Goal: Task Accomplishment & Management: Manage account settings

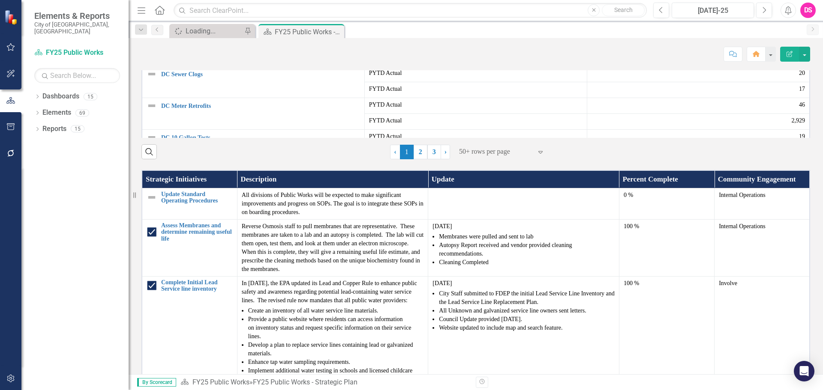
scroll to position [425, 0]
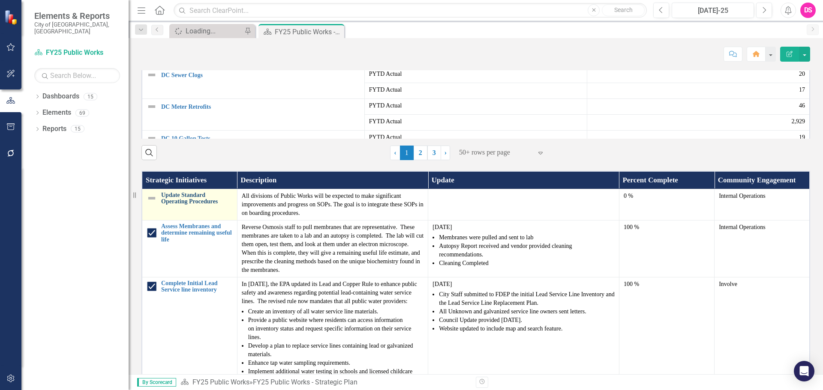
click at [201, 205] on link "Update Standard Operating Procedures" at bounding box center [197, 198] width 72 height 13
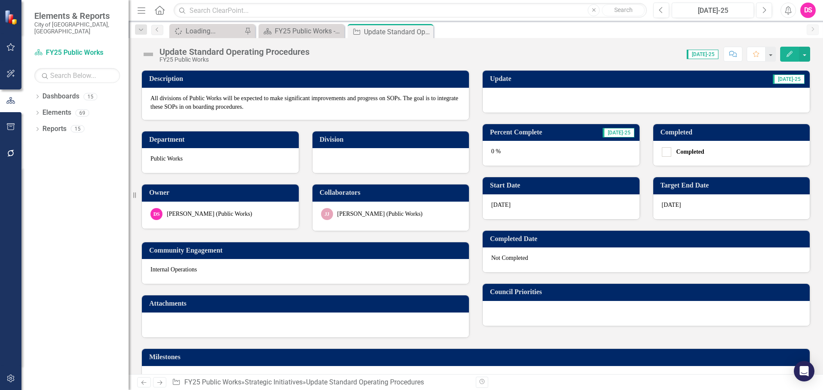
click at [578, 97] on div at bounding box center [646, 100] width 327 height 25
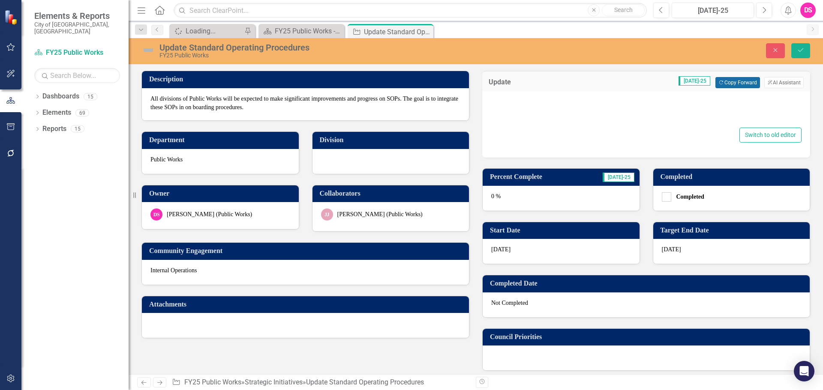
click at [729, 80] on button "Copy Forward Copy Forward" at bounding box center [737, 82] width 44 height 11
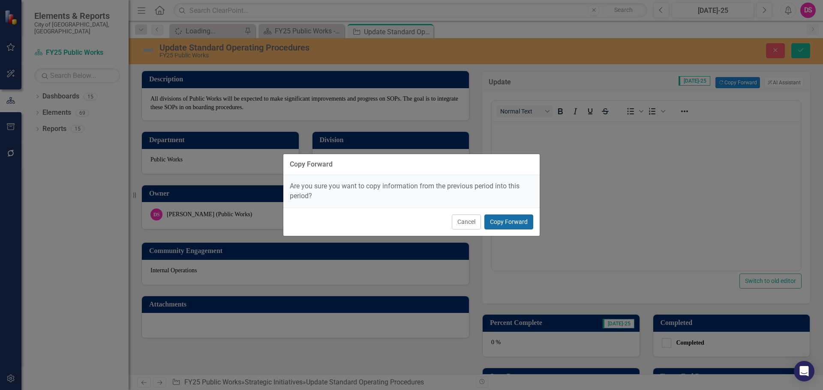
click at [496, 228] on button "Copy Forward" at bounding box center [508, 222] width 49 height 15
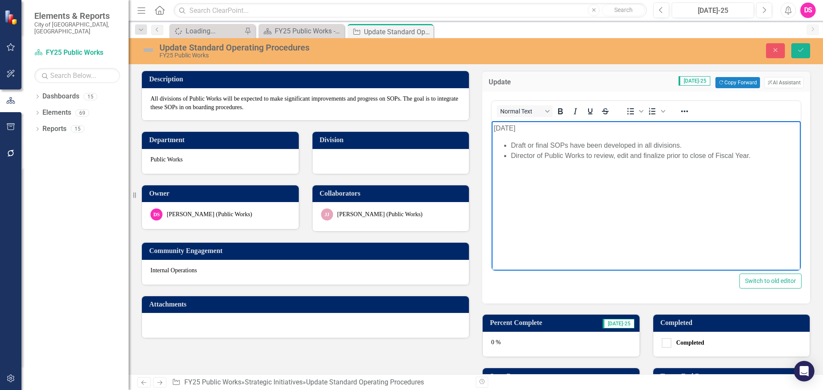
click at [498, 127] on p "[DATE]" at bounding box center [646, 128] width 305 height 10
click at [677, 187] on body "[DATE] Draft or final SOPs have been developed in all divisions. Director of Pu…" at bounding box center [646, 185] width 309 height 129
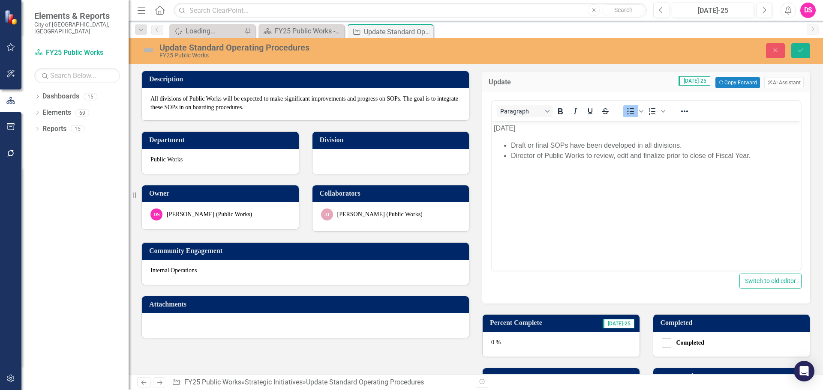
click at [144, 50] on img at bounding box center [148, 50] width 14 height 14
click at [145, 50] on img at bounding box center [148, 50] width 14 height 14
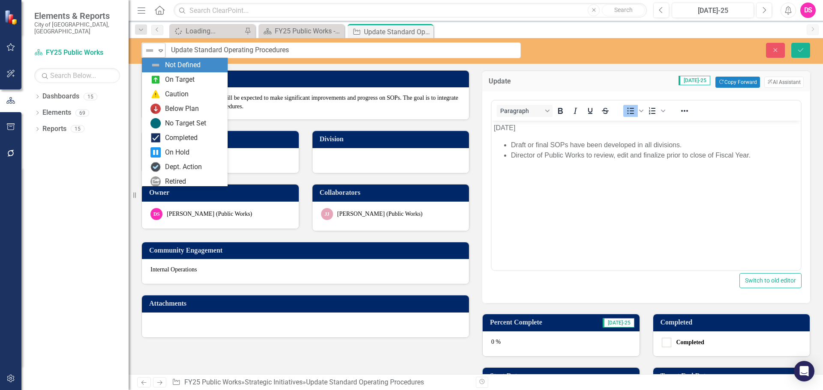
click at [151, 49] on img at bounding box center [149, 50] width 10 height 10
click at [168, 84] on div "On Target" at bounding box center [180, 80] width 30 height 10
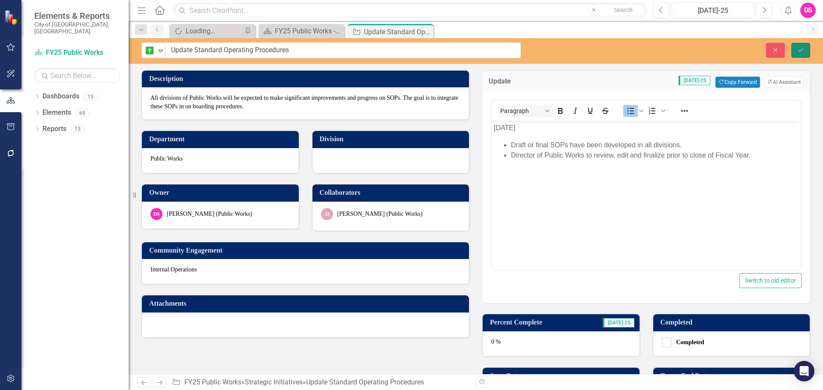
click at [793, 51] on button "Save" at bounding box center [800, 50] width 19 height 15
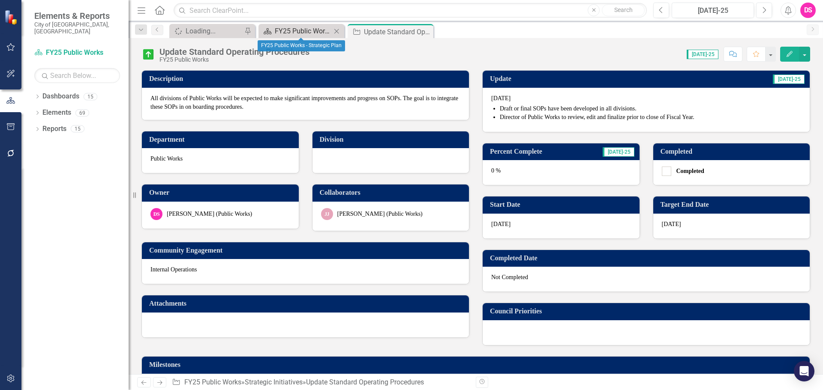
click at [305, 31] on div "FY25 Public Works - Strategic Plan" at bounding box center [303, 31] width 57 height 11
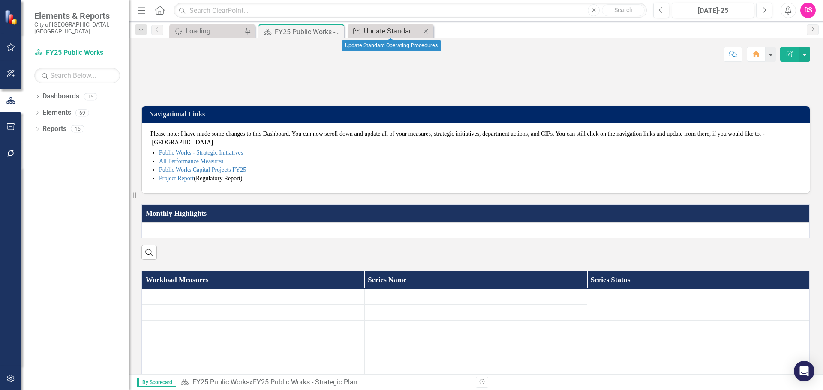
click at [362, 33] on link "Strategic Initiatives Update Standard Operating Procedures" at bounding box center [385, 31] width 71 height 11
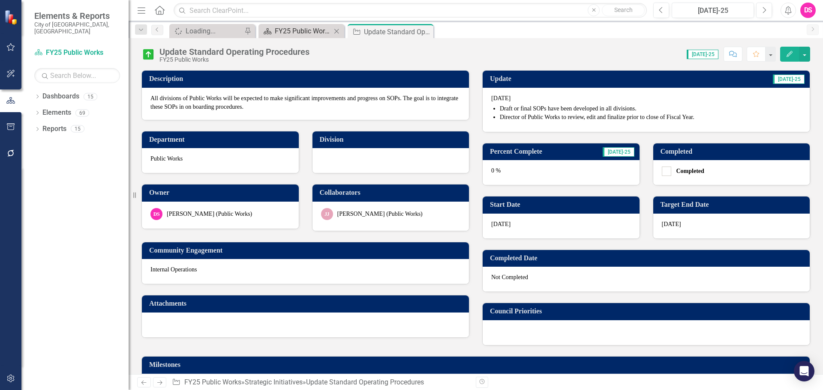
click at [313, 32] on div "FY25 Public Works - Strategic Plan" at bounding box center [303, 31] width 57 height 11
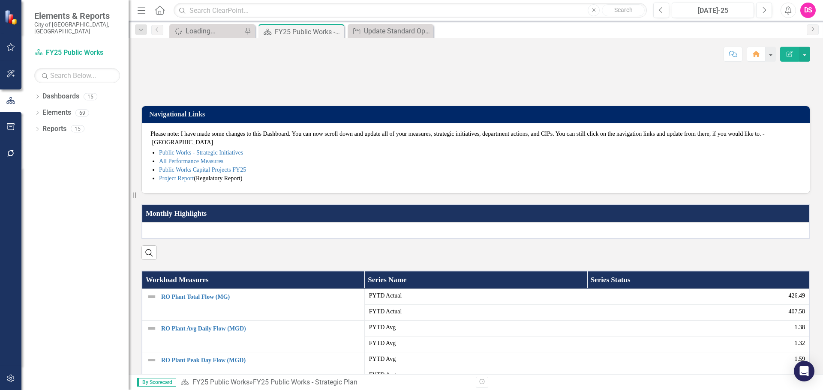
scroll to position [257, 0]
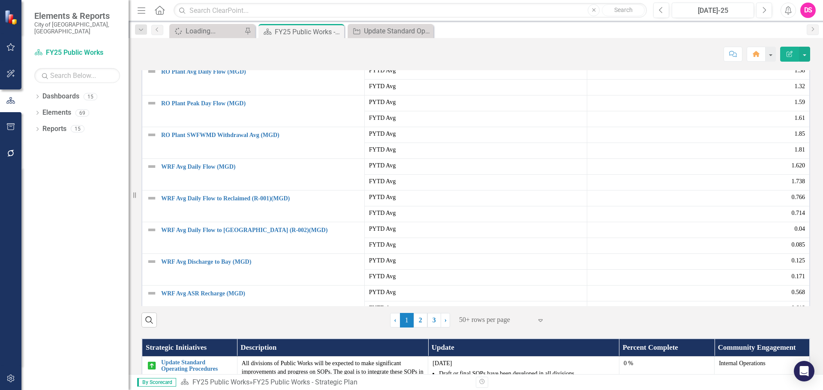
click at [153, 45] on img at bounding box center [152, 40] width 10 height 10
click at [152, 45] on img at bounding box center [152, 40] width 10 height 10
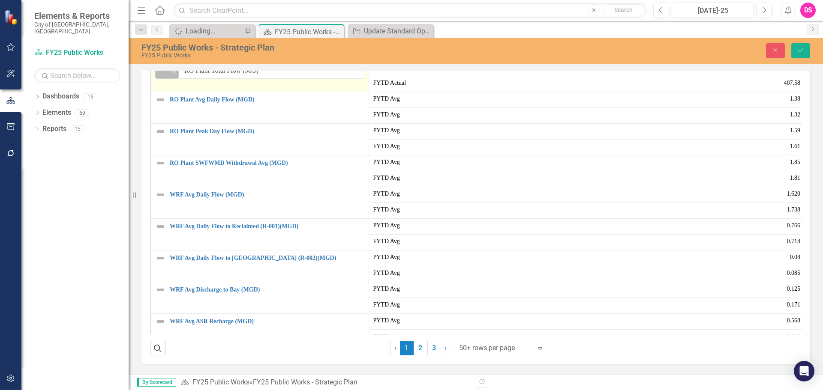
click at [177, 75] on icon "Expand" at bounding box center [174, 71] width 9 height 7
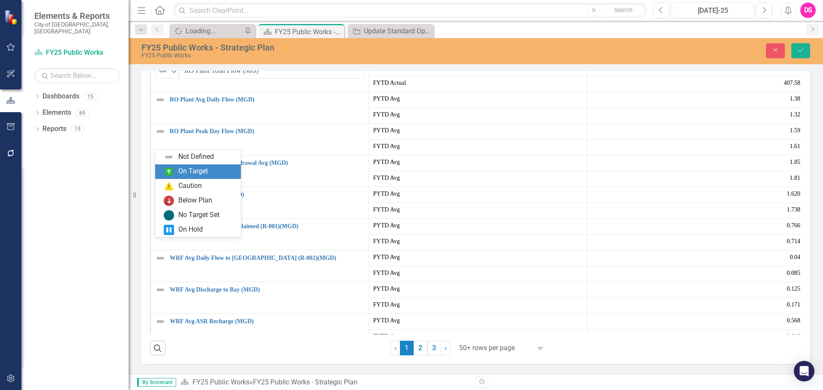
click at [182, 177] on div "On Target" at bounding box center [193, 172] width 30 height 10
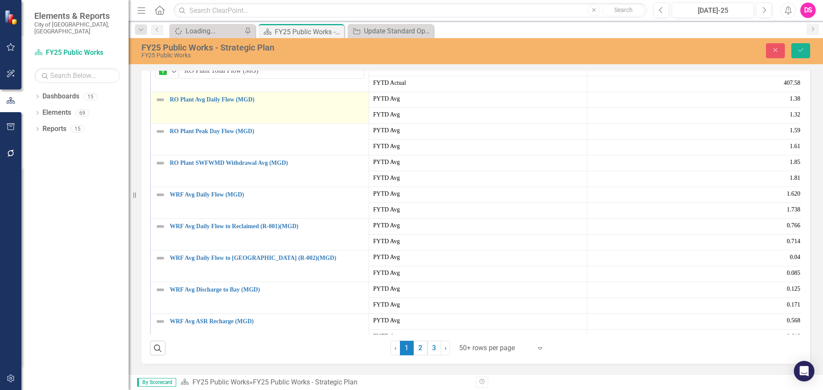
click at [164, 105] on img at bounding box center [160, 100] width 10 height 10
click at [167, 109] on div "Not Defined" at bounding box center [163, 103] width 13 height 12
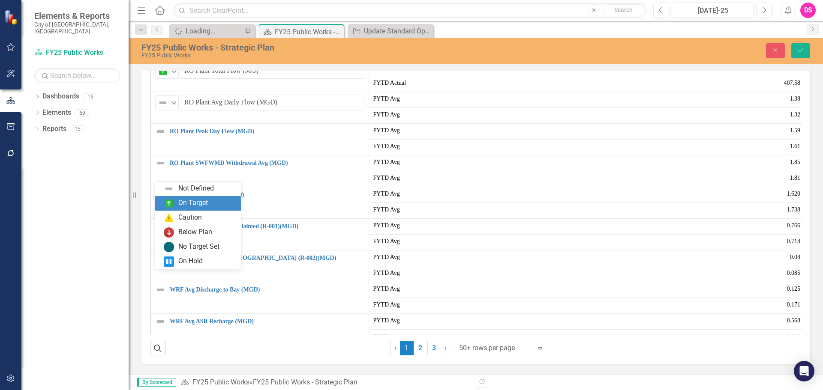
click at [178, 203] on div "On Target" at bounding box center [200, 203] width 72 height 10
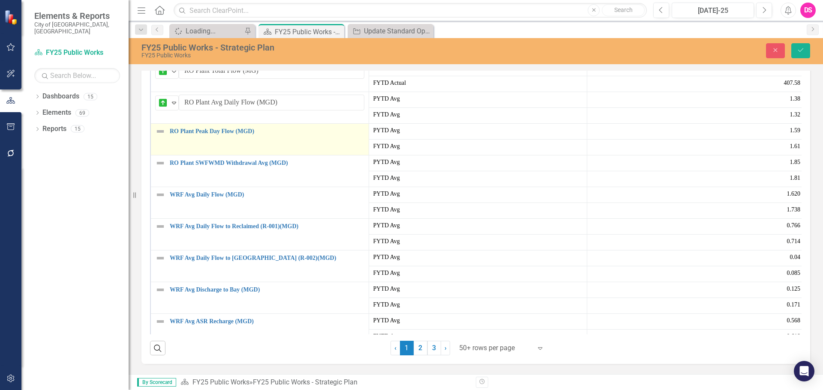
click at [159, 137] on img at bounding box center [160, 131] width 10 height 10
click at [165, 140] on img at bounding box center [163, 134] width 10 height 10
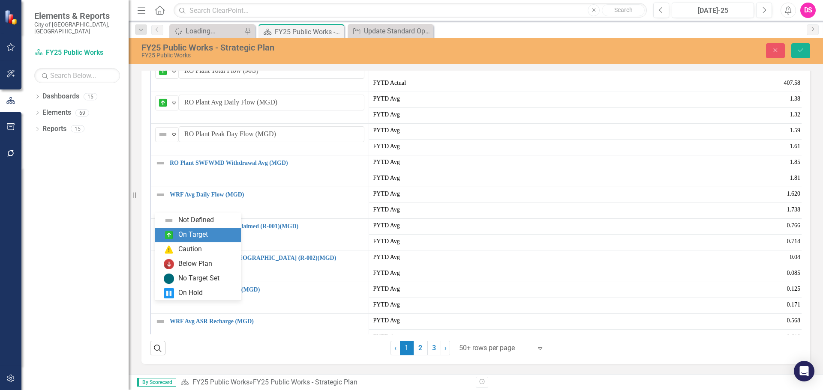
click at [175, 237] on div "On Target" at bounding box center [200, 235] width 72 height 10
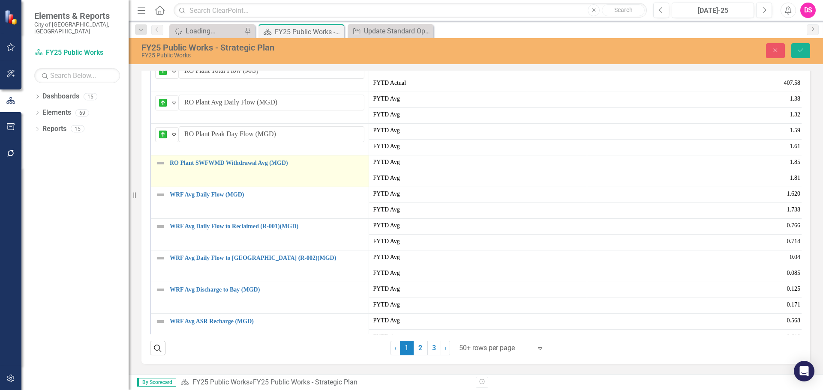
click at [160, 168] on img at bounding box center [160, 163] width 10 height 10
click at [159, 168] on img at bounding box center [160, 163] width 10 height 10
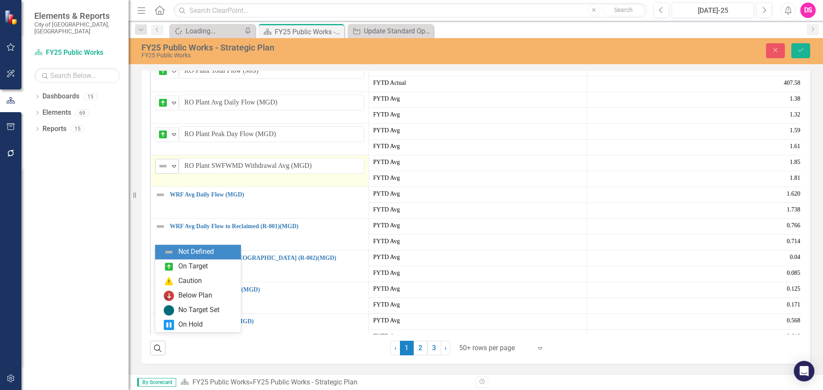
click at [162, 171] on img at bounding box center [163, 166] width 10 height 10
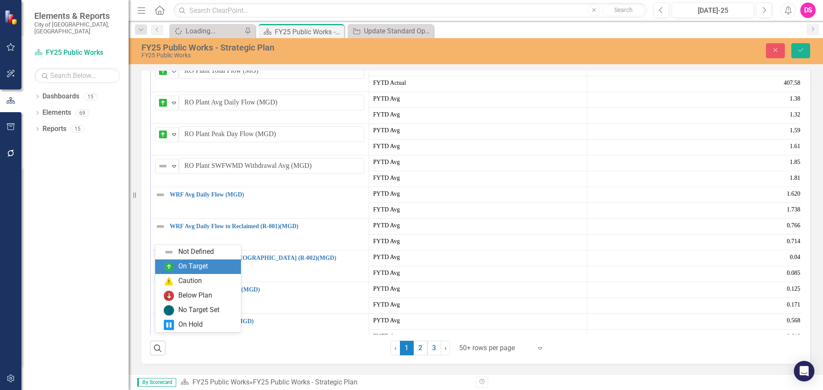
click at [169, 262] on img at bounding box center [169, 267] width 10 height 10
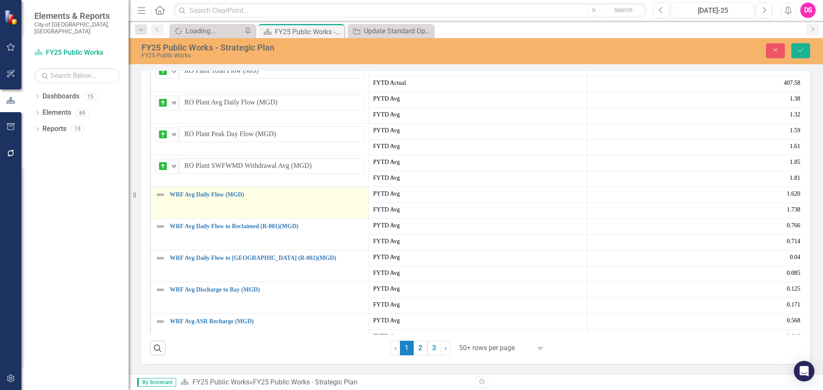
click at [159, 200] on img at bounding box center [160, 195] width 10 height 10
drag, startPoint x: 159, startPoint y: 268, endPoint x: 162, endPoint y: 273, distance: 6.3
click at [161, 203] on img at bounding box center [163, 198] width 10 height 10
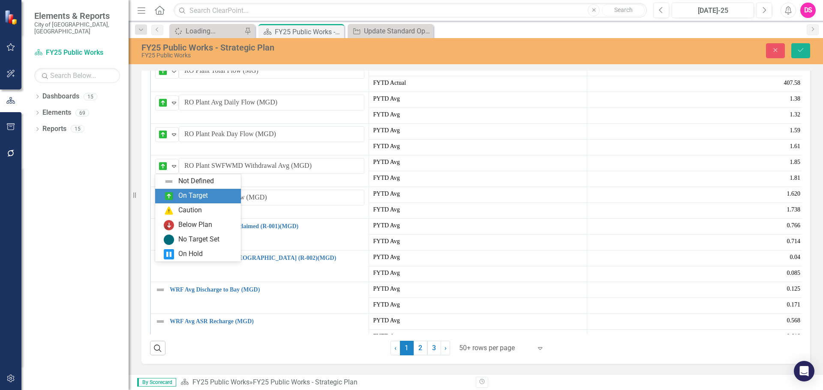
click at [180, 201] on div "On Target" at bounding box center [198, 196] width 86 height 15
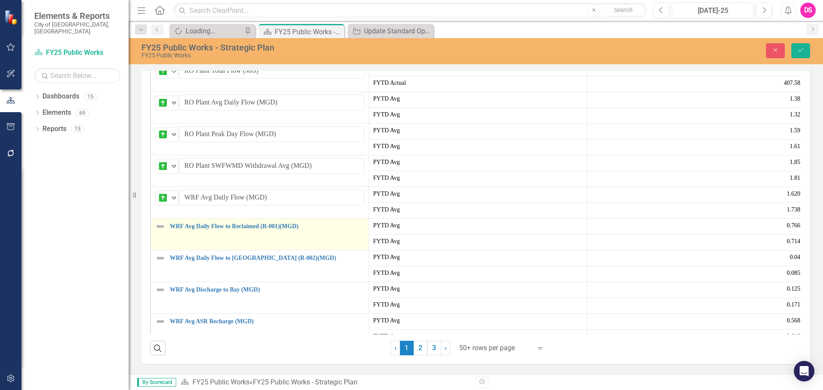
click at [163, 232] on img at bounding box center [160, 227] width 10 height 10
click at [164, 235] on img at bounding box center [163, 230] width 10 height 10
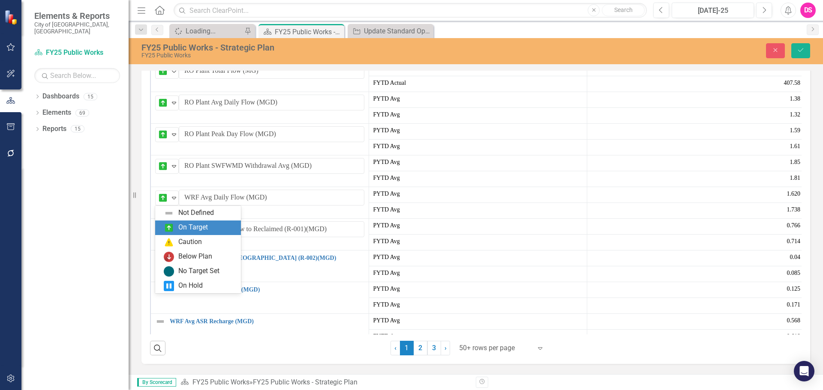
click at [178, 231] on div "On Target" at bounding box center [193, 228] width 30 height 10
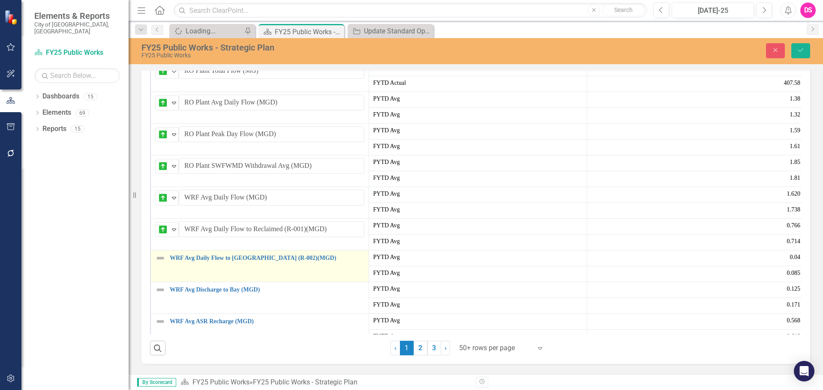
click at [157, 264] on img at bounding box center [160, 258] width 10 height 10
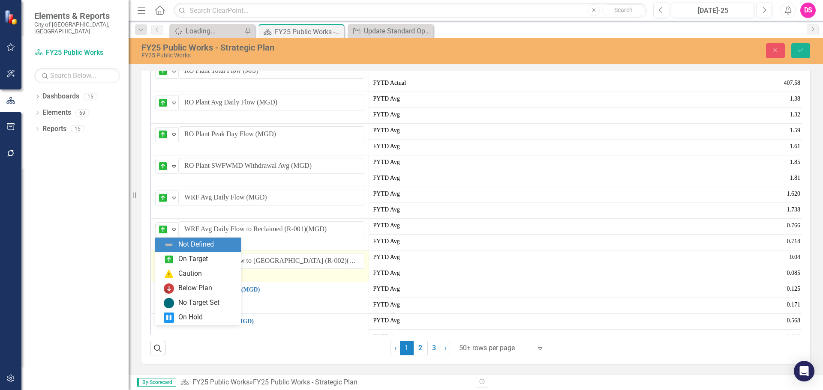
click at [157, 267] on div "Not Defined" at bounding box center [163, 261] width 13 height 12
click at [178, 259] on div "On Target" at bounding box center [193, 260] width 30 height 10
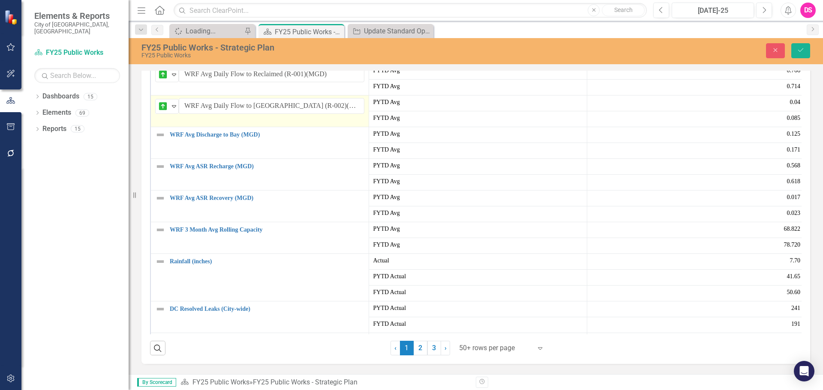
scroll to position [171, 0]
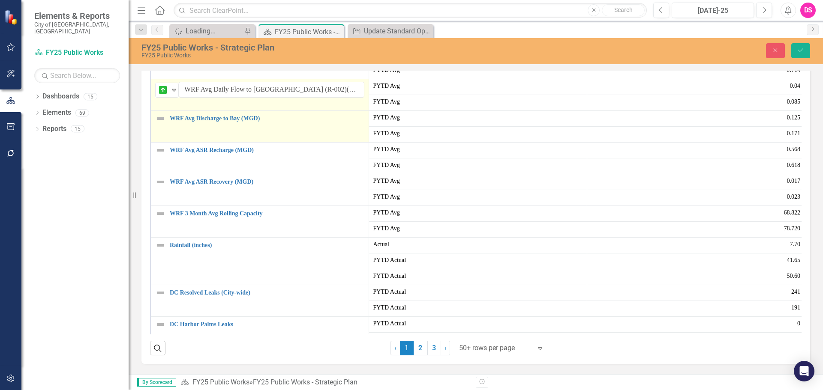
click at [157, 124] on img at bounding box center [160, 119] width 10 height 10
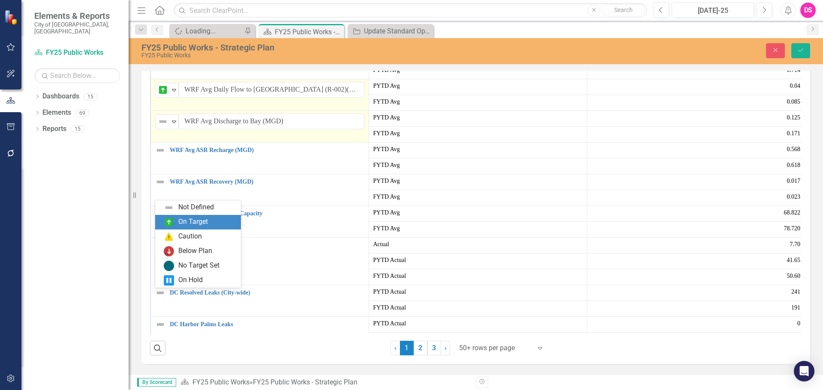
click at [179, 219] on div "On Target" at bounding box center [193, 222] width 30 height 10
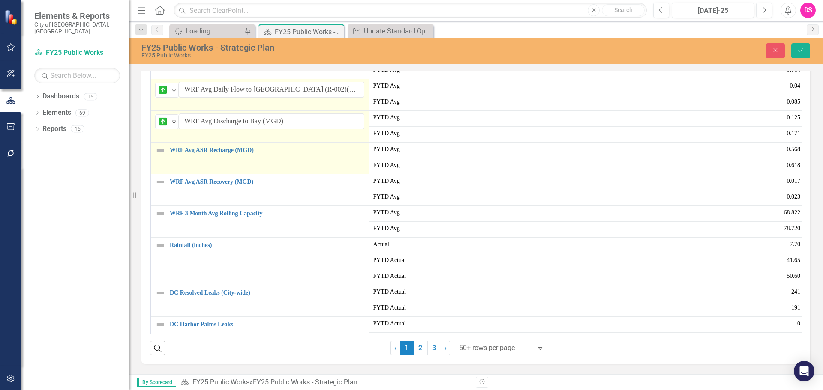
click at [160, 156] on img at bounding box center [160, 150] width 10 height 10
click at [175, 157] on icon "Expand" at bounding box center [174, 153] width 9 height 7
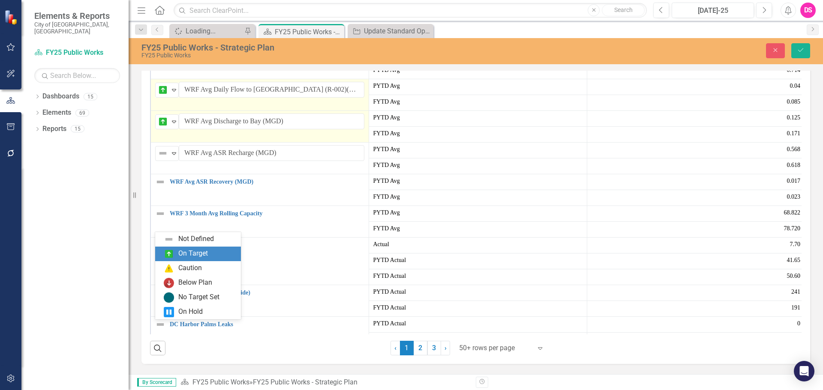
click at [173, 257] on img at bounding box center [169, 254] width 10 height 10
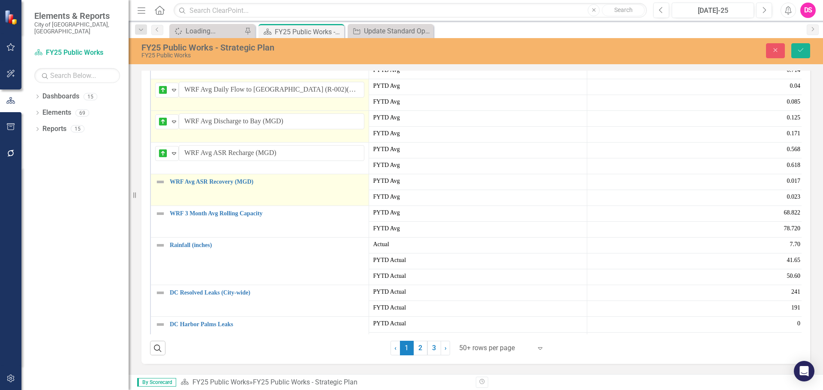
click at [161, 187] on img at bounding box center [160, 182] width 10 height 10
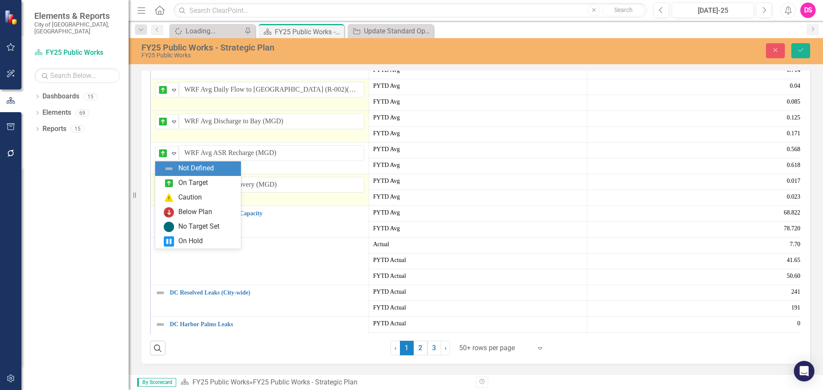
click at [168, 191] on div "Not Defined" at bounding box center [163, 185] width 13 height 12
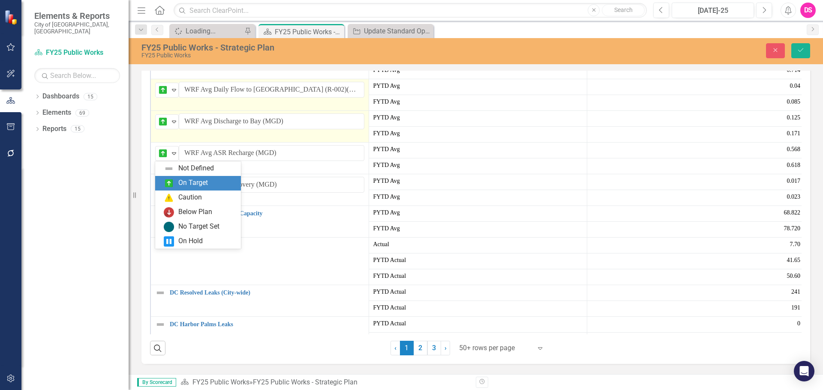
click at [181, 183] on div "On Target" at bounding box center [193, 183] width 30 height 10
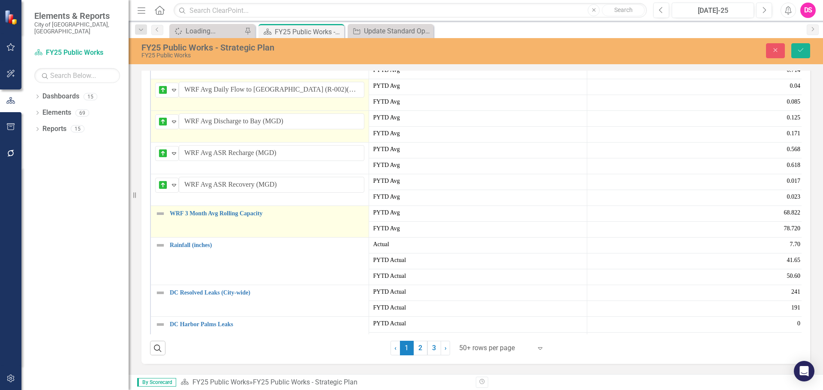
click at [160, 219] on img at bounding box center [160, 214] width 10 height 10
click at [162, 222] on img at bounding box center [163, 217] width 10 height 10
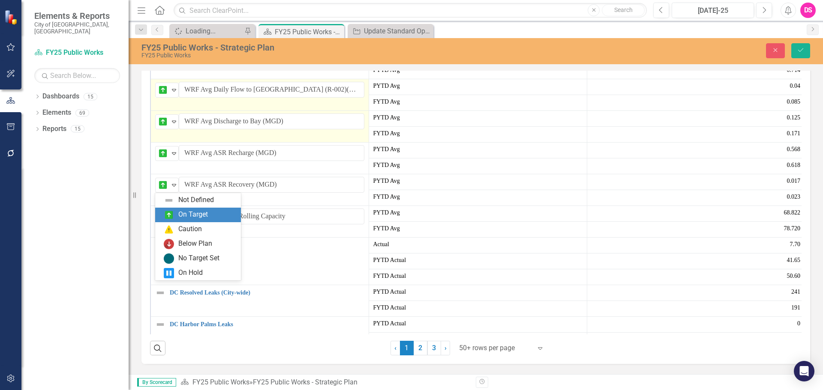
click at [177, 212] on div "On Target" at bounding box center [200, 215] width 72 height 10
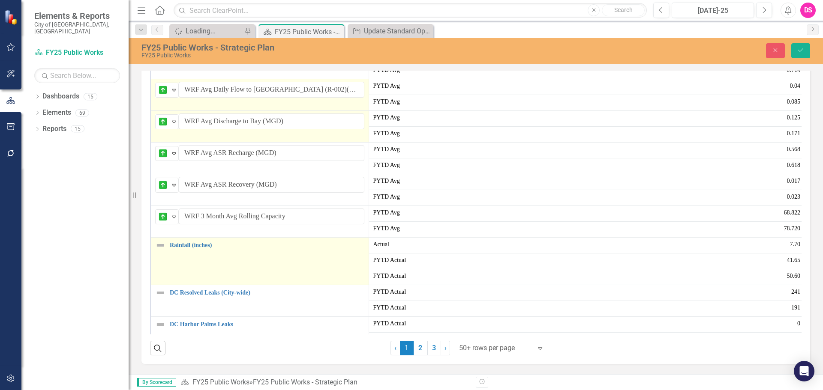
click at [160, 251] on img at bounding box center [160, 245] width 10 height 10
click at [173, 256] on div "Expand" at bounding box center [174, 249] width 9 height 14
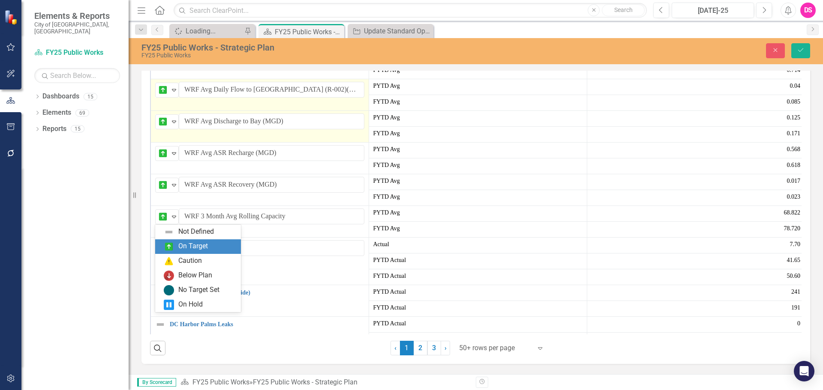
click at [188, 249] on div "On Target" at bounding box center [193, 247] width 30 height 10
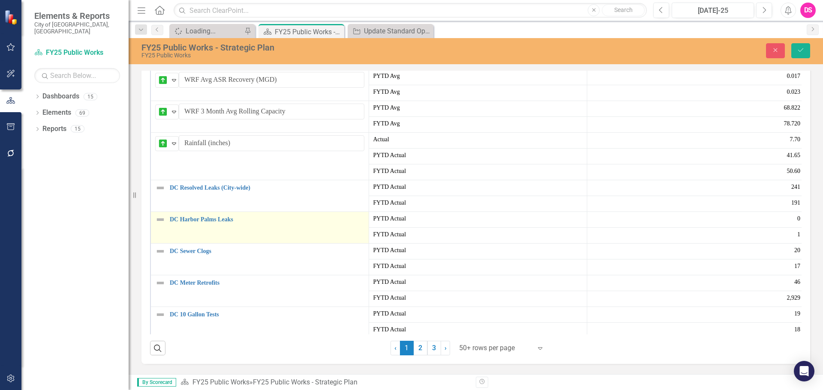
scroll to position [300, 0]
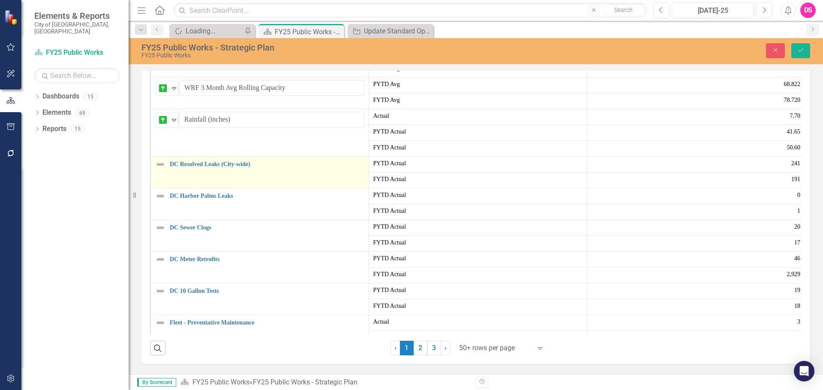
click at [161, 188] on td "DC Resolved Leaks (City-wide) Edit Edit Workload Measures Link Open Element" at bounding box center [259, 172] width 218 height 32
click at [161, 170] on img at bounding box center [160, 164] width 10 height 10
click at [161, 173] on img at bounding box center [163, 167] width 10 height 10
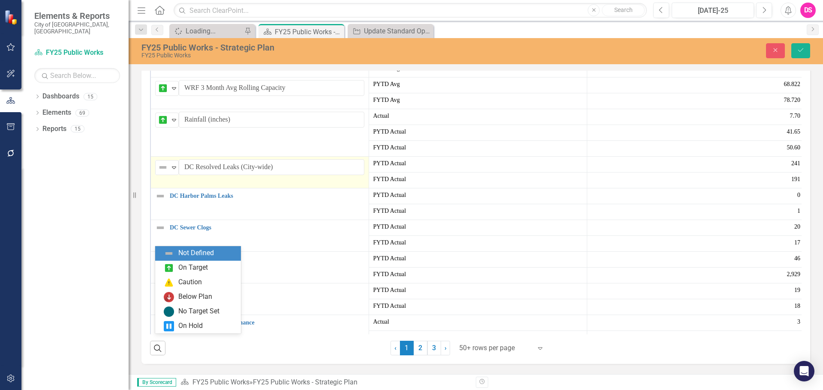
click at [172, 261] on div "On Target" at bounding box center [198, 268] width 86 height 15
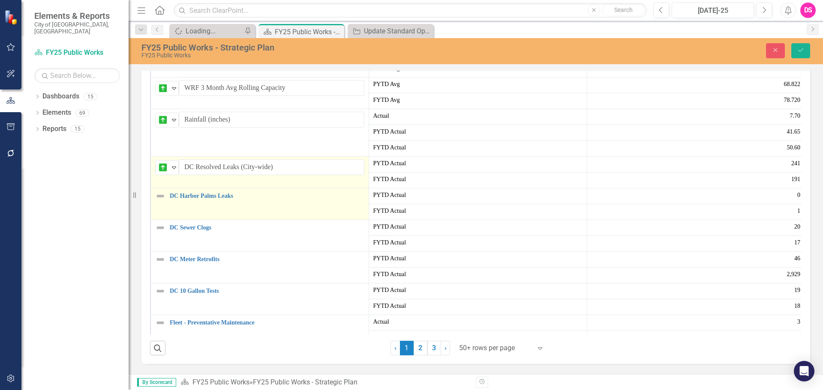
click at [160, 201] on img at bounding box center [160, 196] width 10 height 10
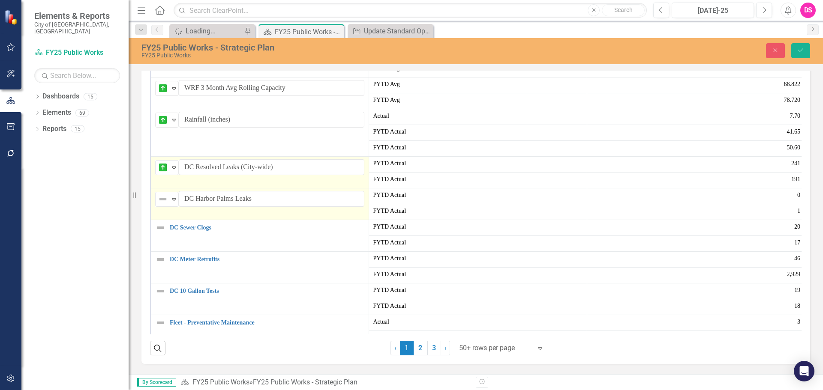
click at [166, 204] on img at bounding box center [163, 199] width 10 height 10
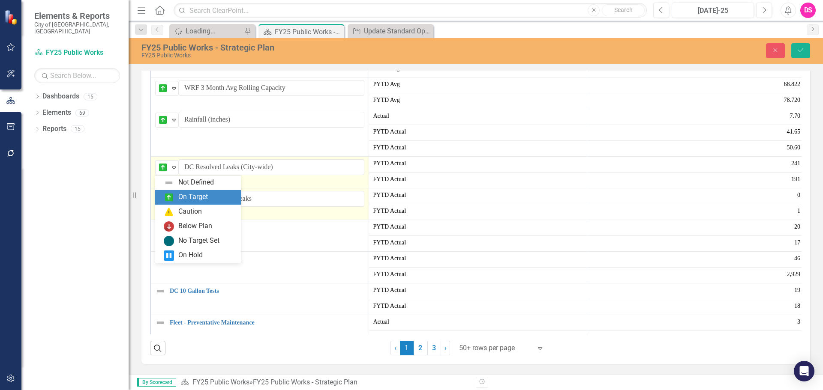
click at [181, 192] on div "On Target" at bounding box center [198, 197] width 86 height 15
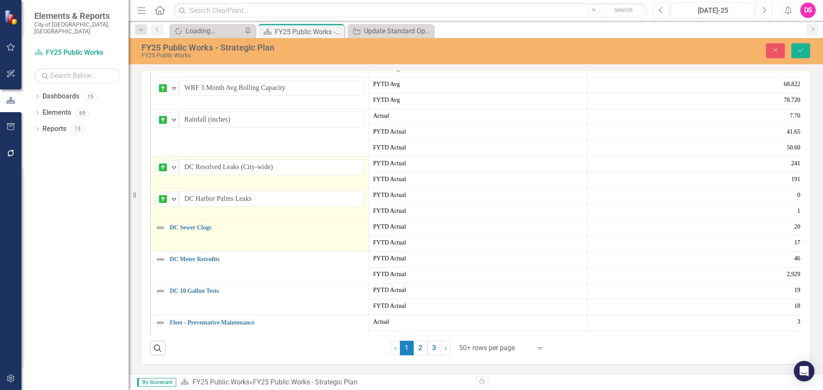
click at [160, 233] on img at bounding box center [160, 228] width 10 height 10
click at [168, 236] on div "Not Defined" at bounding box center [163, 231] width 11 height 10
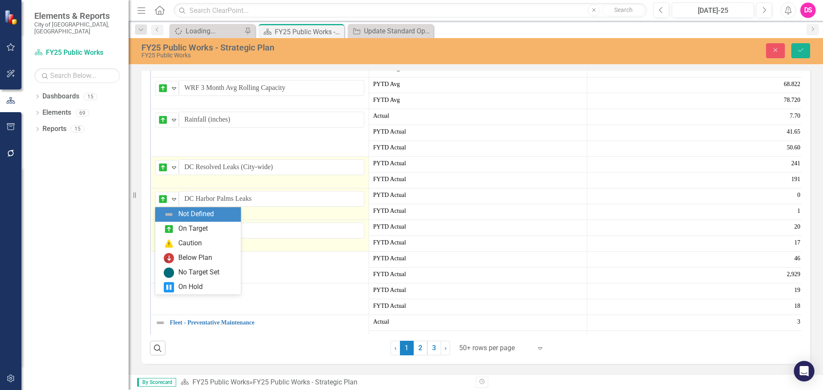
click at [168, 236] on div "Not Defined" at bounding box center [163, 231] width 11 height 10
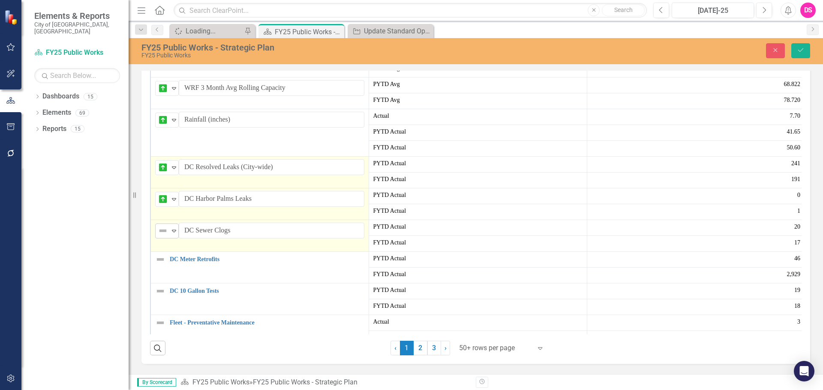
click at [168, 236] on img at bounding box center [163, 231] width 10 height 10
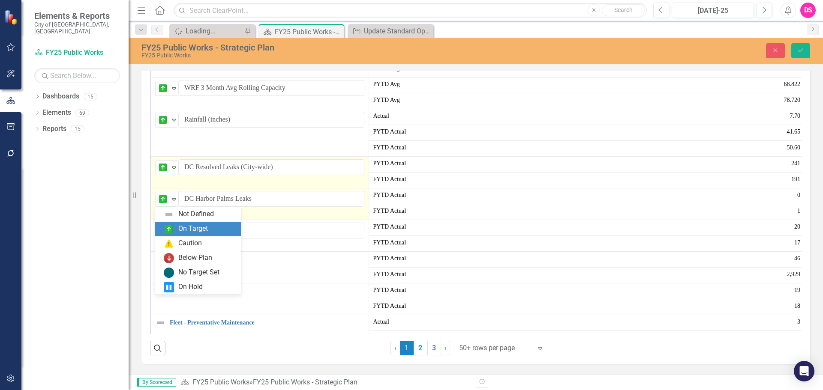
click at [178, 222] on div "On Target" at bounding box center [198, 229] width 86 height 15
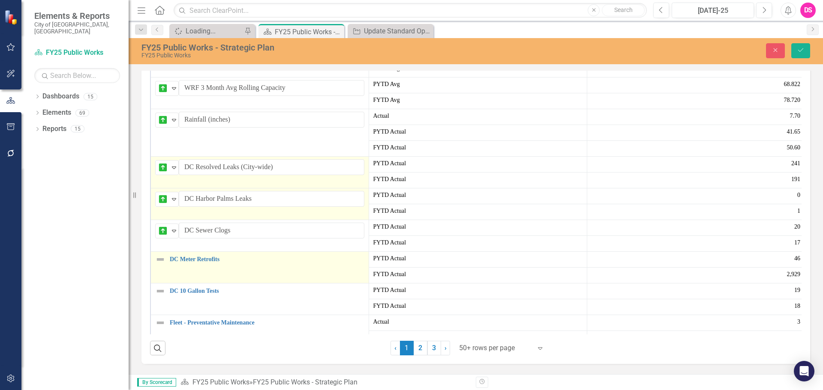
click at [162, 265] on img at bounding box center [160, 260] width 10 height 10
click at [162, 268] on img at bounding box center [163, 263] width 10 height 10
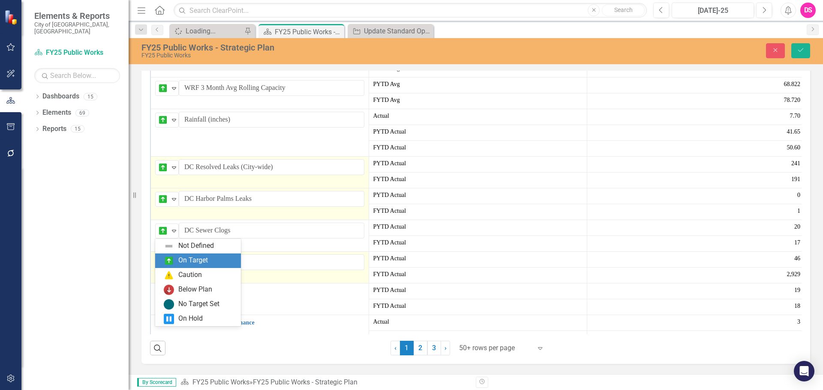
click at [176, 262] on div "On Target" at bounding box center [200, 261] width 72 height 10
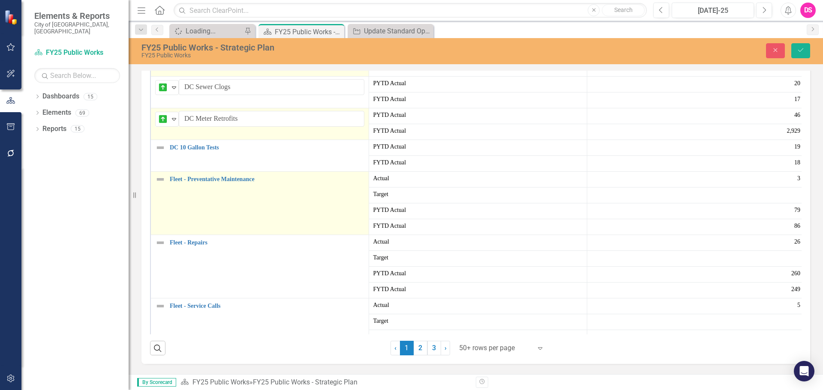
scroll to position [429, 0]
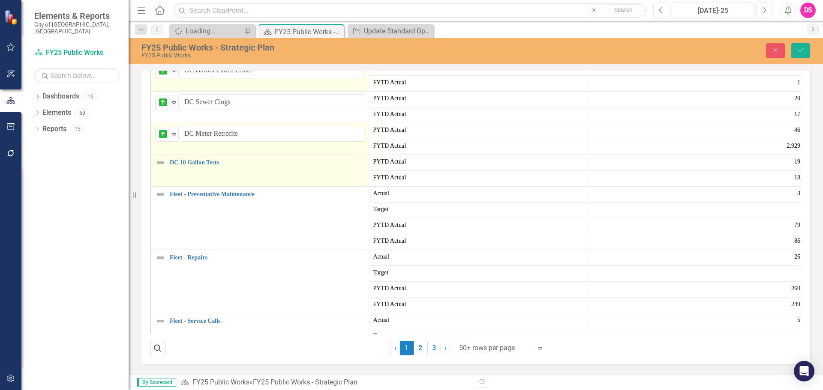
click at [161, 168] on img at bounding box center [160, 163] width 10 height 10
click at [161, 171] on img at bounding box center [163, 166] width 10 height 10
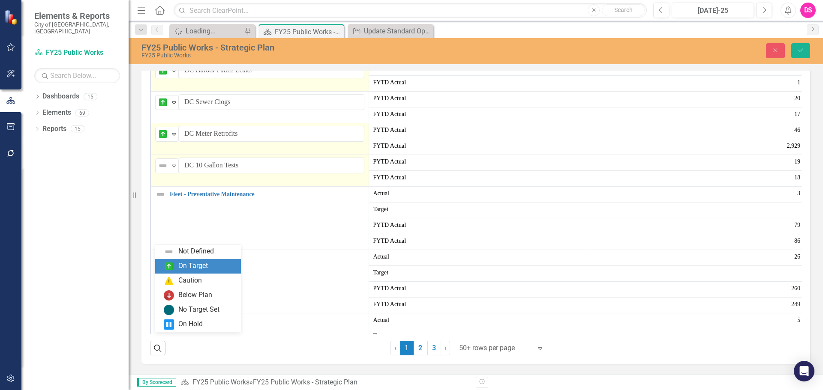
click at [170, 263] on img at bounding box center [169, 266] width 10 height 10
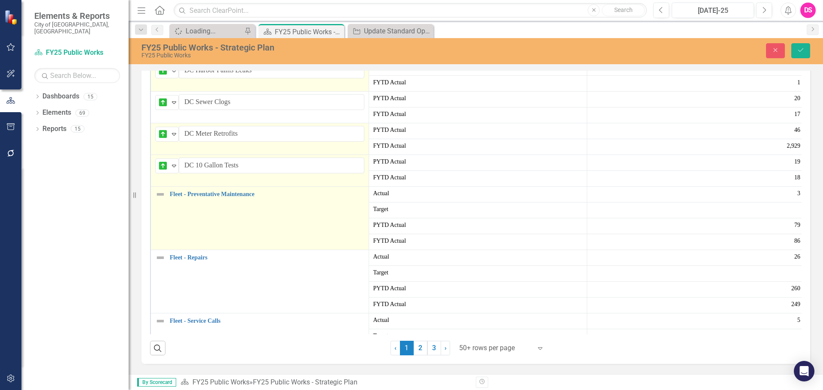
click at [161, 200] on img at bounding box center [160, 194] width 10 height 10
click at [170, 201] on icon "Expand" at bounding box center [174, 197] width 9 height 7
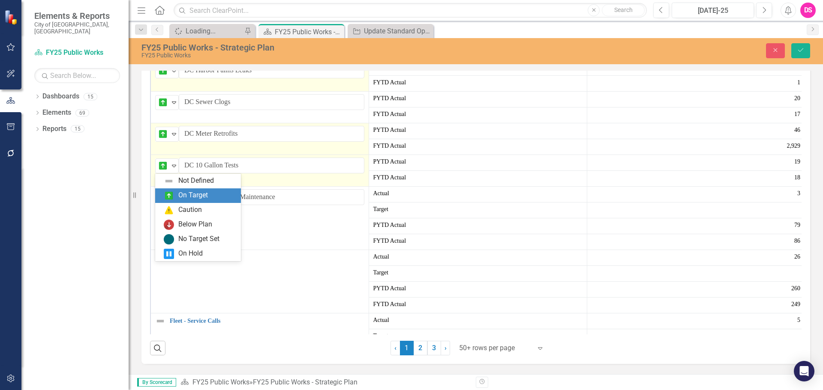
click at [187, 198] on div "On Target" at bounding box center [193, 196] width 30 height 10
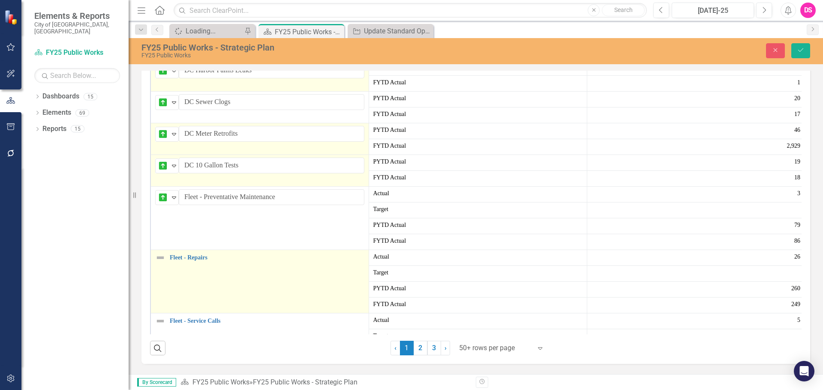
click at [159, 263] on img at bounding box center [160, 258] width 10 height 10
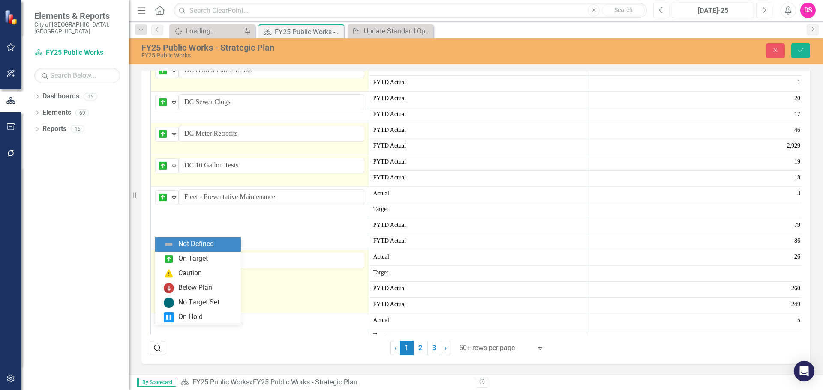
click at [172, 264] on icon "Expand" at bounding box center [174, 261] width 9 height 7
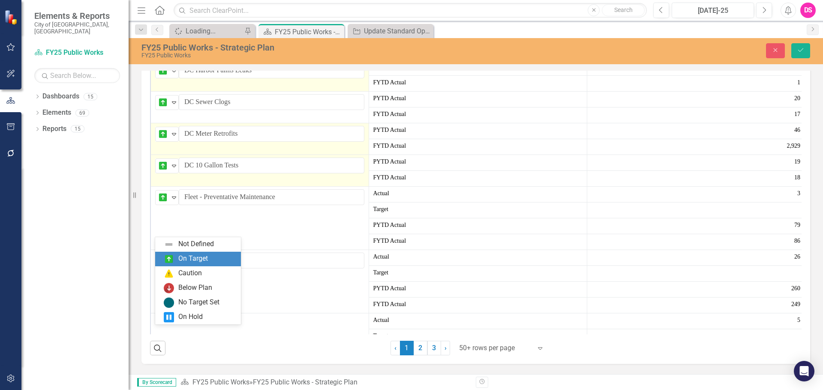
click at [193, 258] on div "On Target" at bounding box center [193, 259] width 30 height 10
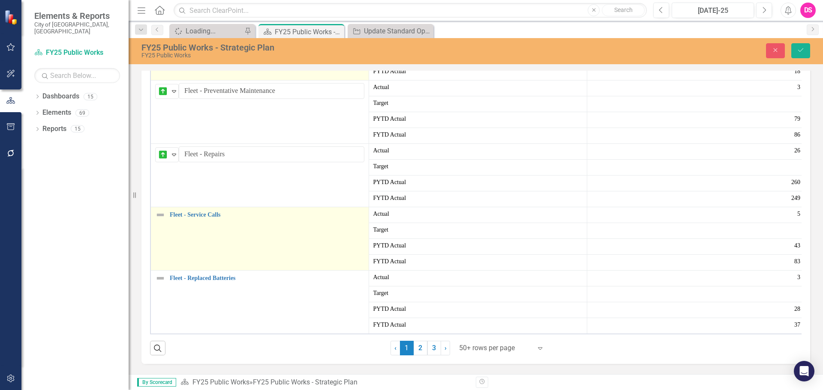
scroll to position [541, 0]
click at [156, 220] on img at bounding box center [160, 215] width 10 height 10
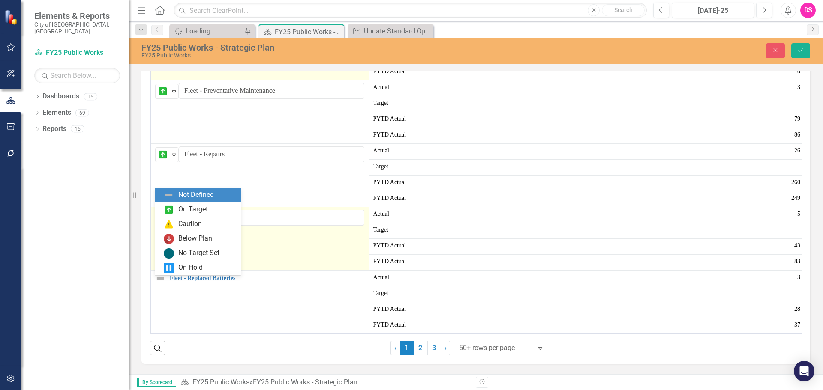
click at [156, 226] on div "Not Defined Expand" at bounding box center [167, 218] width 24 height 15
click at [186, 207] on div "On Target" at bounding box center [193, 210] width 30 height 10
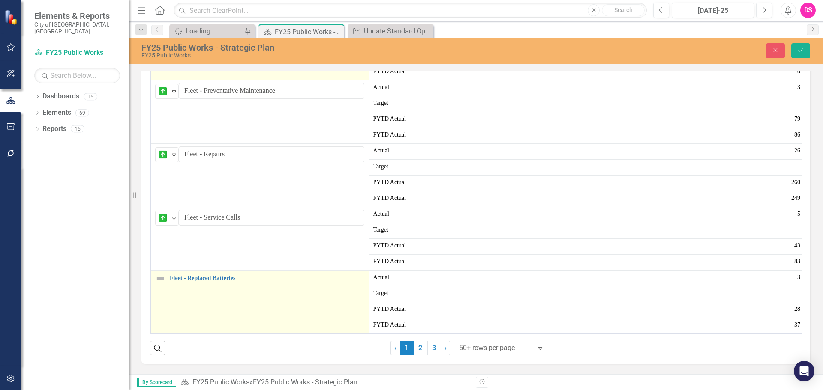
click at [156, 284] on img at bounding box center [160, 278] width 10 height 10
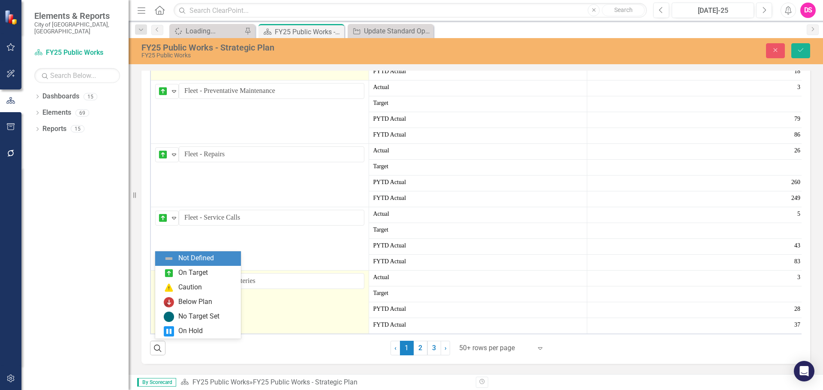
click at [168, 287] on div "Not Defined" at bounding box center [163, 281] width 11 height 10
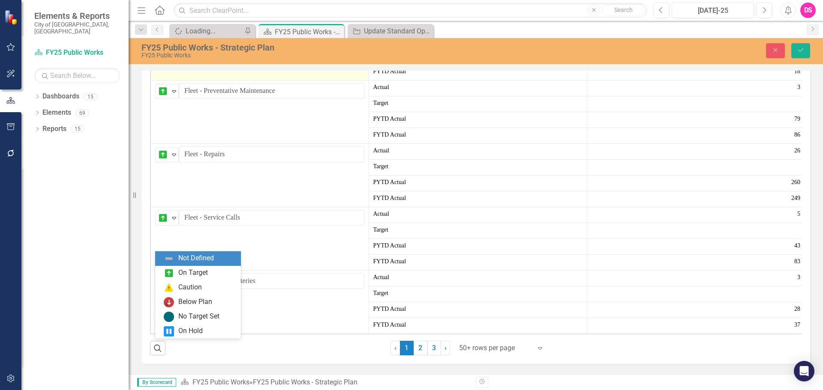
click at [183, 262] on div "Not Defined" at bounding box center [196, 259] width 36 height 10
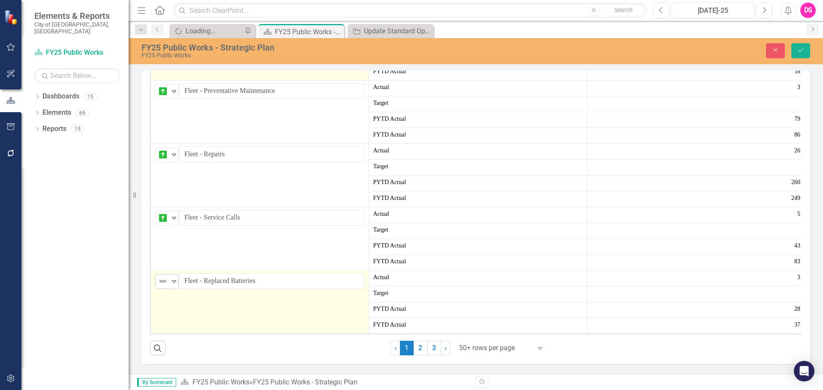
click at [174, 289] on div "Expand" at bounding box center [174, 282] width 9 height 14
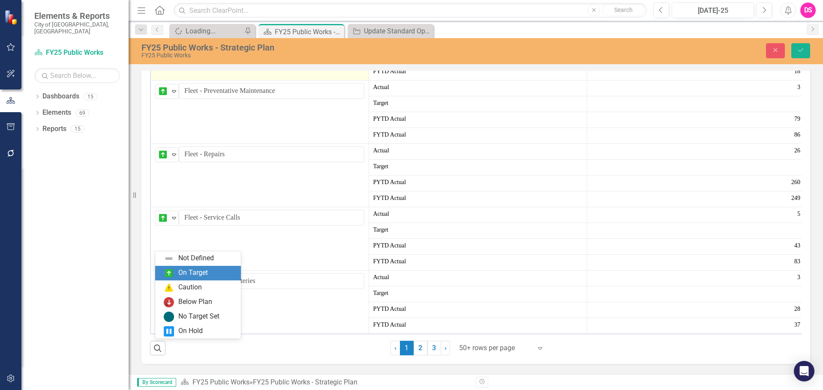
click at [186, 273] on div "On Target" at bounding box center [193, 273] width 30 height 10
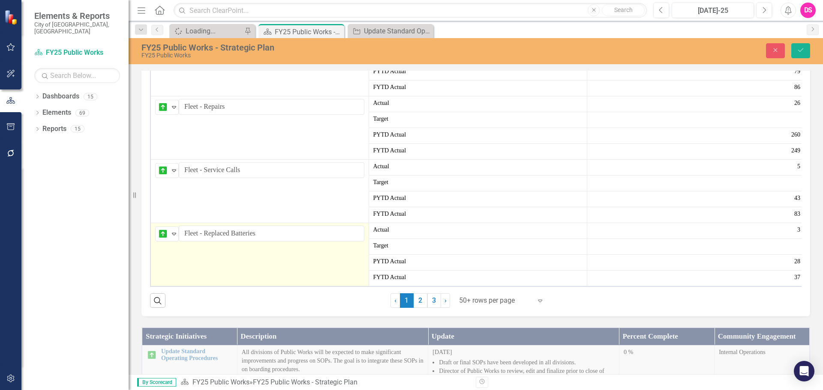
scroll to position [386, 0]
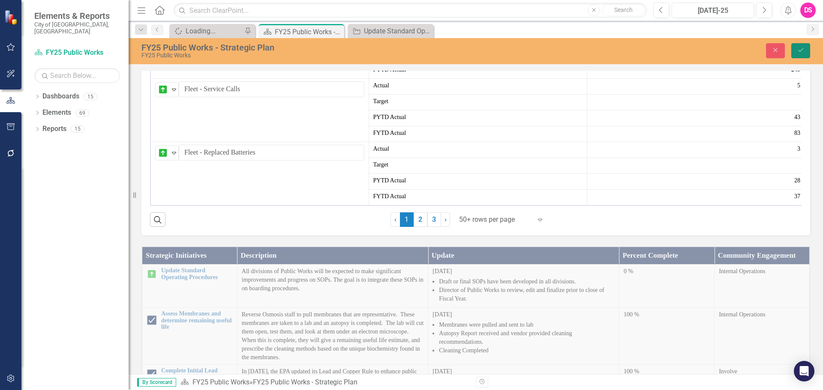
click at [802, 49] on icon "Save" at bounding box center [801, 50] width 8 height 6
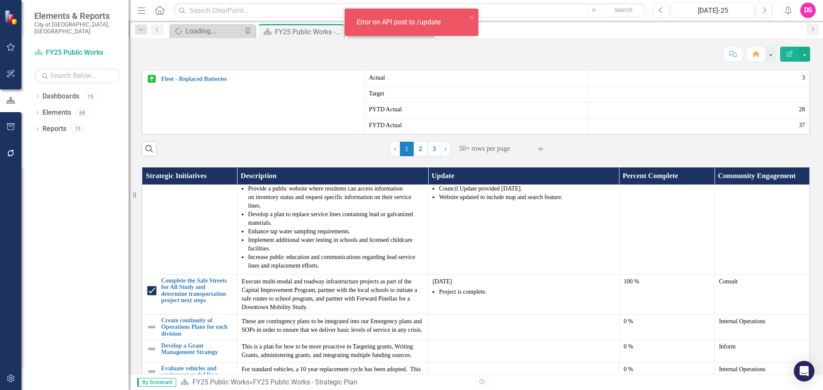
scroll to position [77, 0]
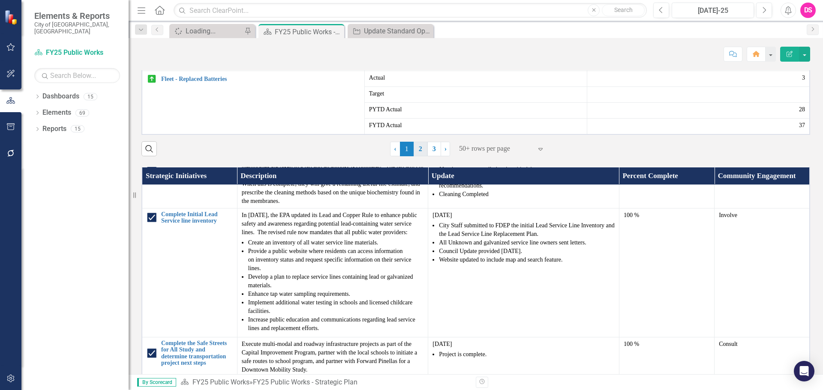
click at [419, 156] on link "2" at bounding box center [421, 149] width 14 height 15
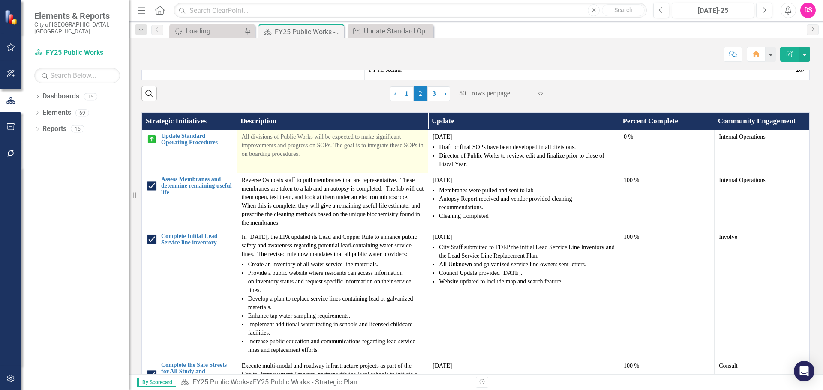
scroll to position [471, 0]
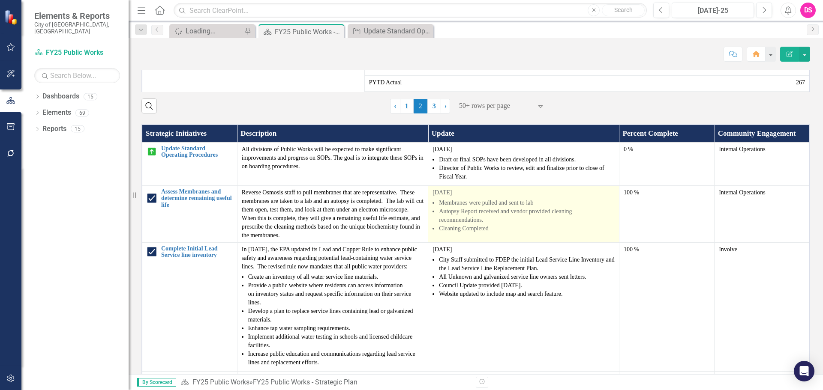
click at [449, 197] on p "[DATE]" at bounding box center [523, 193] width 182 height 9
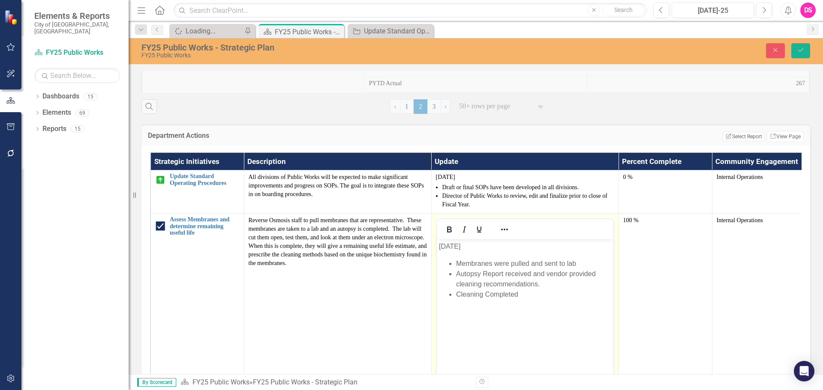
scroll to position [0, 0]
click at [446, 248] on p "[DATE]" at bounding box center [524, 247] width 172 height 10
click at [800, 47] on button "Save" at bounding box center [800, 50] width 19 height 15
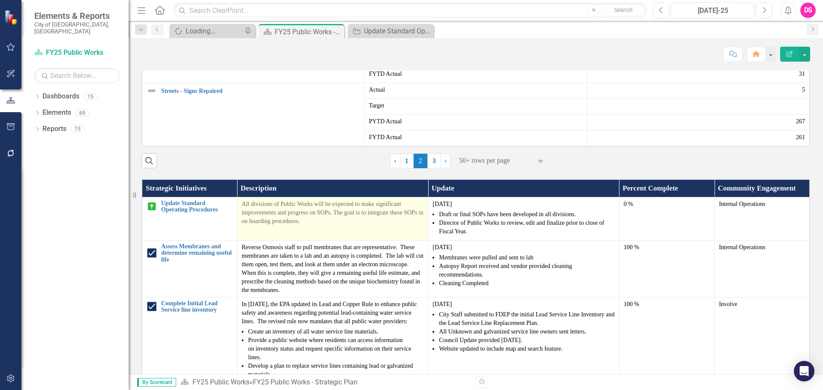
scroll to position [429, 0]
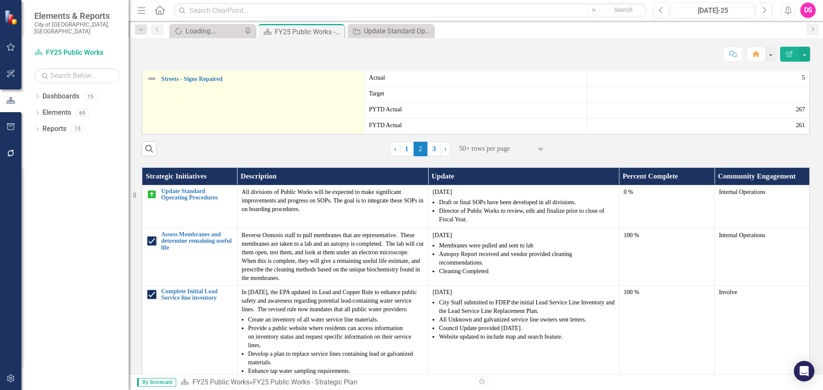
click at [150, 84] on img at bounding box center [152, 79] width 10 height 10
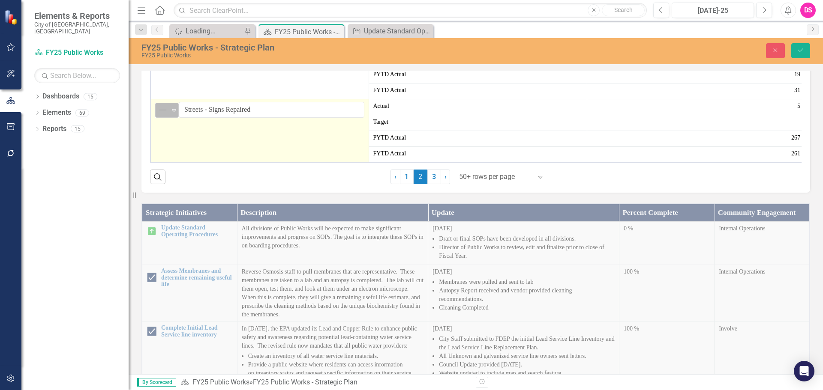
click at [159, 115] on img at bounding box center [163, 110] width 10 height 10
drag, startPoint x: 175, startPoint y: 214, endPoint x: 168, endPoint y: 195, distance: 20.0
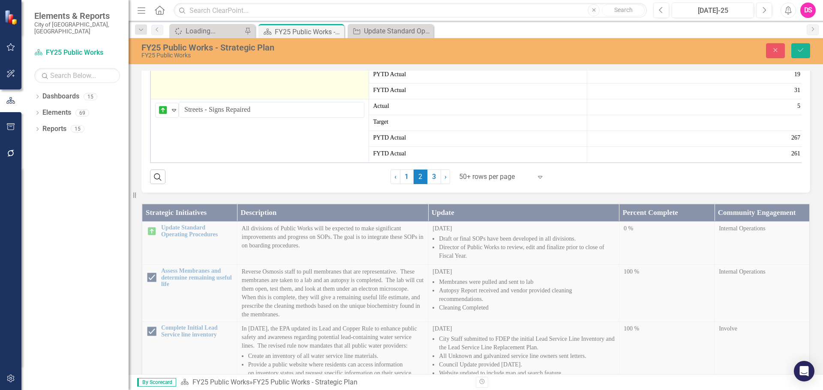
click at [156, 49] on img at bounding box center [160, 44] width 10 height 10
click at [163, 52] on img at bounding box center [163, 47] width 10 height 10
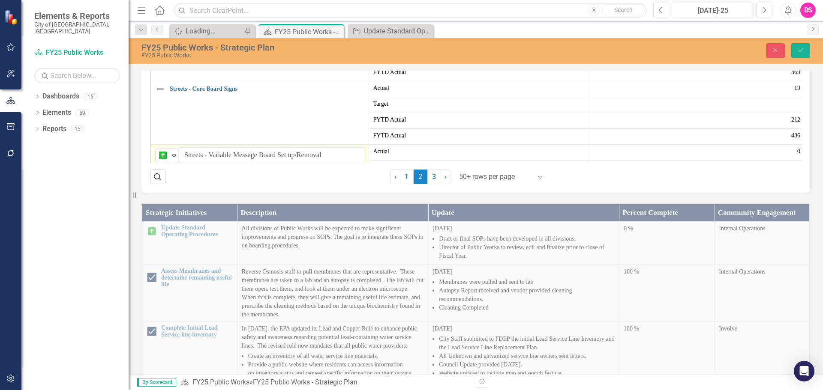
scroll to position [422, 0]
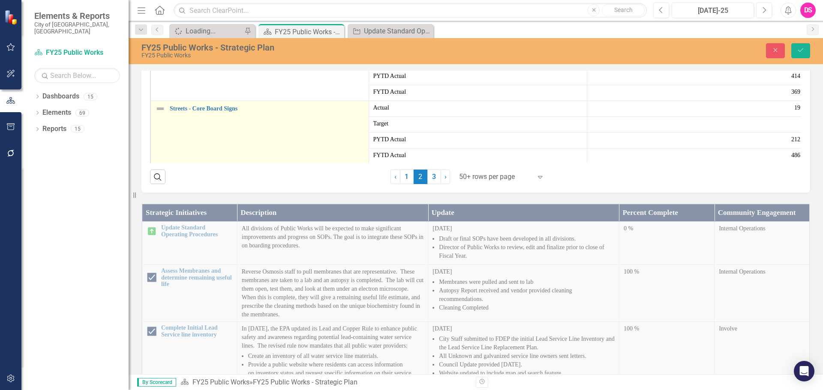
click at [157, 114] on img at bounding box center [160, 109] width 10 height 10
click at [175, 114] on icon at bounding box center [174, 112] width 4 height 3
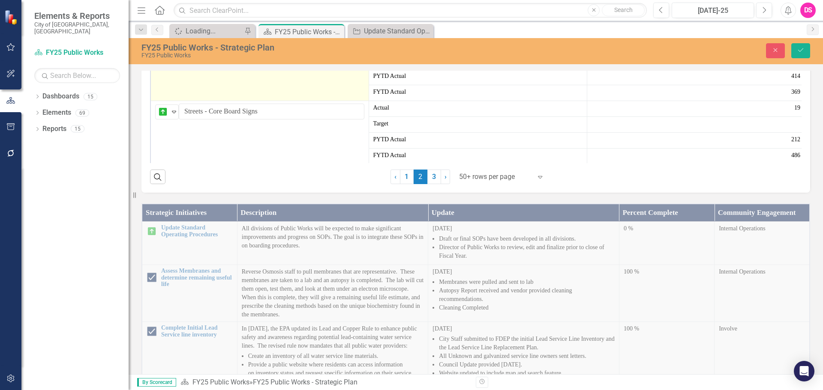
click at [158, 51] on img at bounding box center [160, 45] width 10 height 10
click at [159, 54] on img at bounding box center [163, 48] width 10 height 10
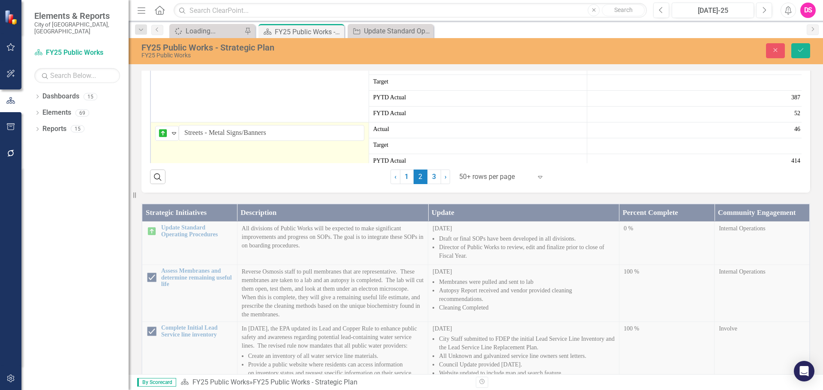
scroll to position [336, 0]
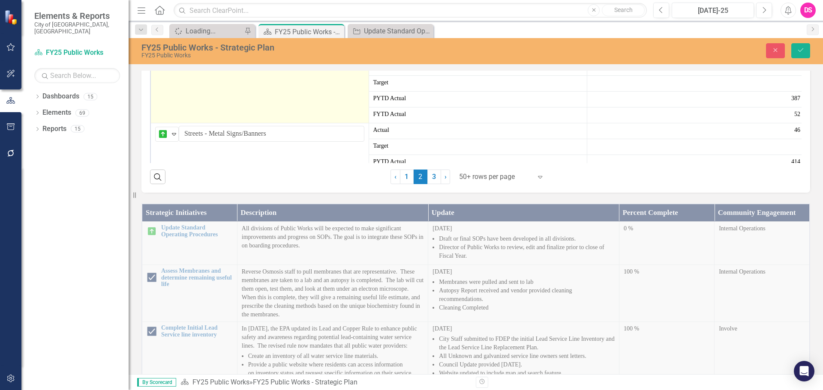
click at [160, 73] on img at bounding box center [160, 68] width 10 height 10
click at [164, 76] on img at bounding box center [163, 71] width 10 height 10
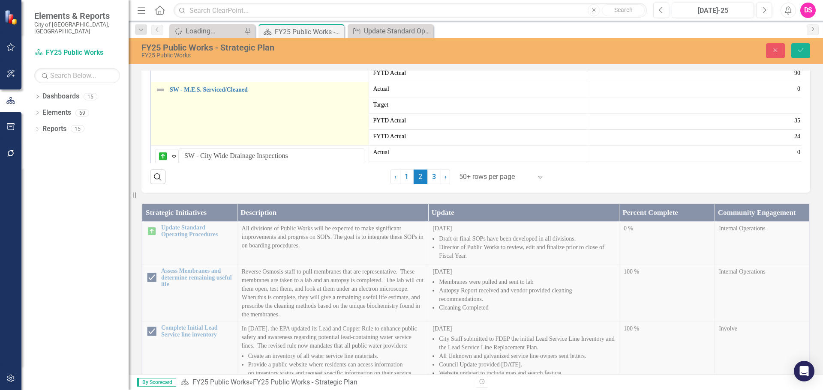
click at [161, 95] on img at bounding box center [160, 90] width 10 height 10
click at [172, 96] on icon "Expand" at bounding box center [174, 93] width 9 height 7
click at [167, 98] on img at bounding box center [163, 93] width 10 height 10
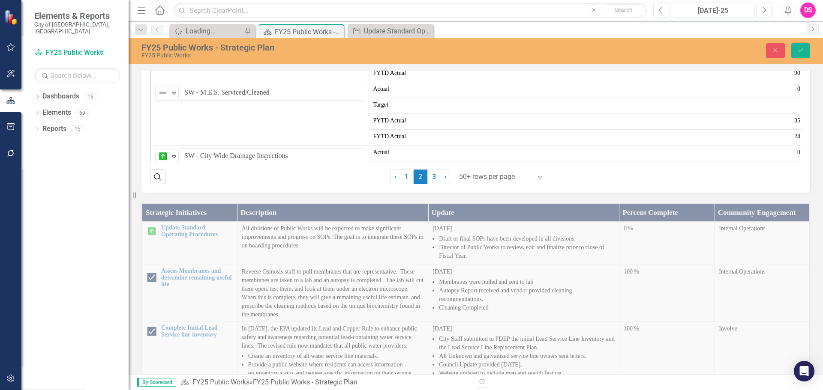
click at [158, 32] on img at bounding box center [160, 26] width 10 height 10
drag, startPoint x: 164, startPoint y: 105, endPoint x: 171, endPoint y: 112, distance: 10.3
click at [164, 35] on img at bounding box center [163, 29] width 10 height 10
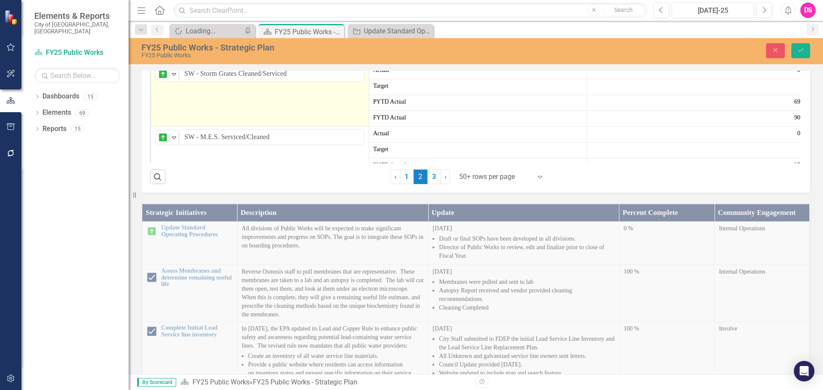
scroll to position [165, 0]
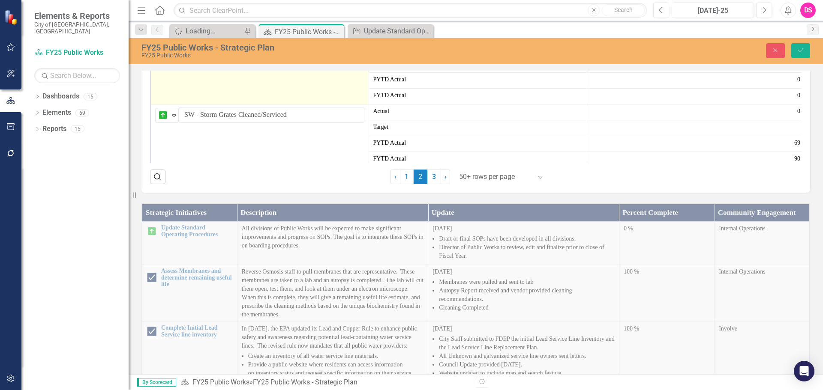
click at [164, 54] on img at bounding box center [160, 49] width 10 height 10
click at [164, 57] on img at bounding box center [163, 52] width 10 height 10
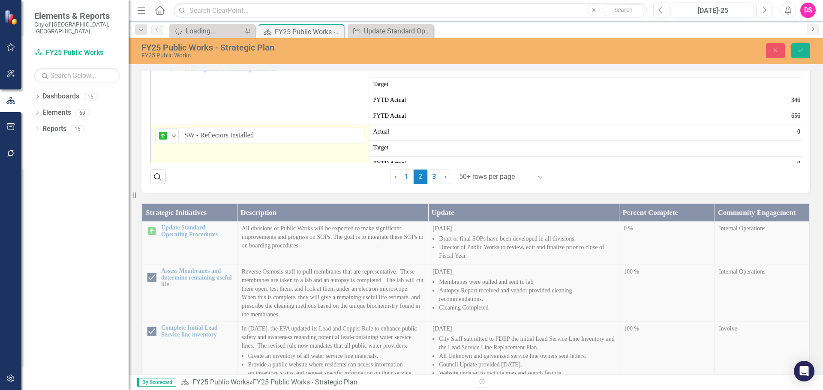
scroll to position [79, 0]
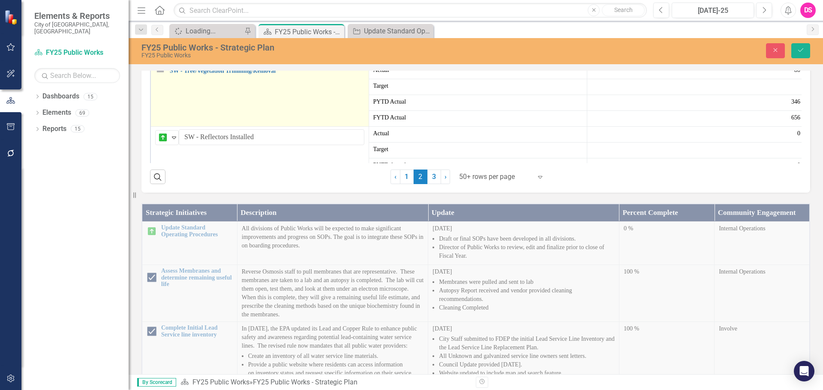
click at [162, 76] on img at bounding box center [160, 71] width 10 height 10
click at [163, 79] on img at bounding box center [163, 74] width 10 height 10
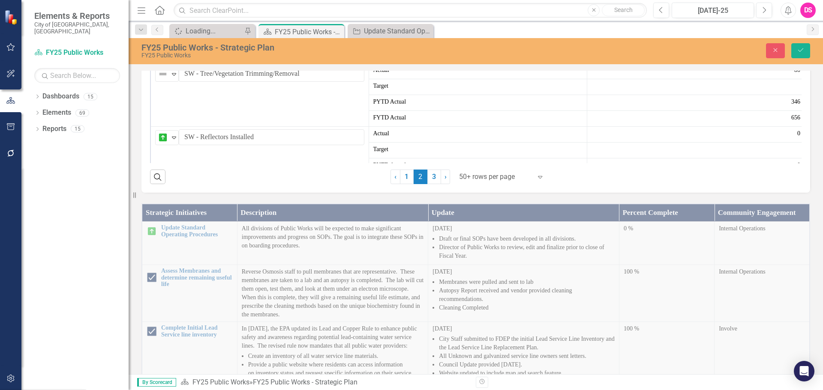
click at [159, 13] on img at bounding box center [160, 8] width 10 height 10
click at [174, 18] on div "Expand" at bounding box center [174, 11] width 9 height 14
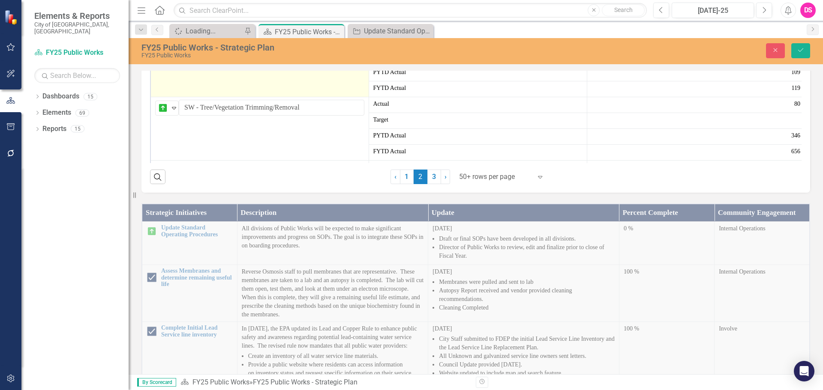
scroll to position [0, 0]
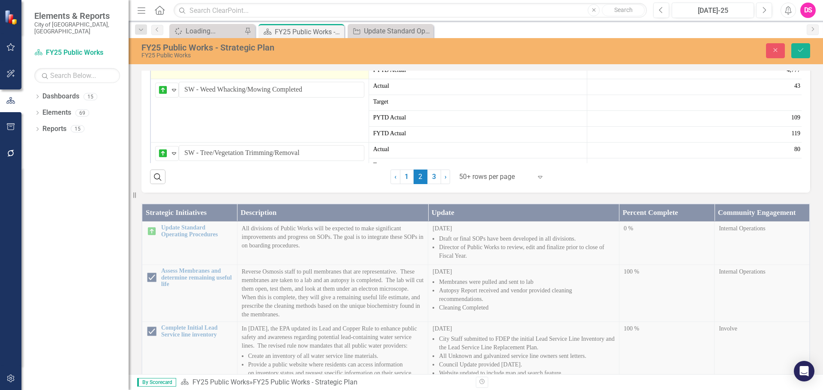
click at [158, 29] on img at bounding box center [160, 23] width 10 height 10
click at [166, 32] on img at bounding box center [163, 26] width 10 height 10
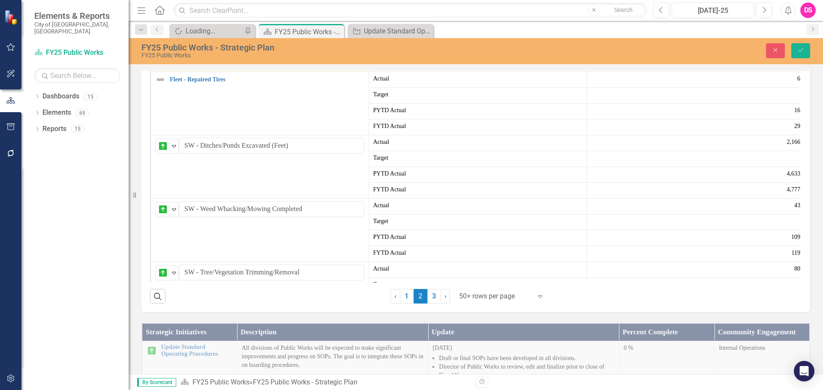
scroll to position [300, 0]
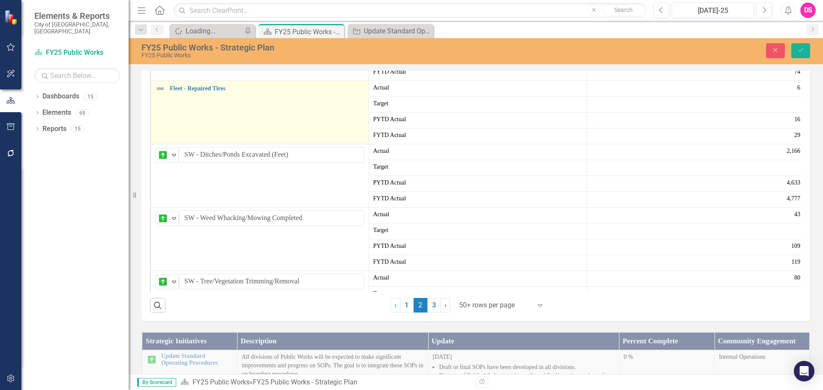
click at [159, 94] on img at bounding box center [160, 89] width 10 height 10
click at [164, 97] on img at bounding box center [163, 92] width 10 height 10
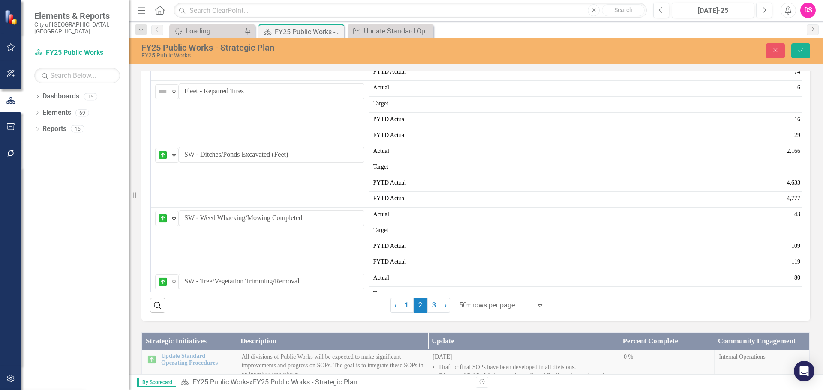
click at [157, 30] on img at bounding box center [160, 25] width 10 height 10
click at [164, 33] on img at bounding box center [163, 28] width 10 height 10
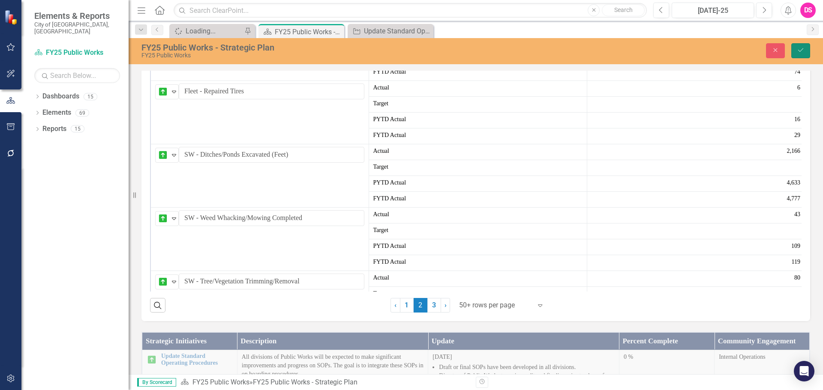
click at [805, 54] on button "Save" at bounding box center [800, 50] width 19 height 15
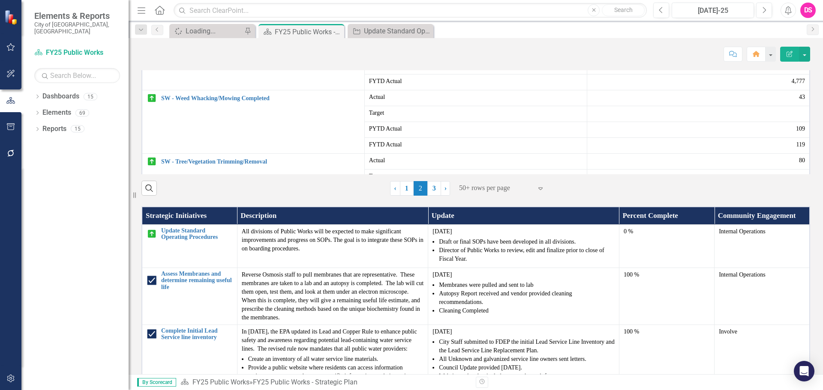
scroll to position [386, 0]
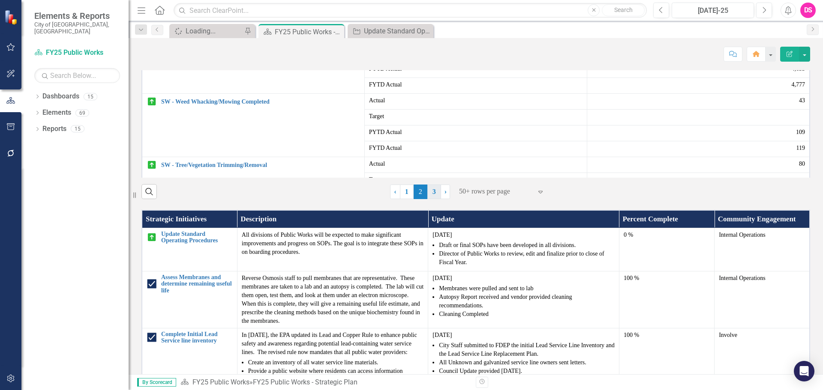
click at [434, 199] on link "3" at bounding box center [434, 192] width 14 height 15
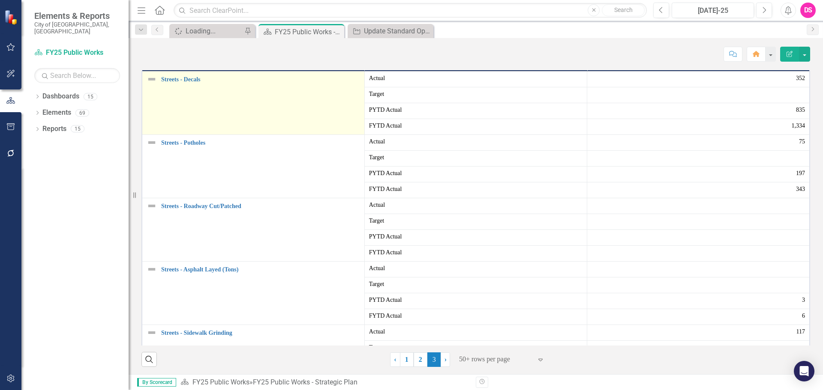
scroll to position [214, 0]
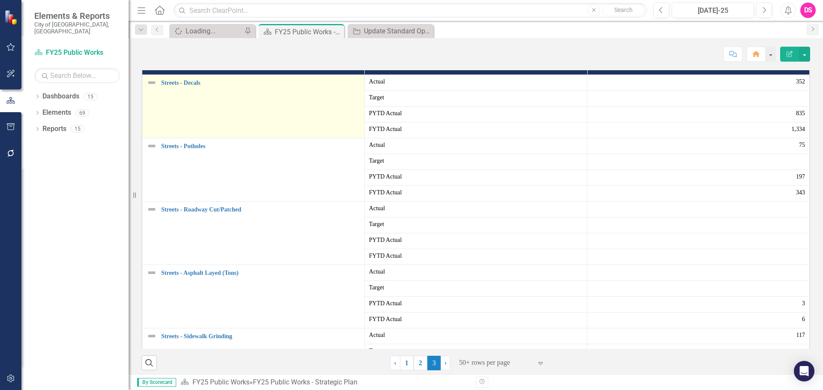
click at [150, 88] on img at bounding box center [152, 83] width 10 height 10
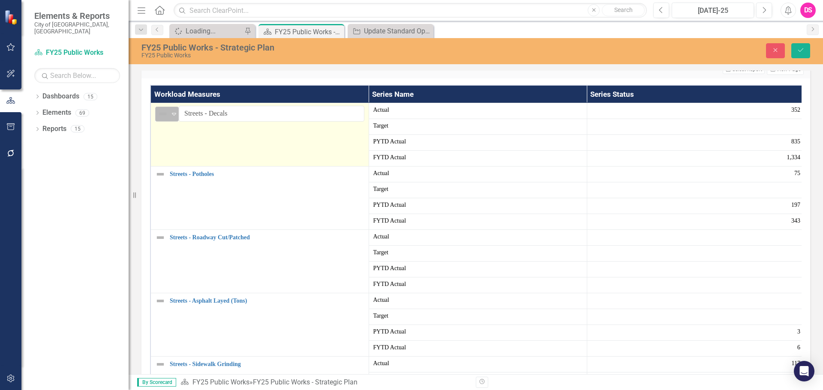
click at [164, 122] on div "Not Defined Expand" at bounding box center [167, 114] width 24 height 15
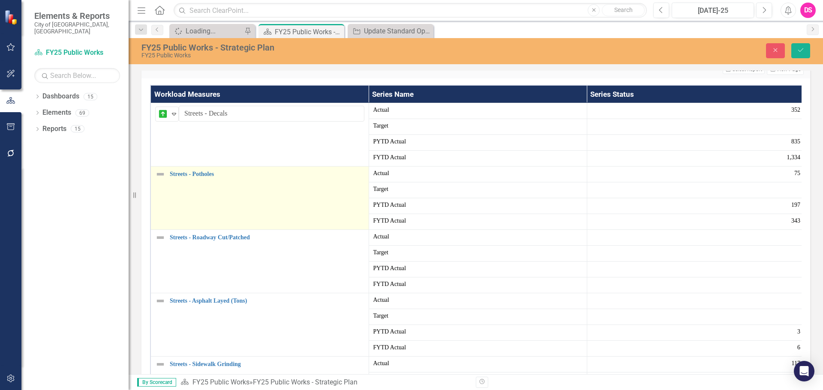
click at [164, 180] on img at bounding box center [160, 174] width 10 height 10
click at [169, 183] on div "Not Defined" at bounding box center [163, 177] width 13 height 12
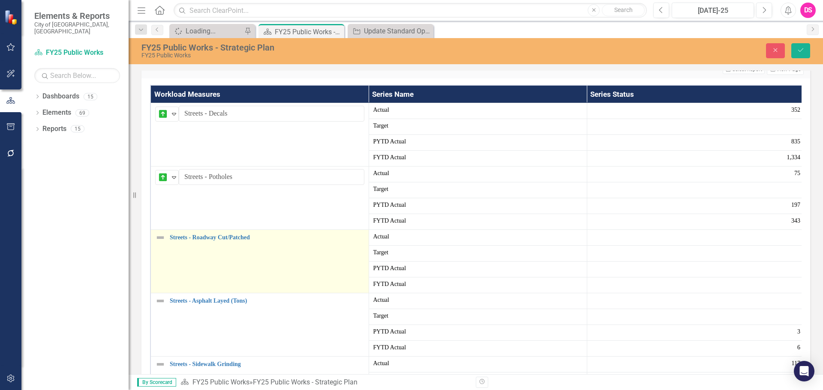
click at [159, 243] on img at bounding box center [160, 238] width 10 height 10
click at [161, 246] on img at bounding box center [163, 241] width 10 height 10
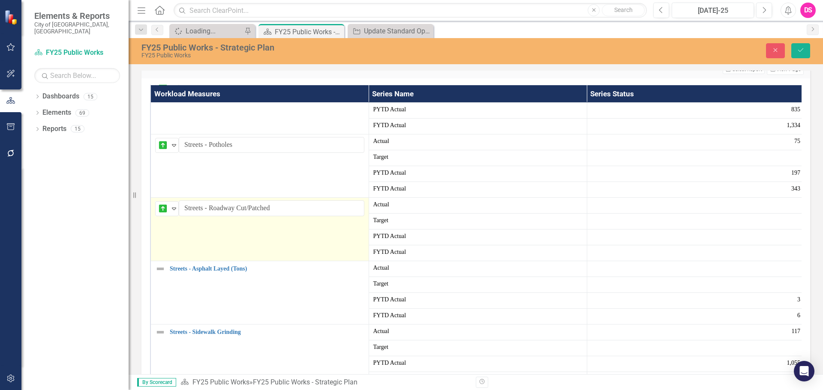
scroll to position [86, 0]
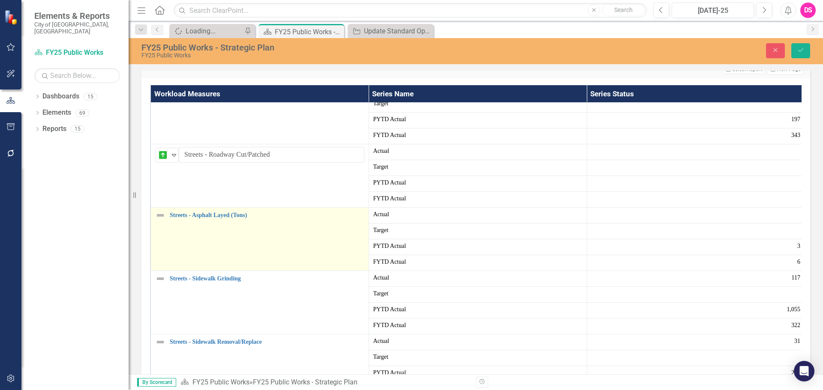
click at [161, 221] on img at bounding box center [160, 215] width 10 height 10
click at [166, 224] on img at bounding box center [163, 218] width 10 height 10
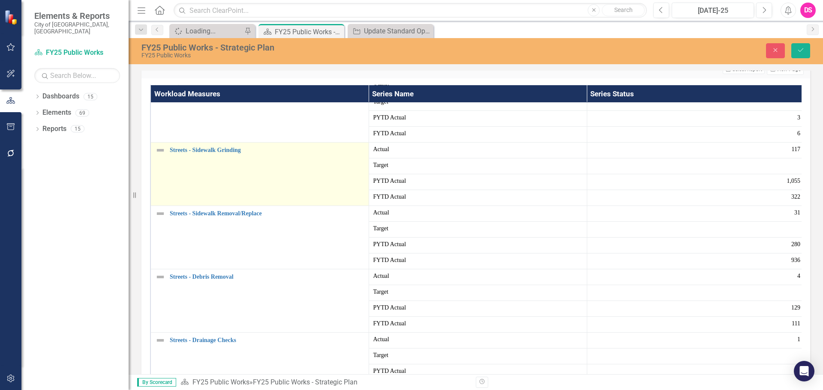
click at [162, 156] on img at bounding box center [160, 150] width 10 height 10
click at [162, 159] on img at bounding box center [163, 153] width 10 height 10
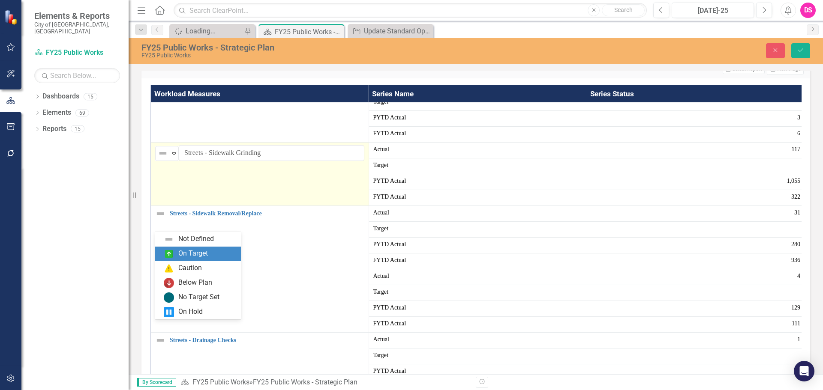
drag, startPoint x: 189, startPoint y: 253, endPoint x: 177, endPoint y: 264, distance: 17.0
click at [189, 253] on div "On Target" at bounding box center [193, 254] width 30 height 10
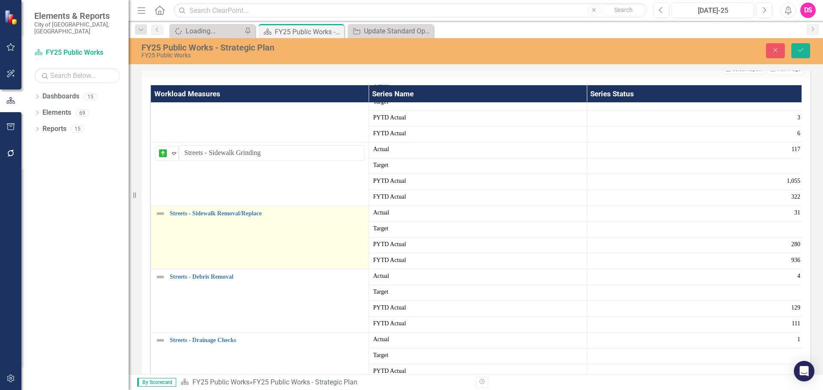
click at [162, 219] on img at bounding box center [160, 214] width 10 height 10
click at [165, 222] on img at bounding box center [163, 217] width 10 height 10
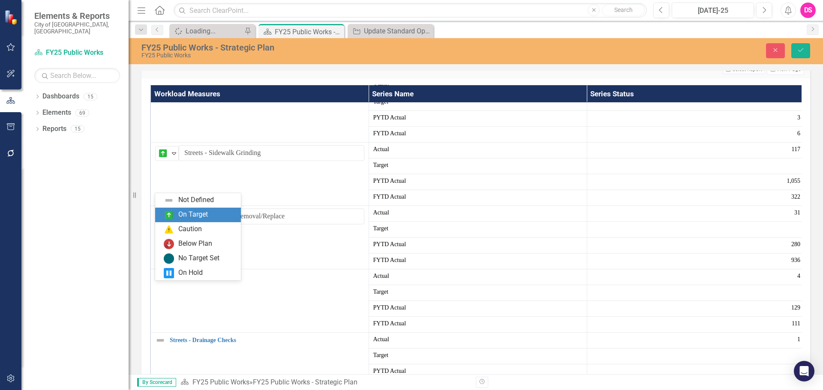
click at [183, 214] on div "On Target" at bounding box center [193, 215] width 30 height 10
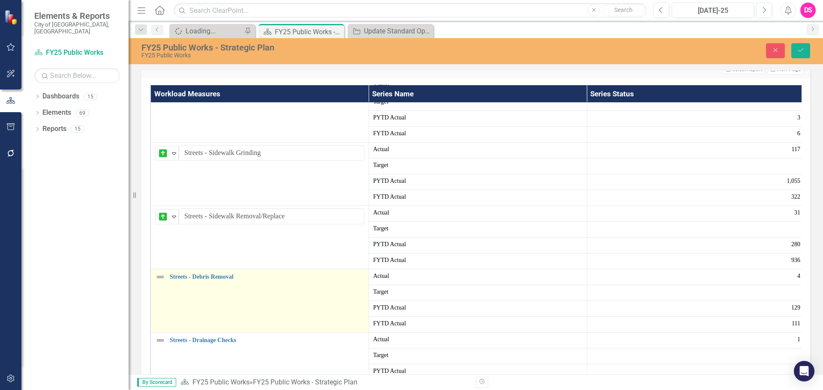
scroll to position [257, 0]
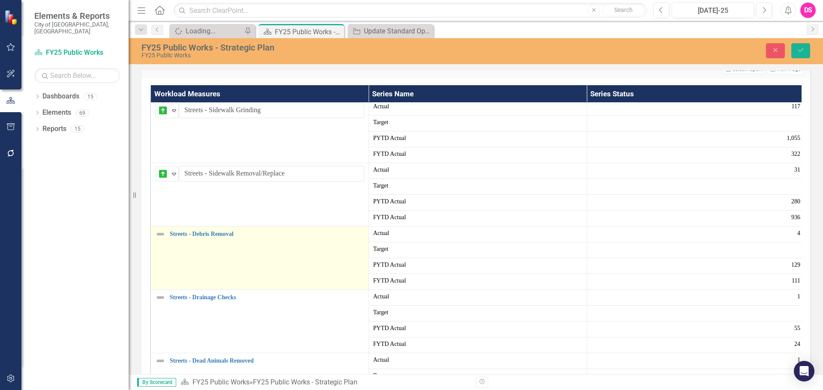
click at [165, 240] on img at bounding box center [160, 234] width 10 height 10
click at [164, 240] on img at bounding box center [160, 234] width 10 height 10
click at [164, 243] on img at bounding box center [163, 237] width 10 height 10
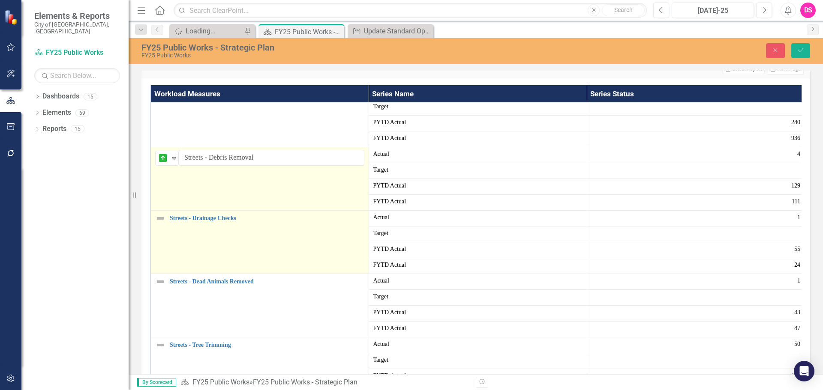
scroll to position [343, 0]
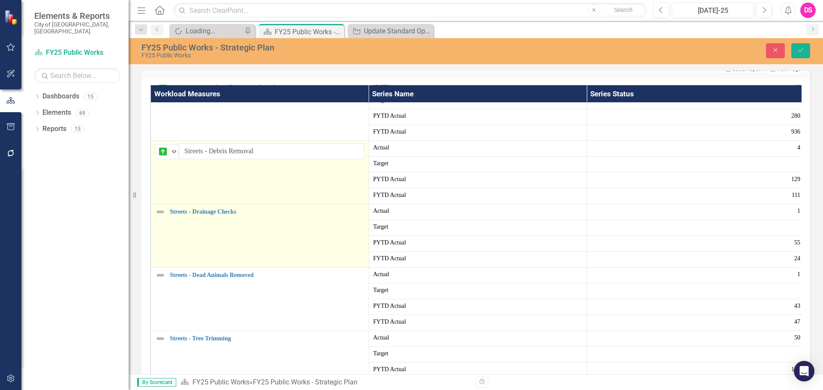
click at [160, 217] on img at bounding box center [160, 212] width 10 height 10
click at [164, 220] on img at bounding box center [163, 215] width 10 height 10
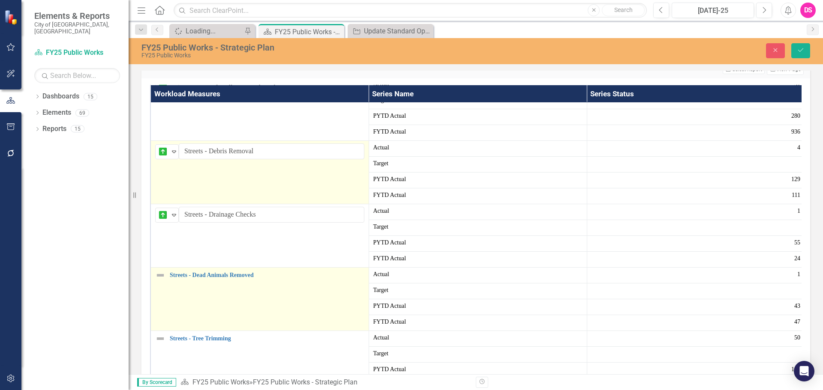
click at [164, 281] on img at bounding box center [160, 275] width 10 height 10
click at [164, 284] on img at bounding box center [163, 278] width 10 height 10
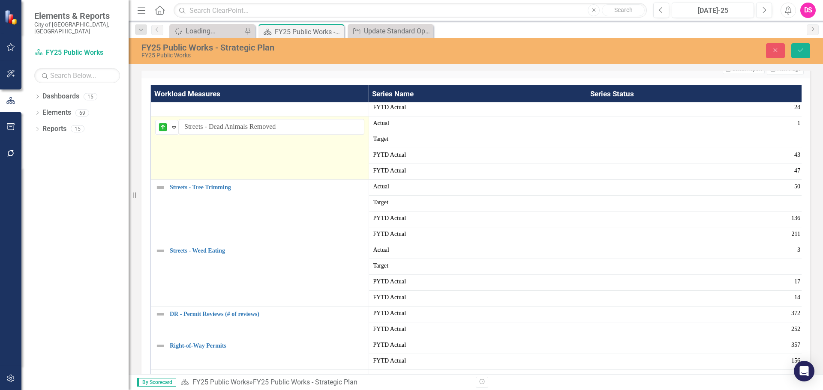
scroll to position [514, 0]
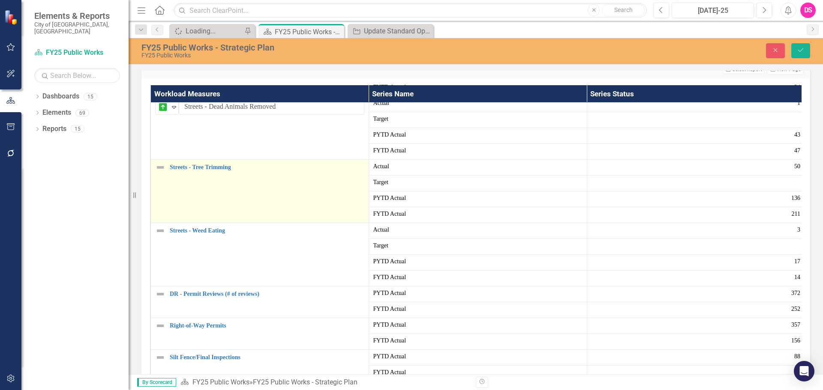
click at [156, 173] on img at bounding box center [160, 167] width 10 height 10
click at [156, 178] on div "Not Defined Expand" at bounding box center [167, 170] width 24 height 15
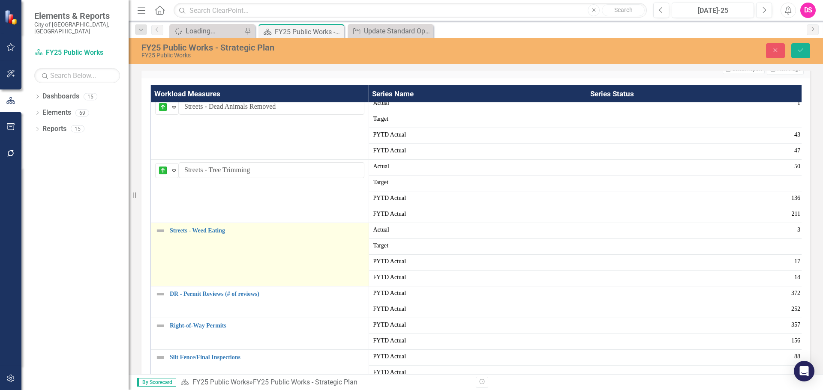
click at [161, 286] on td "Streets - Weed Eating Edit Edit Workload Measures Link Open Element" at bounding box center [259, 254] width 218 height 63
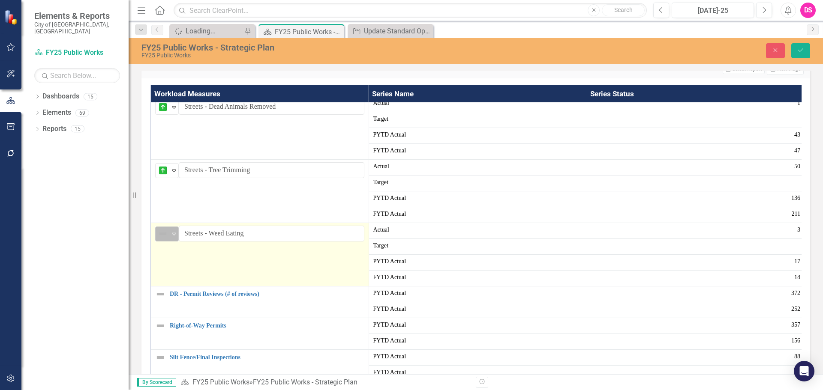
click at [168, 239] on img at bounding box center [163, 234] width 10 height 10
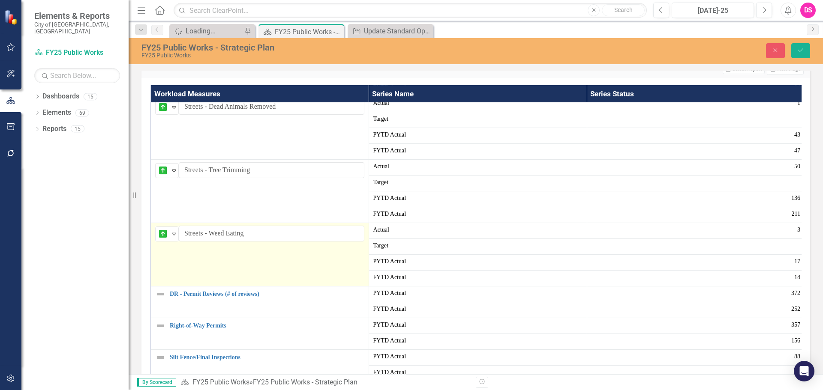
scroll to position [525, 0]
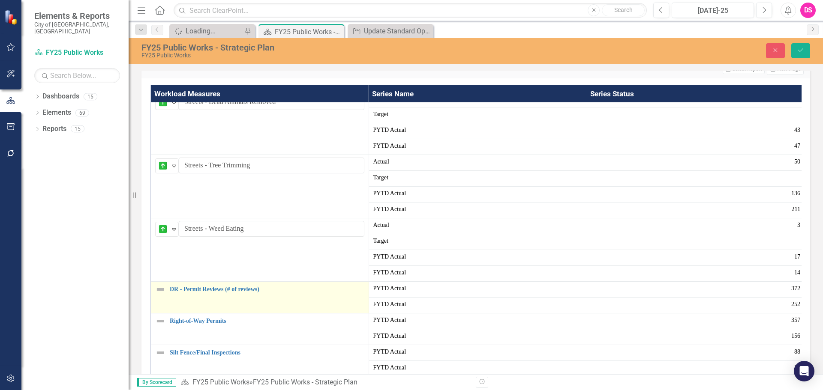
click at [158, 295] on img at bounding box center [160, 290] width 10 height 10
click at [176, 296] on icon "Expand" at bounding box center [174, 292] width 9 height 7
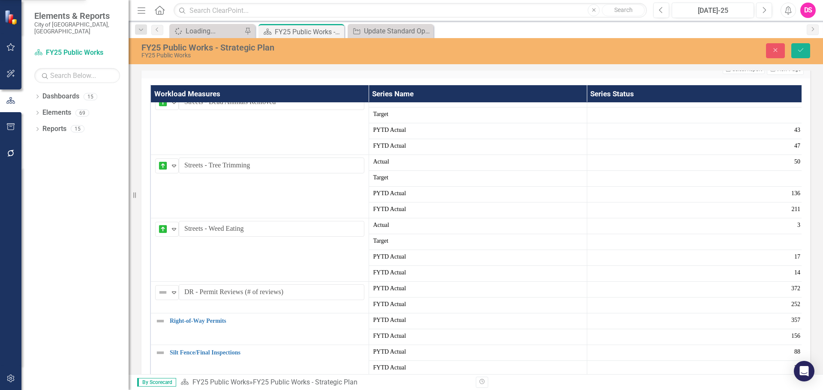
click at [802, 57] on button "Save" at bounding box center [800, 50] width 19 height 15
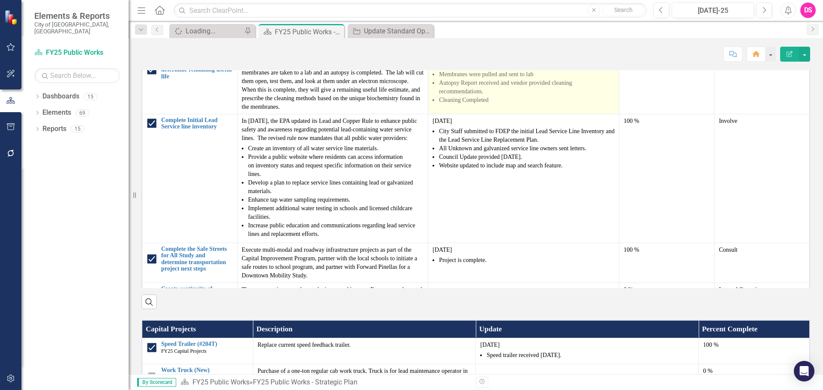
scroll to position [557, 0]
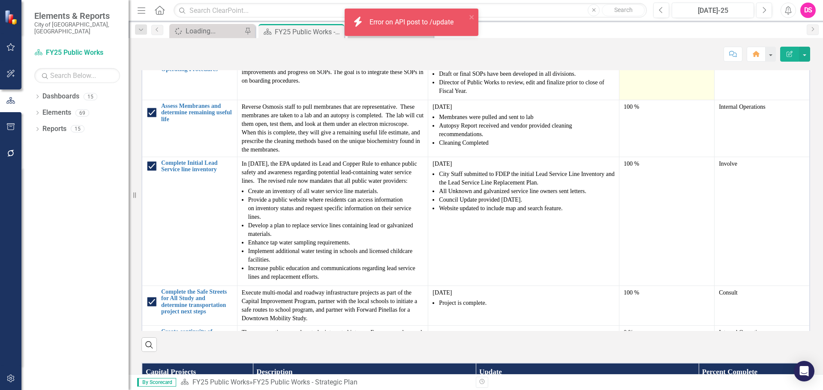
click at [671, 100] on td "0 %" at bounding box center [666, 78] width 95 height 43
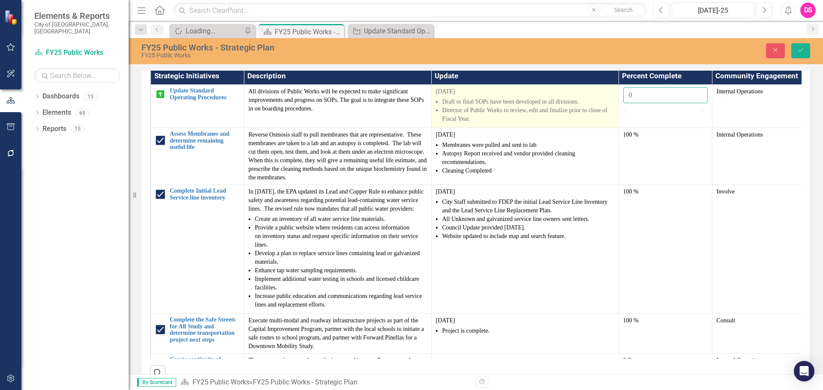
drag, startPoint x: 656, startPoint y: 172, endPoint x: 568, endPoint y: 169, distance: 87.9
click at [568, 128] on tr "Update Standard Operating Procedures Edit Edit Strategic Initiatives Link Open …" at bounding box center [477, 106] width 655 height 43
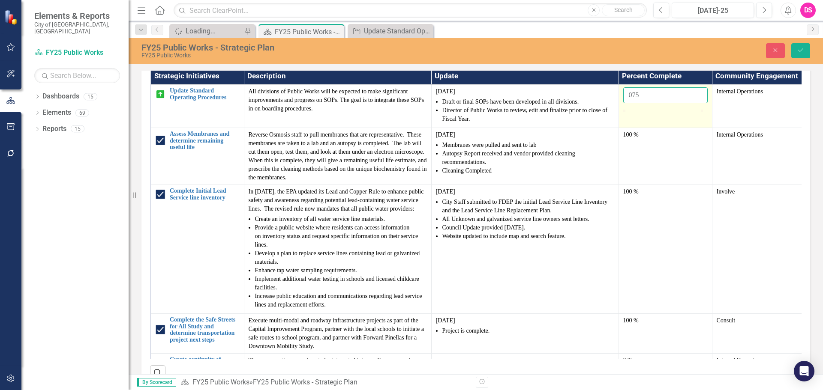
click at [632, 103] on input "075" at bounding box center [665, 95] width 84 height 16
type input "75"
click at [799, 51] on icon "Save" at bounding box center [801, 50] width 8 height 6
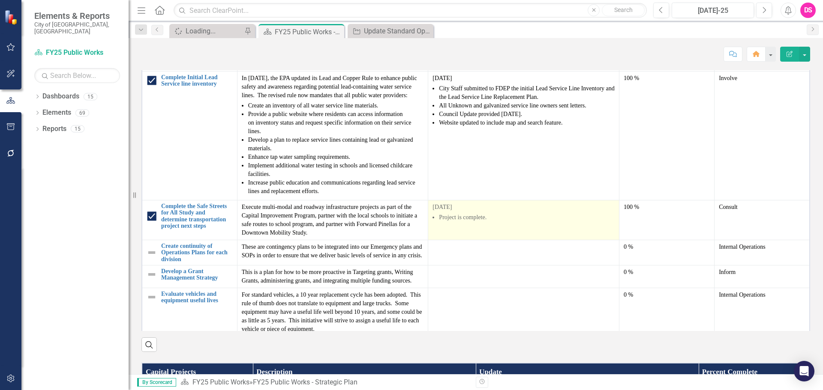
scroll to position [129, 0]
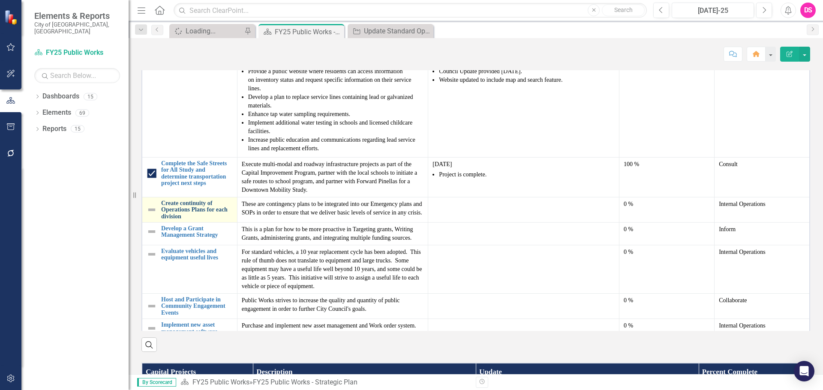
click at [191, 220] on link "Create continuity of Operations Plans for each division" at bounding box center [197, 210] width 72 height 20
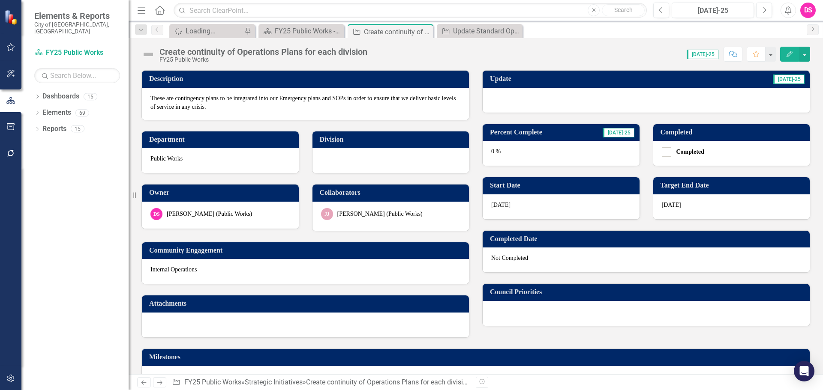
click at [575, 112] on div at bounding box center [646, 100] width 327 height 25
click at [577, 105] on div at bounding box center [646, 100] width 327 height 25
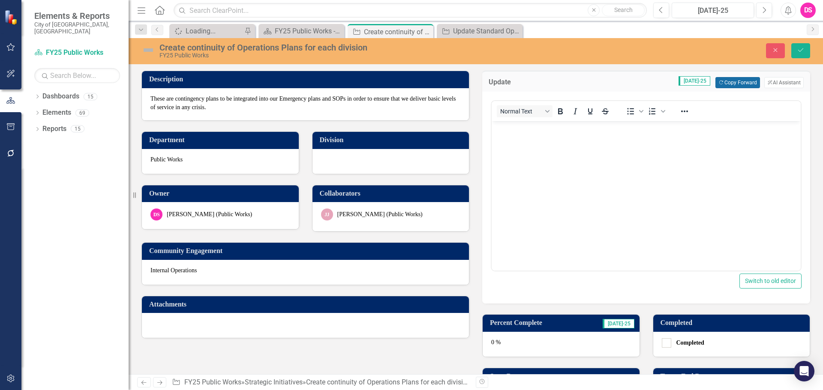
click at [724, 84] on button "Copy Forward Copy Forward" at bounding box center [737, 82] width 44 height 11
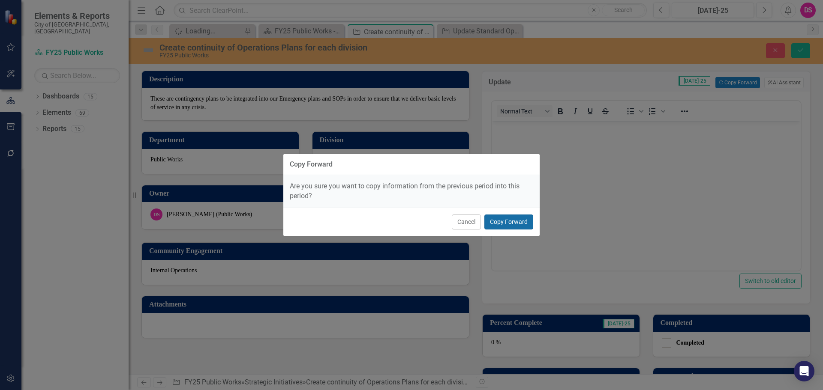
click at [501, 225] on button "Copy Forward" at bounding box center [508, 222] width 49 height 15
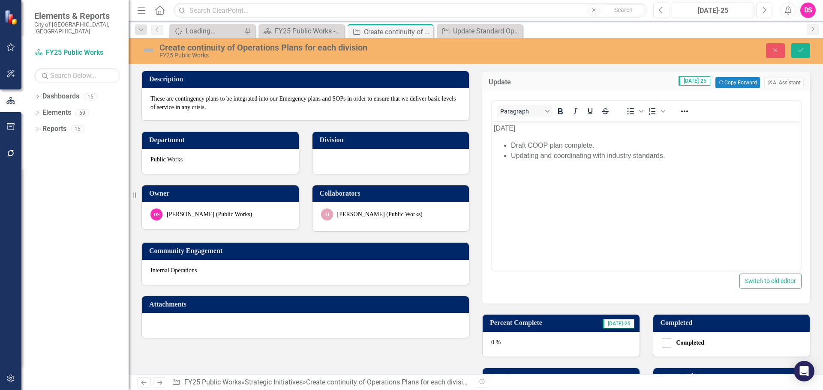
click at [516, 349] on div "0 %" at bounding box center [561, 344] width 157 height 25
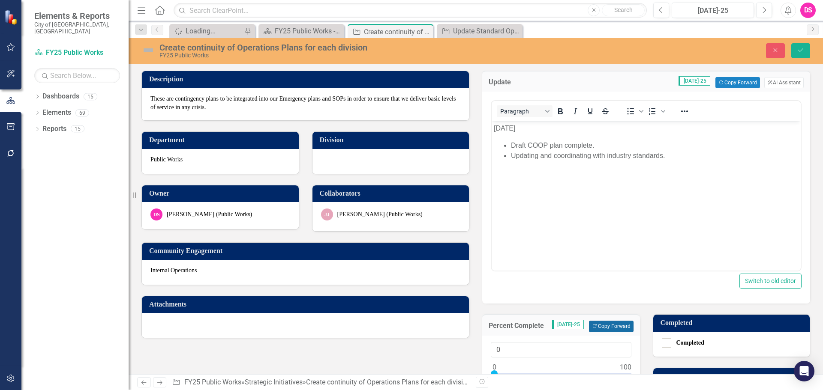
click at [600, 328] on button "Copy Forward Copy Forward" at bounding box center [611, 326] width 44 height 11
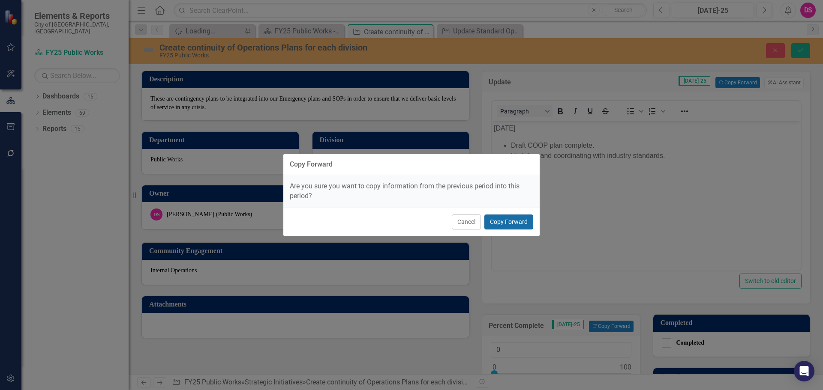
click at [520, 217] on button "Copy Forward" at bounding box center [508, 222] width 49 height 15
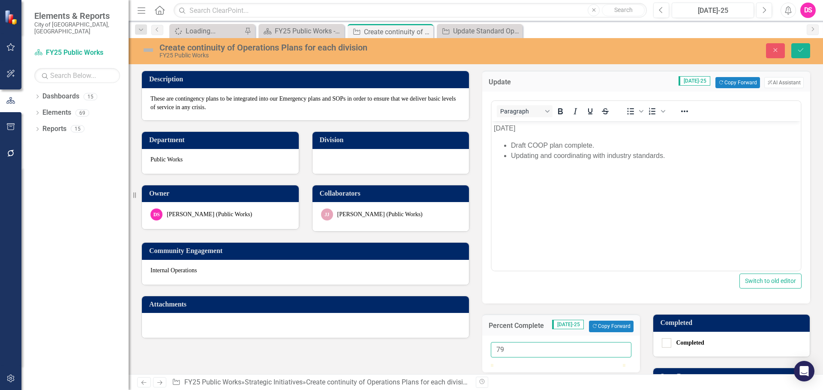
click at [617, 352] on input "79" at bounding box center [561, 350] width 141 height 16
click at [617, 352] on input "78" at bounding box center [561, 350] width 141 height 16
click at [617, 352] on input "77" at bounding box center [561, 350] width 141 height 16
click at [617, 352] on input "76" at bounding box center [561, 350] width 141 height 16
click at [617, 352] on input "75" at bounding box center [561, 350] width 141 height 16
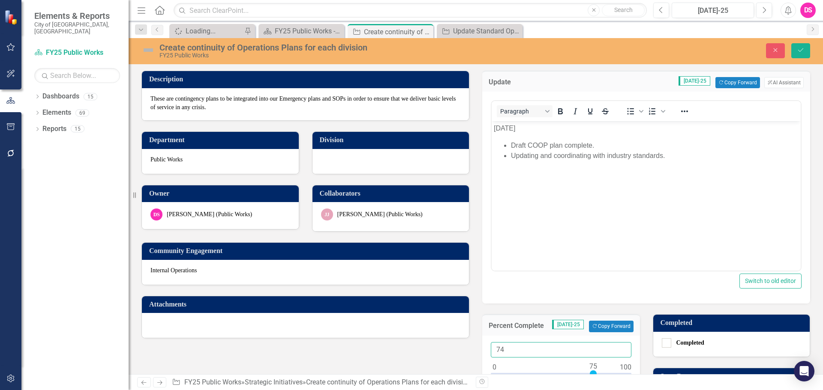
click at [617, 352] on input "74" at bounding box center [561, 350] width 141 height 16
type input "75"
click at [619, 346] on input "75" at bounding box center [561, 350] width 141 height 16
click at [793, 49] on button "Save" at bounding box center [800, 50] width 19 height 15
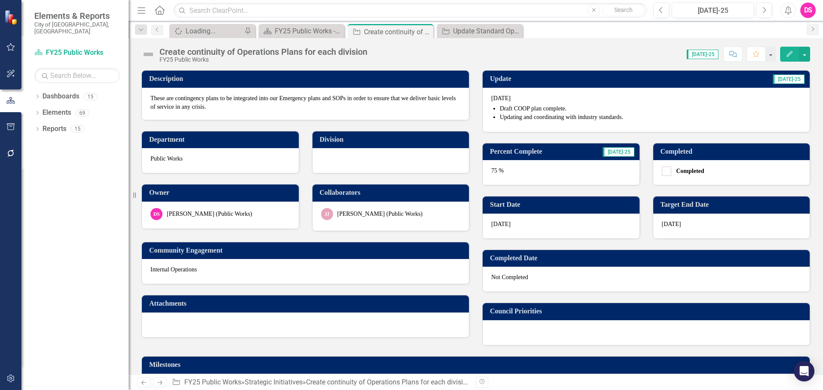
click at [145, 56] on img at bounding box center [148, 55] width 14 height 14
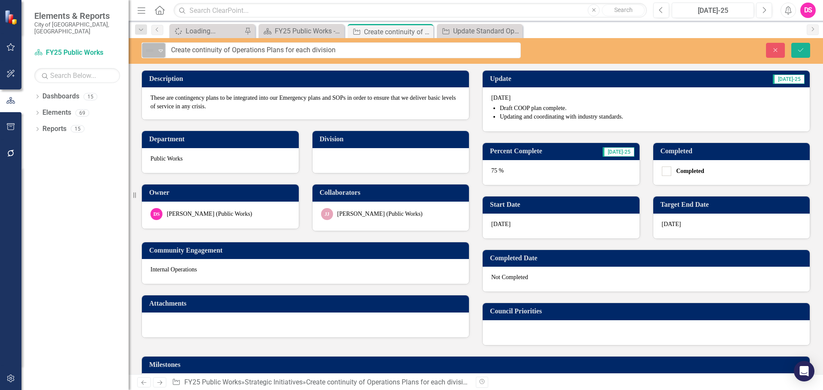
click at [150, 55] on img at bounding box center [149, 50] width 10 height 10
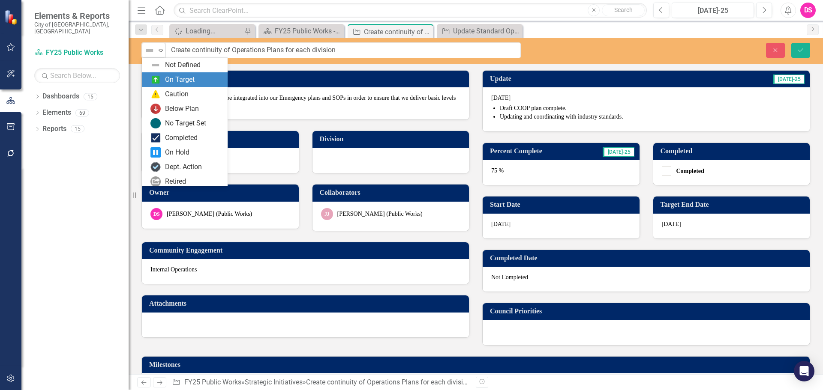
click at [174, 81] on div "On Target" at bounding box center [180, 80] width 30 height 10
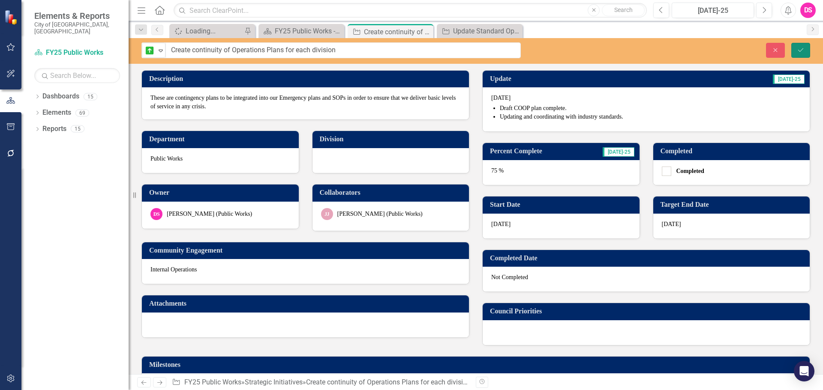
click at [802, 49] on icon "Save" at bounding box center [801, 50] width 8 height 6
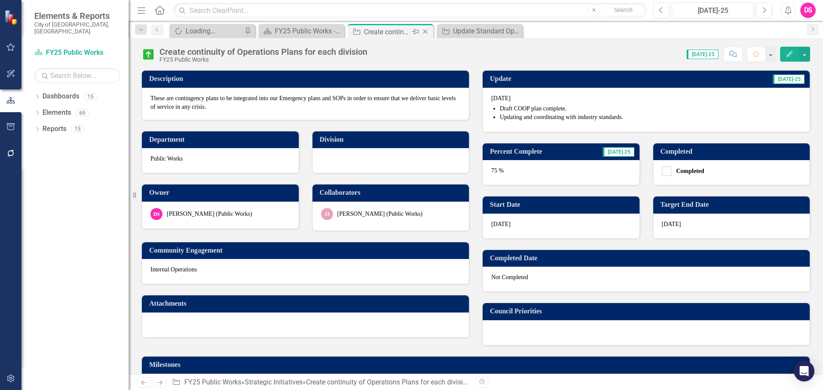
click at [425, 31] on icon at bounding box center [425, 32] width 5 height 5
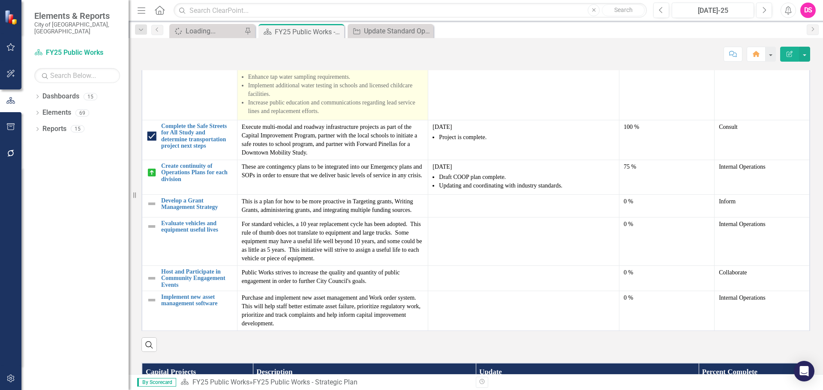
scroll to position [171, 0]
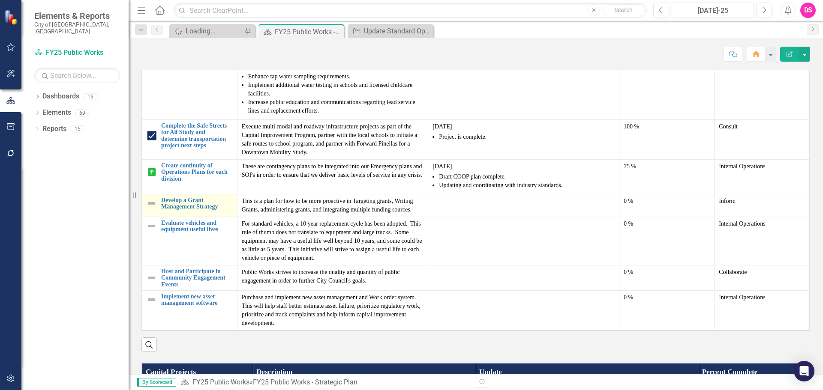
click at [154, 209] on img at bounding box center [152, 203] width 10 height 10
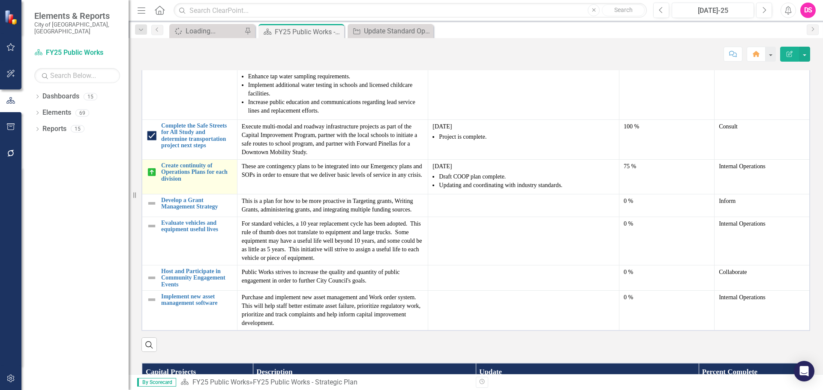
click at [153, 209] on img at bounding box center [152, 203] width 10 height 10
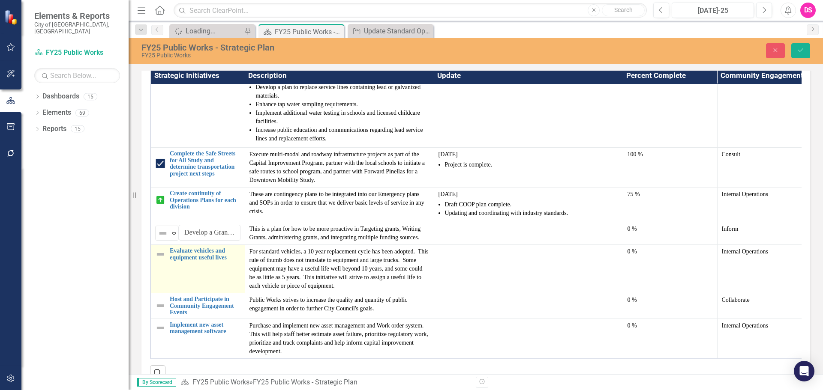
click at [174, 329] on tbody "Update Standard Operating Procedures Edit Edit Strategic Initiatives Link Open …" at bounding box center [480, 139] width 661 height 441
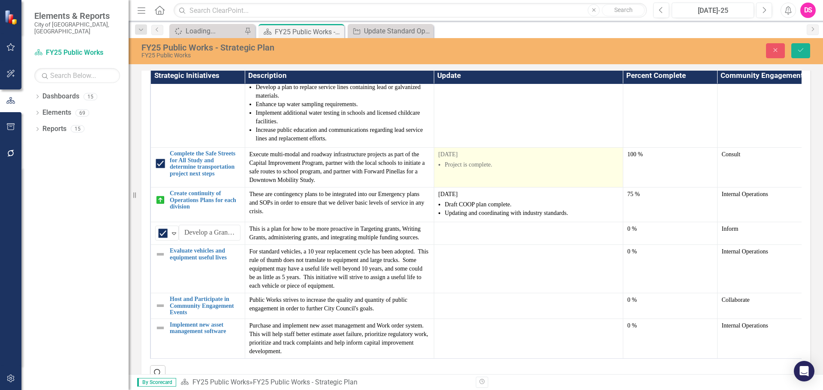
click at [448, 159] on p "[DATE]" at bounding box center [528, 154] width 180 height 9
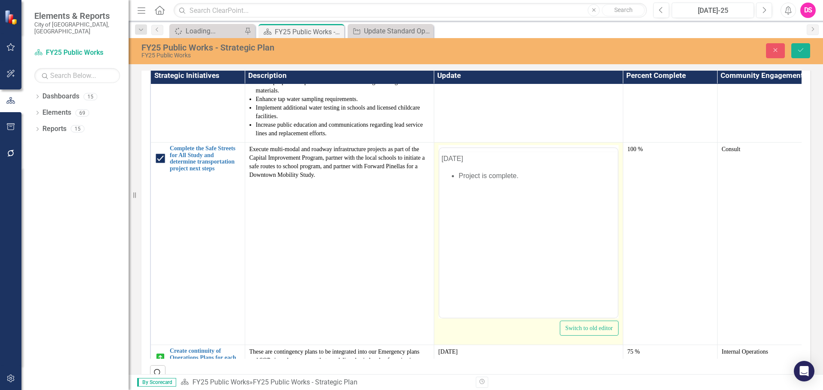
scroll to position [0, 0]
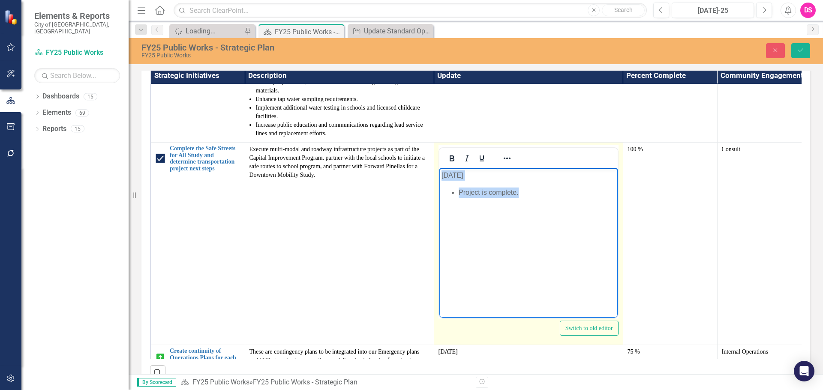
drag, startPoint x: 533, startPoint y: 195, endPoint x: 425, endPoint y: 177, distance: 109.1
click at [439, 177] on html "June 2025 Project is complete." at bounding box center [528, 232] width 178 height 129
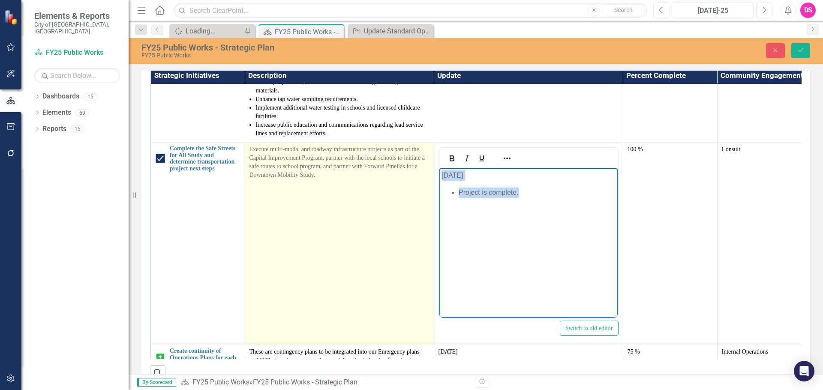
copy body "June 2025 Project is complete."
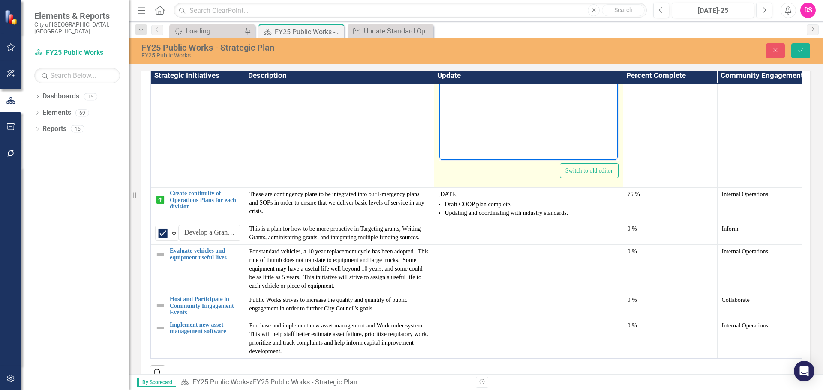
scroll to position [336, 0]
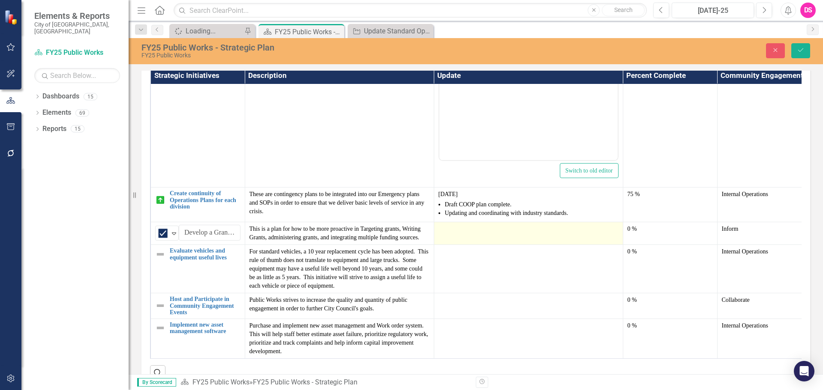
click at [492, 245] on td at bounding box center [528, 233] width 189 height 23
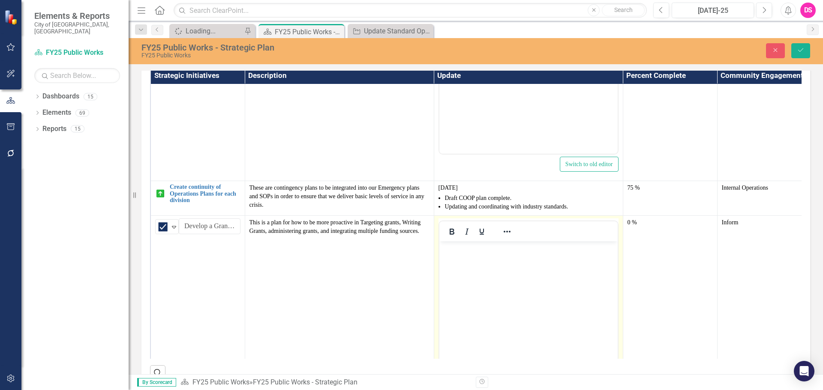
scroll to position [0, 0]
click at [480, 262] on body "Rich Text Area. Press ALT-0 for help." at bounding box center [528, 306] width 178 height 129
paste body "Rich Text Area. Press ALT-0 for help."
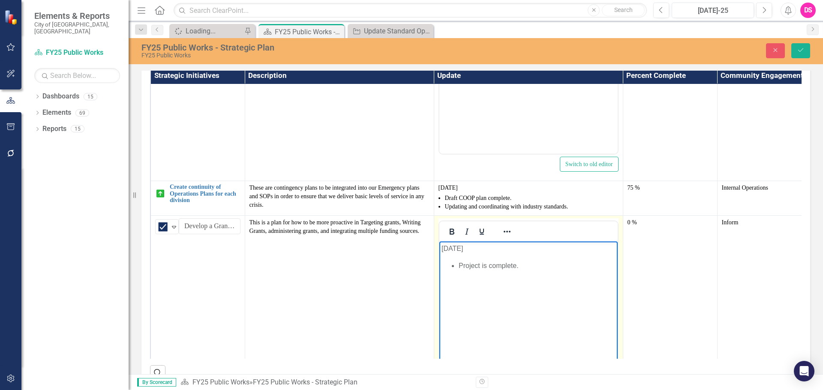
click at [449, 250] on p "[DATE]" at bounding box center [528, 249] width 174 height 10
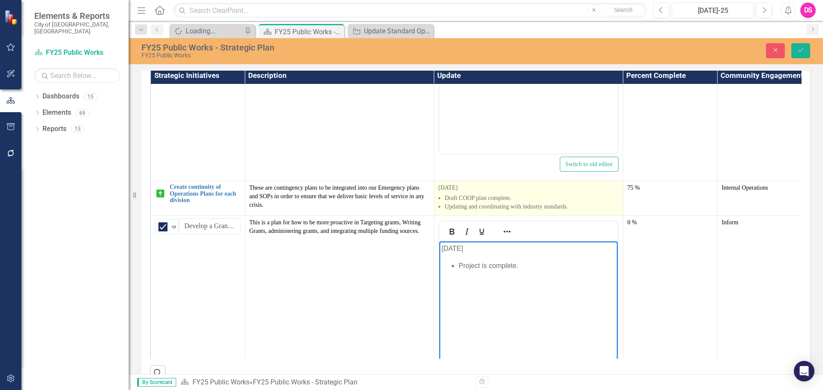
click at [446, 192] on p "[DATE]" at bounding box center [528, 188] width 180 height 9
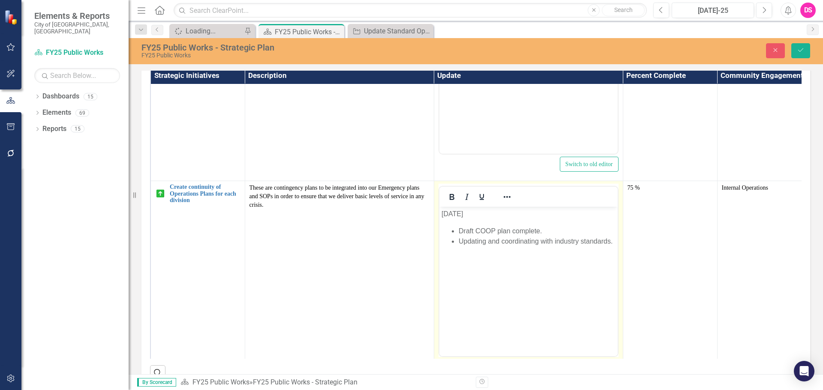
click at [450, 217] on p "[DATE]" at bounding box center [528, 214] width 174 height 10
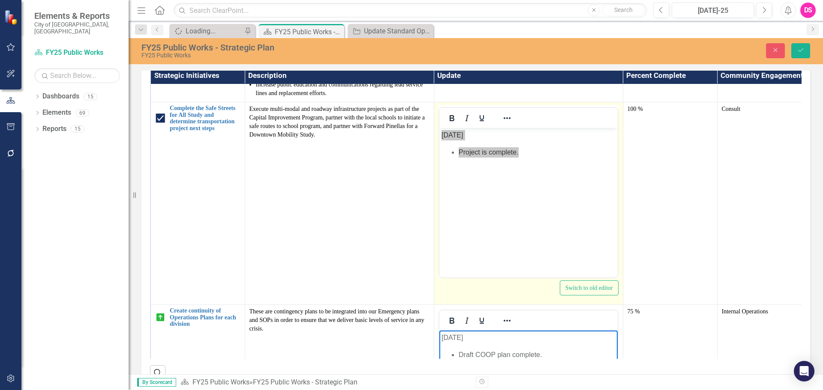
scroll to position [207, 0]
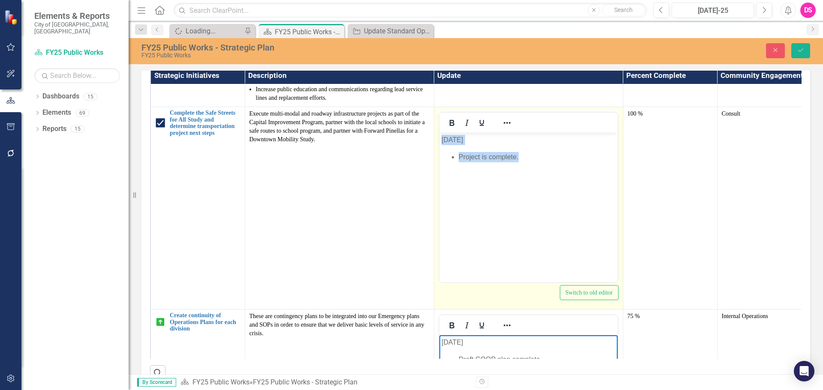
click at [452, 141] on p "[DATE]" at bounding box center [528, 140] width 174 height 10
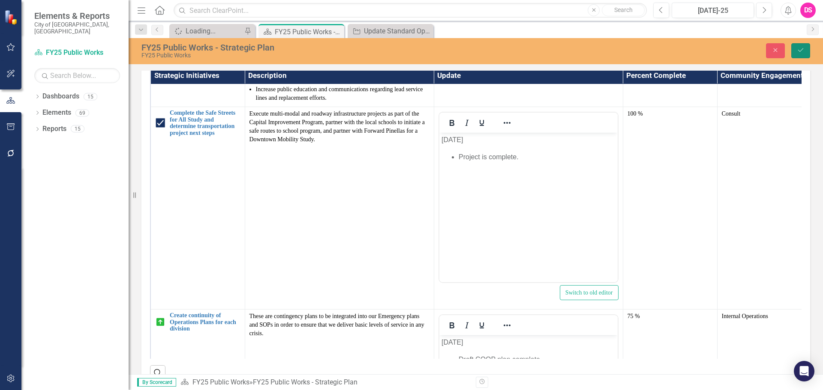
click at [801, 49] on icon "Save" at bounding box center [801, 50] width 8 height 6
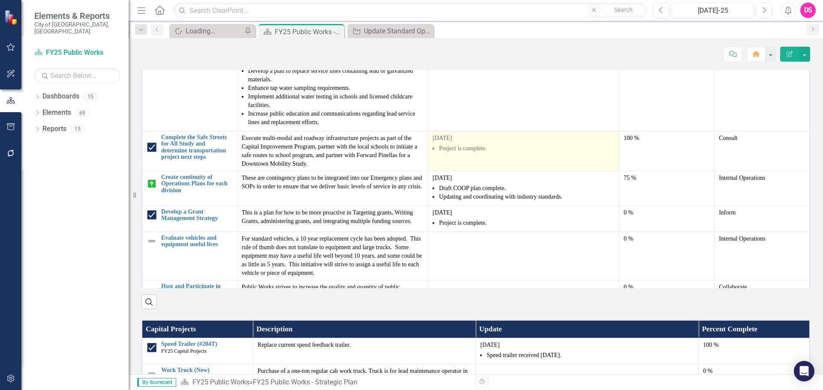
scroll to position [129, 0]
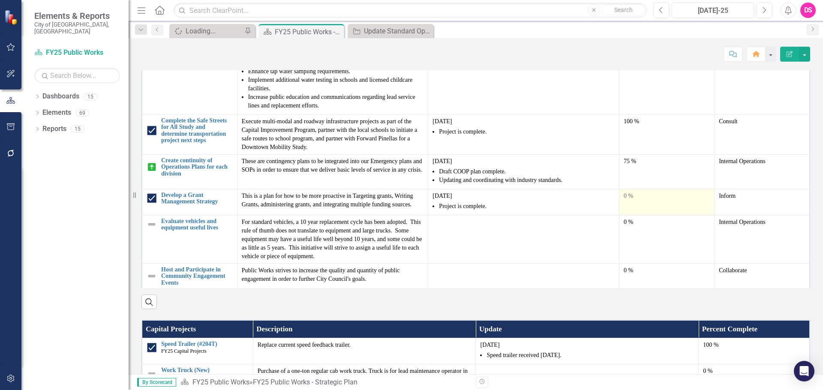
click at [651, 215] on td "0 %" at bounding box center [666, 202] width 95 height 26
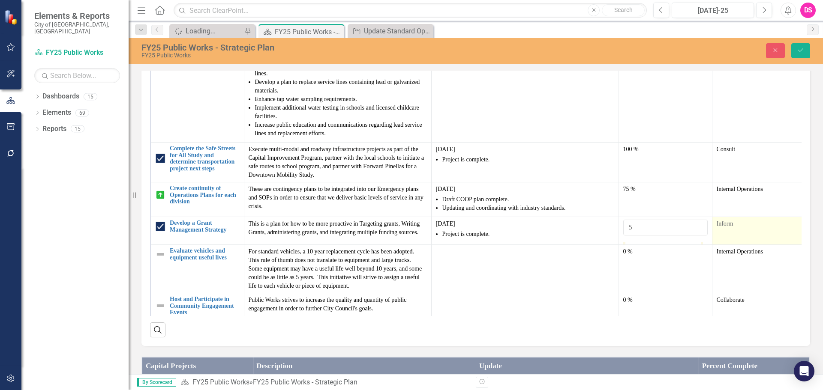
type input "100"
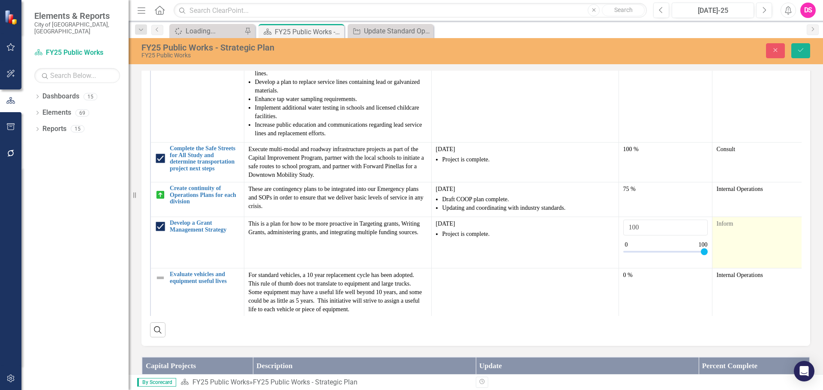
drag, startPoint x: 628, startPoint y: 320, endPoint x: 746, endPoint y: 318, distance: 118.3
click at [746, 269] on tr "Develop a Grant Management Strategy Edit Edit Strategic Initiatives Link Open E…" at bounding box center [477, 242] width 655 height 51
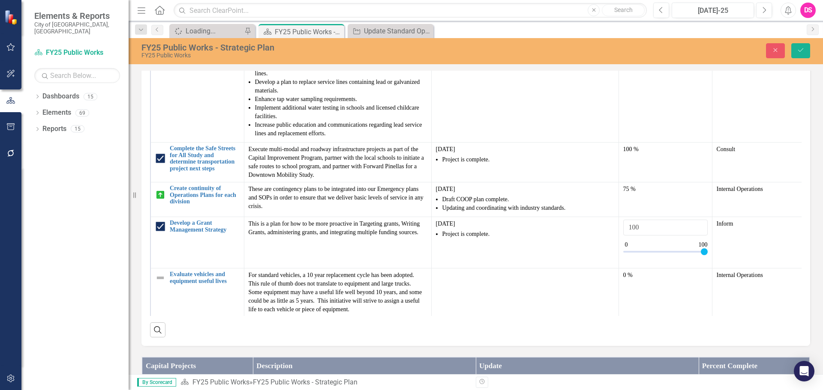
click at [810, 45] on div "Close Save" at bounding box center [678, 50] width 276 height 15
click at [805, 51] on button "Save" at bounding box center [800, 50] width 19 height 15
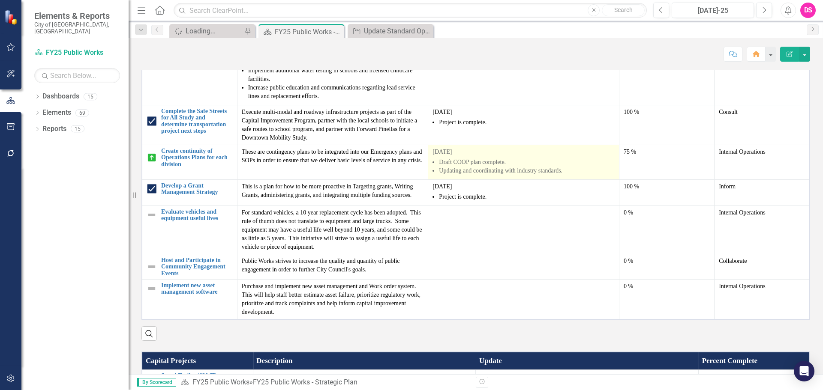
scroll to position [686, 0]
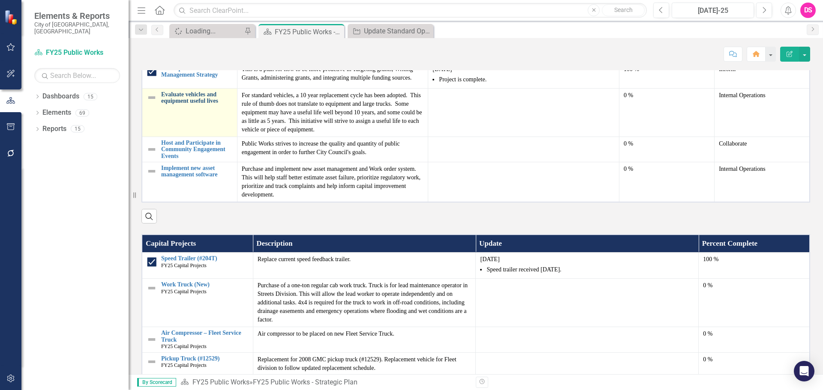
click at [189, 105] on link "Evaluate vehicles and equipment useful lives" at bounding box center [197, 97] width 72 height 13
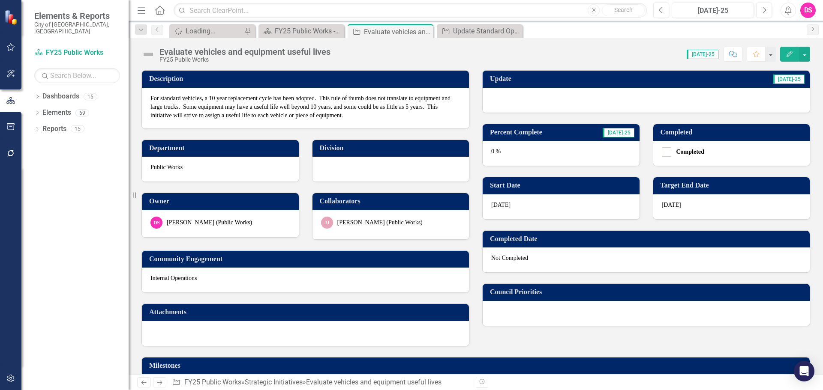
click at [534, 102] on div at bounding box center [646, 100] width 327 height 25
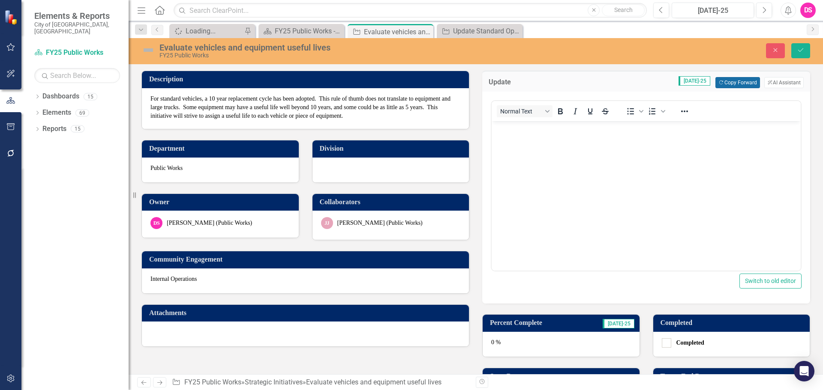
click at [722, 84] on button "Copy Forward Copy Forward" at bounding box center [737, 82] width 44 height 11
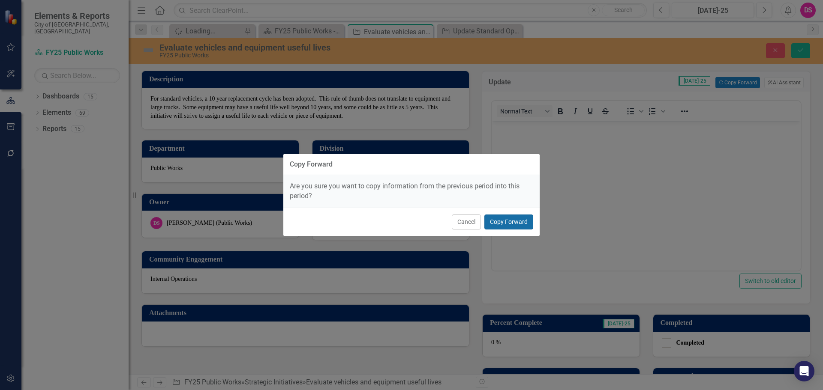
click at [518, 219] on button "Copy Forward" at bounding box center [508, 222] width 49 height 15
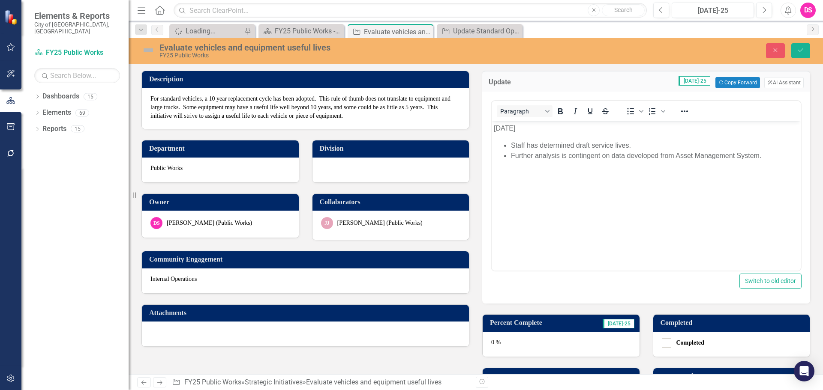
click at [148, 54] on img at bounding box center [148, 50] width 14 height 14
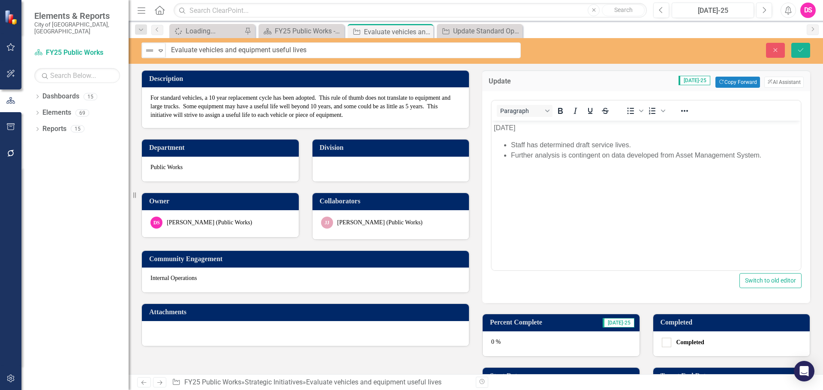
click at [148, 54] on img at bounding box center [149, 50] width 10 height 10
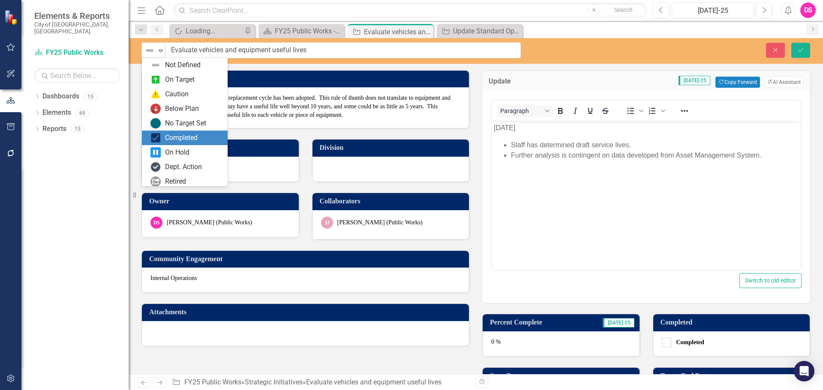
click at [184, 138] on div "Completed" at bounding box center [181, 138] width 33 height 10
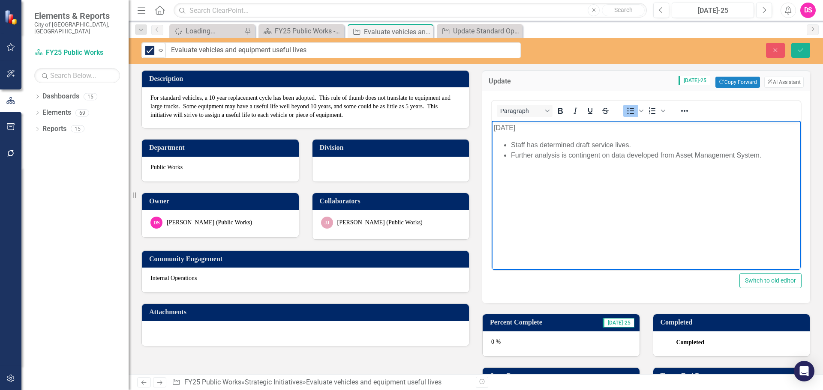
click at [615, 152] on li "Further analysis is contingent on data developed from Asset Management System." at bounding box center [655, 155] width 288 height 10
click at [786, 158] on li "Further analysis is contingent on data developed from Asset Management System." at bounding box center [655, 155] width 288 height 10
click at [500, 128] on p "[DATE]" at bounding box center [646, 128] width 305 height 10
click at [806, 50] on button "Save" at bounding box center [800, 50] width 19 height 15
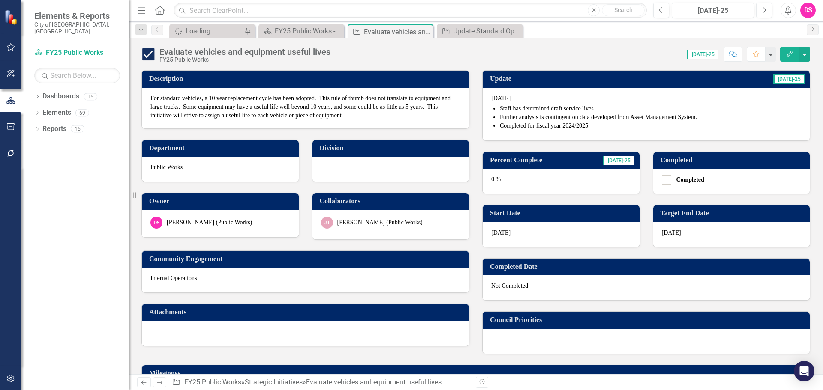
click at [501, 186] on div "0 %" at bounding box center [561, 181] width 157 height 25
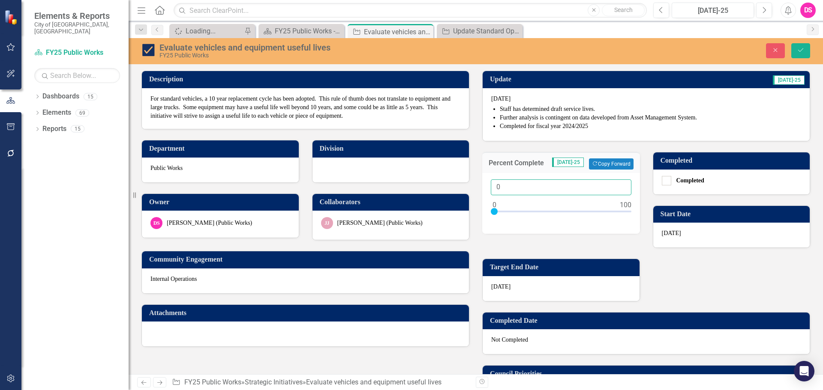
drag, startPoint x: 508, startPoint y: 188, endPoint x: 427, endPoint y: 180, distance: 81.4
click at [427, 180] on div "Description For standard vehicles, a 10 year replacement cycle has been adopted…" at bounding box center [475, 234] width 681 height 348
type input "100"
click at [800, 57] on button "Save" at bounding box center [800, 50] width 19 height 15
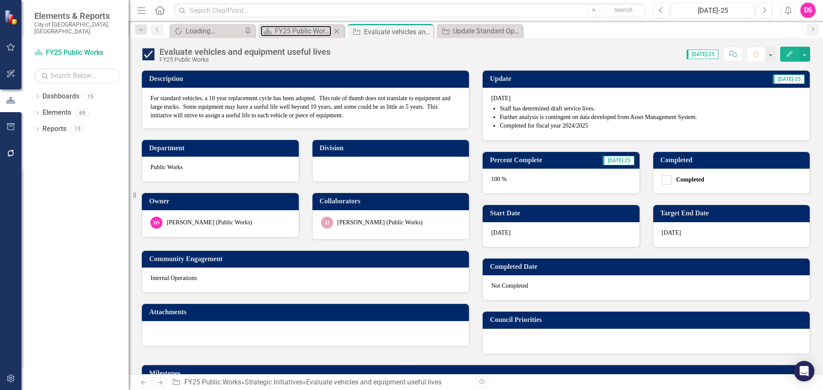
click at [319, 37] on div "Dashboard FY25 Public Works - Strategic Plan Close" at bounding box center [301, 31] width 86 height 14
click at [308, 32] on div "FY25 Public Works - Strategic Plan" at bounding box center [303, 31] width 57 height 11
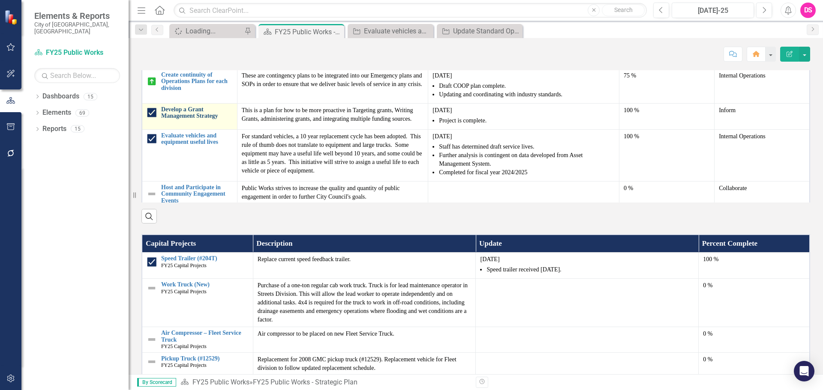
scroll to position [180, 0]
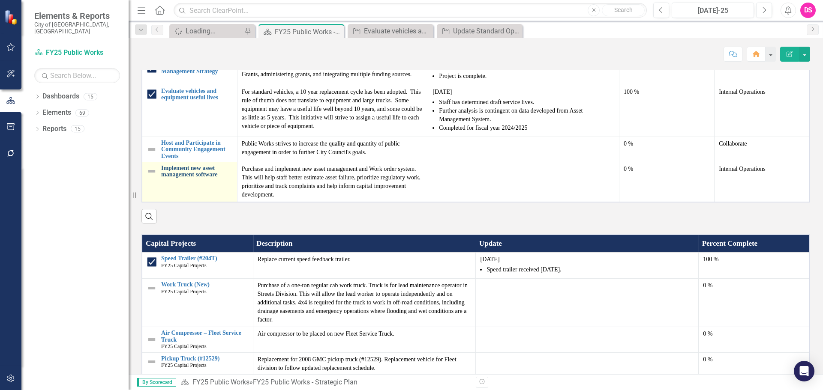
click at [191, 178] on link "Implement new asset management software" at bounding box center [197, 171] width 72 height 13
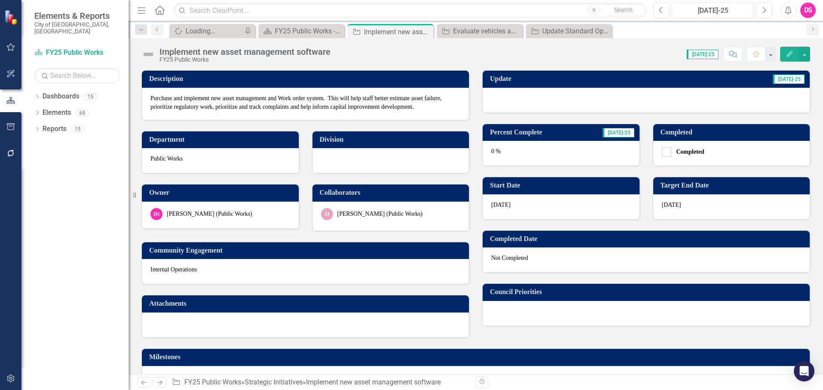
click at [532, 108] on div at bounding box center [646, 100] width 327 height 25
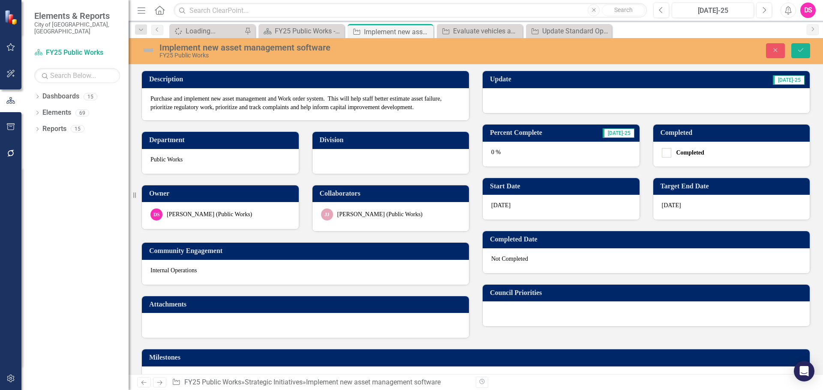
click at [643, 110] on div at bounding box center [646, 100] width 327 height 25
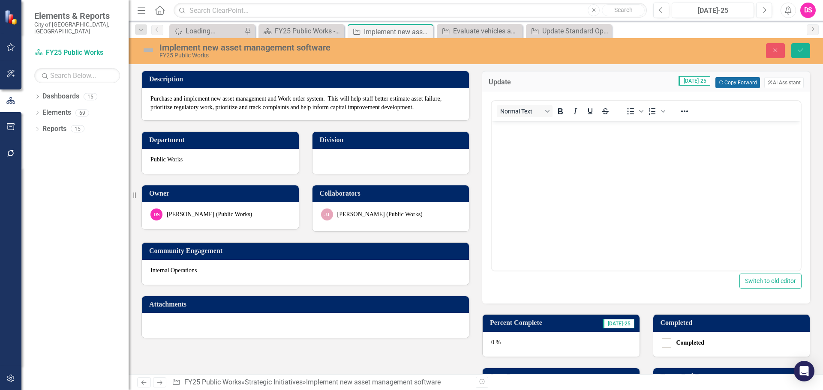
click at [726, 78] on button "Copy Forward Copy Forward" at bounding box center [737, 82] width 44 height 11
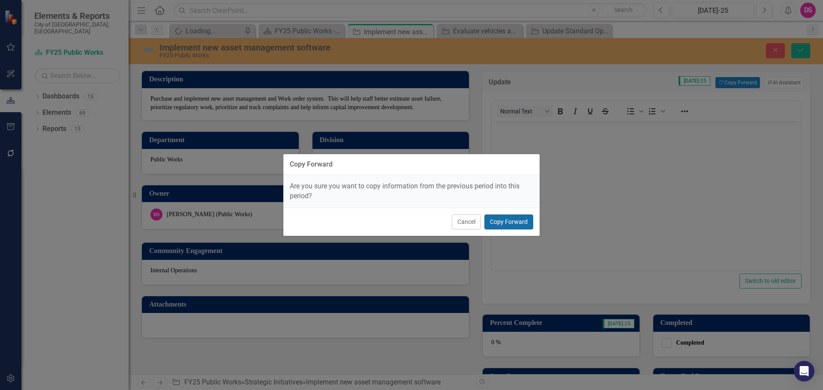
click at [497, 218] on button "Copy Forward" at bounding box center [508, 222] width 49 height 15
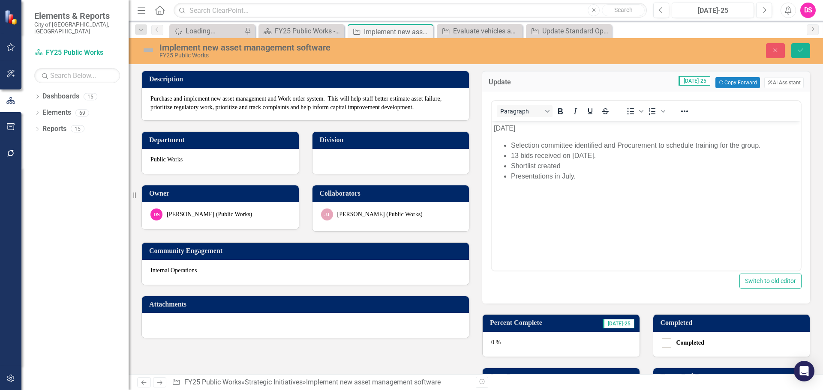
click at [510, 131] on p "[DATE]" at bounding box center [646, 128] width 305 height 10
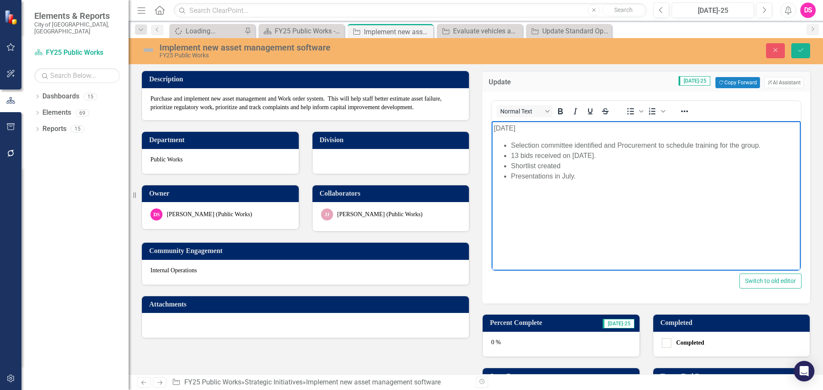
click at [504, 130] on p "[DATE]" at bounding box center [646, 128] width 305 height 10
click at [795, 47] on button "Save" at bounding box center [800, 50] width 19 height 15
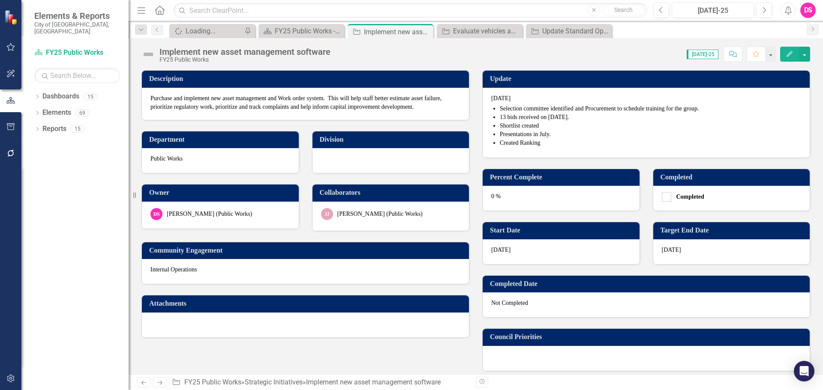
click at [147, 52] on img at bounding box center [148, 55] width 14 height 14
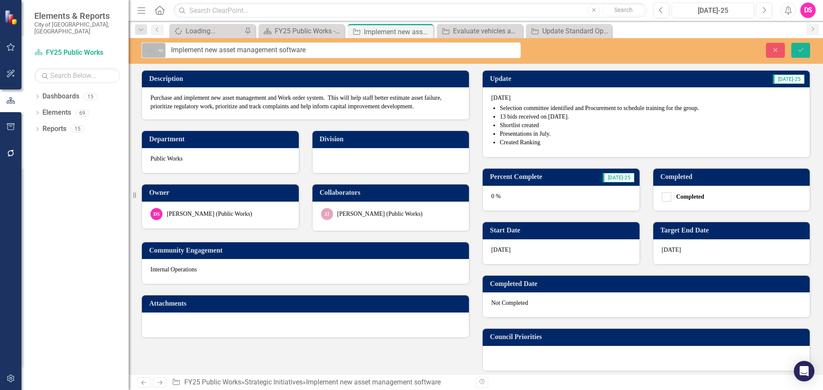
click at [156, 54] on div "Not Defined" at bounding box center [150, 51] width 13 height 12
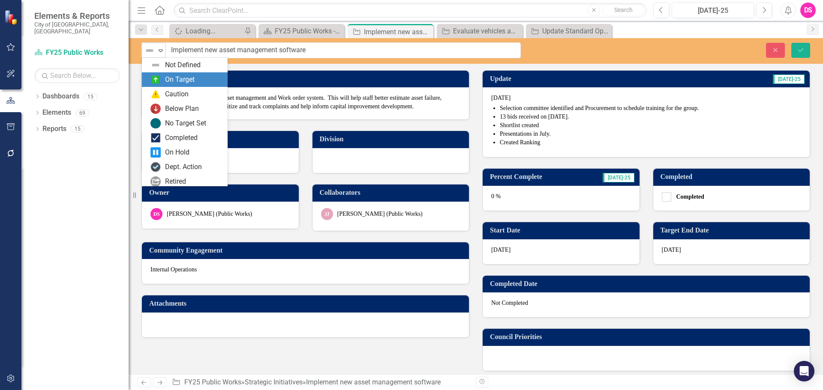
click at [193, 84] on div "On Target" at bounding box center [180, 80] width 30 height 10
click at [158, 53] on icon "Expand" at bounding box center [160, 50] width 9 height 7
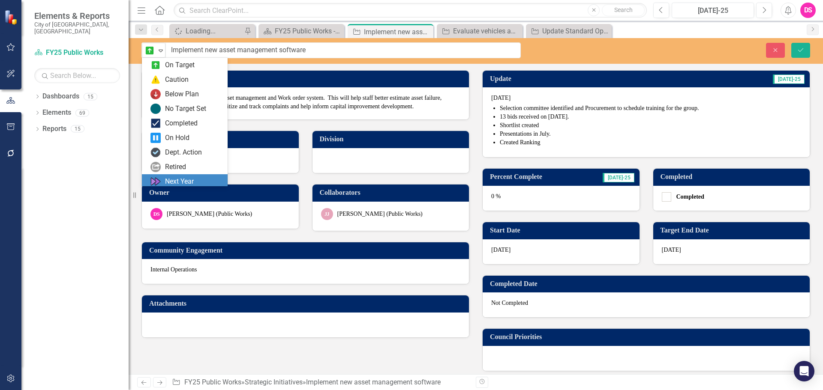
click at [199, 180] on div "Next Year" at bounding box center [186, 182] width 72 height 10
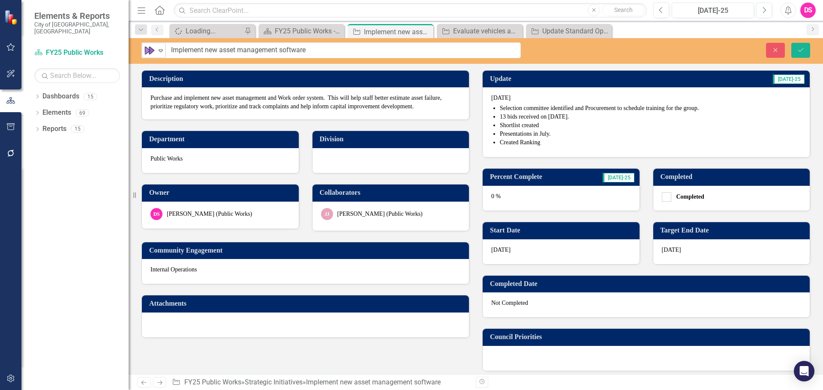
click at [522, 208] on div "0 %" at bounding box center [561, 198] width 157 height 25
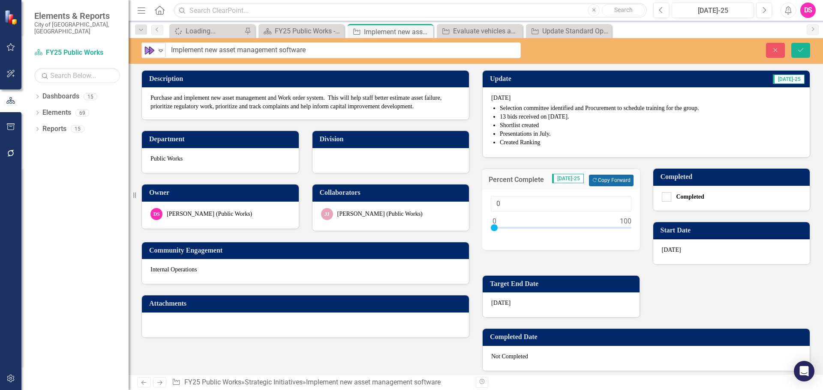
click at [603, 183] on button "Copy Forward Copy Forward" at bounding box center [611, 180] width 44 height 11
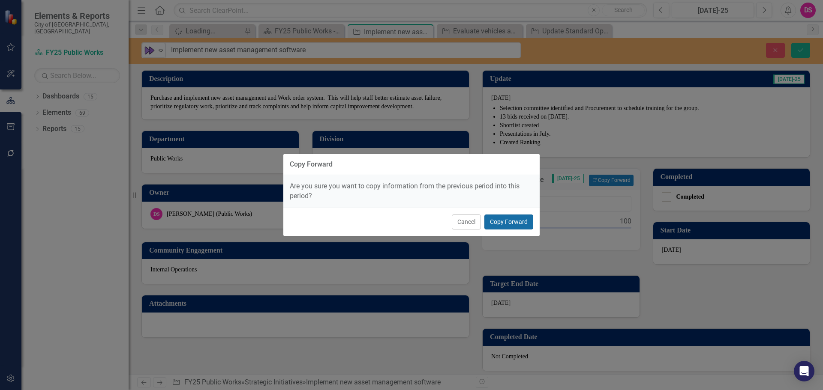
click at [514, 217] on button "Copy Forward" at bounding box center [508, 222] width 49 height 15
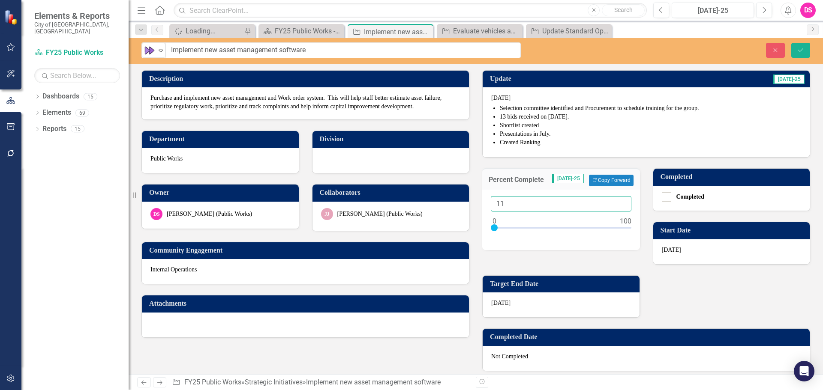
click at [618, 202] on input "11" at bounding box center [561, 204] width 141 height 16
click at [618, 202] on input "12" at bounding box center [561, 204] width 141 height 16
click at [619, 202] on input "13" at bounding box center [561, 204] width 141 height 16
click at [619, 202] on input "14" at bounding box center [561, 204] width 141 height 16
type input "15"
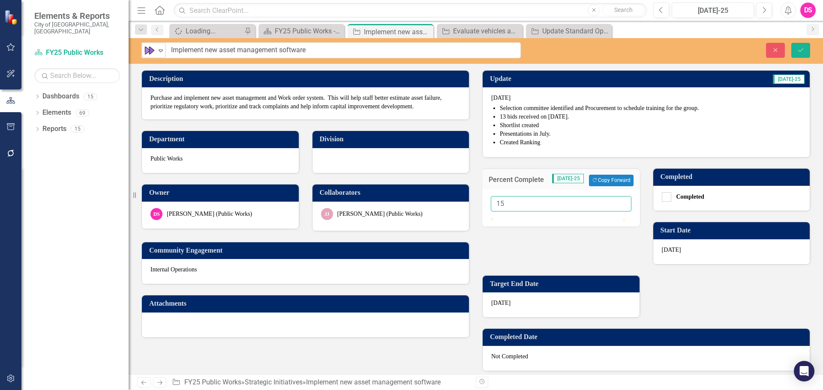
click at [619, 202] on input "15" at bounding box center [561, 204] width 141 height 16
click at [795, 48] on button "Save" at bounding box center [800, 50] width 19 height 15
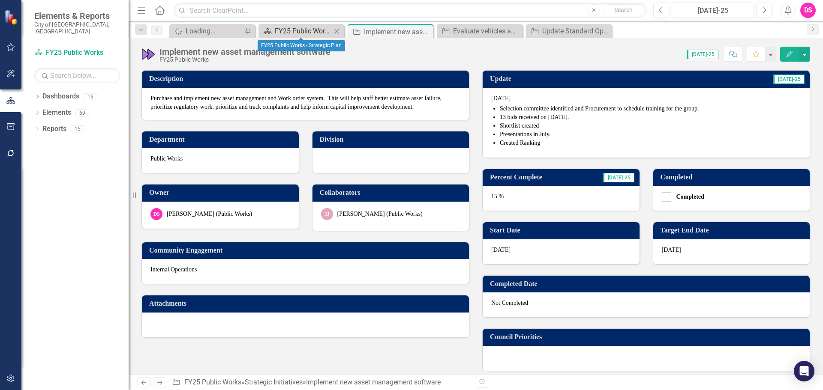
click at [305, 32] on div "FY25 Public Works - Strategic Plan" at bounding box center [303, 31] width 57 height 11
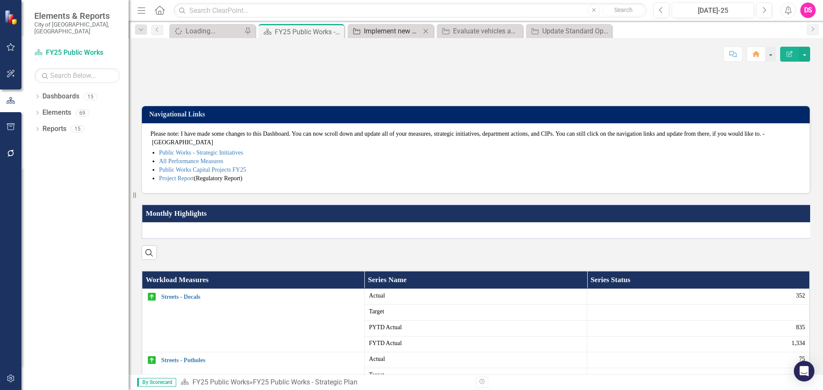
click at [384, 27] on div "Implement new asset management software" at bounding box center [392, 31] width 57 height 11
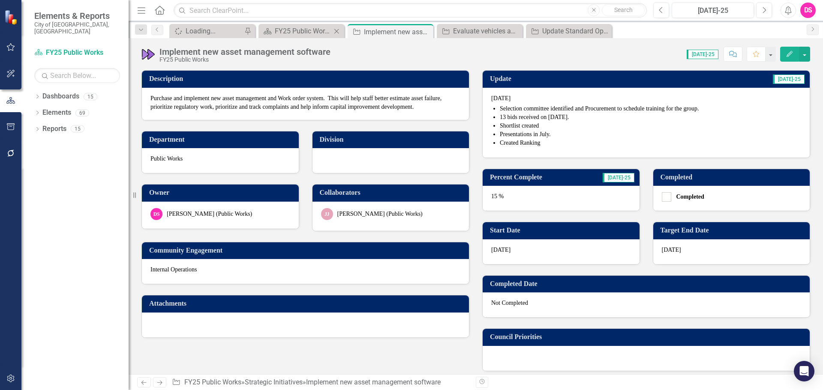
click at [306, 25] on div "Dashboard FY25 Public Works - Strategic Plan Close" at bounding box center [301, 31] width 86 height 14
click at [310, 32] on div "FY25 Public Works - Strategic Plan" at bounding box center [303, 31] width 57 height 11
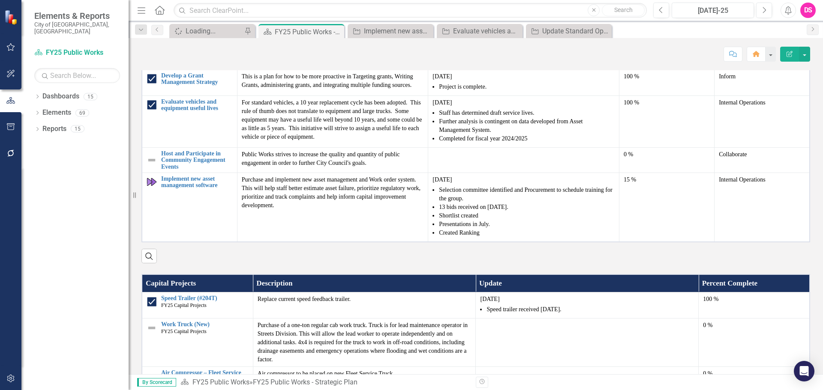
scroll to position [643, 0]
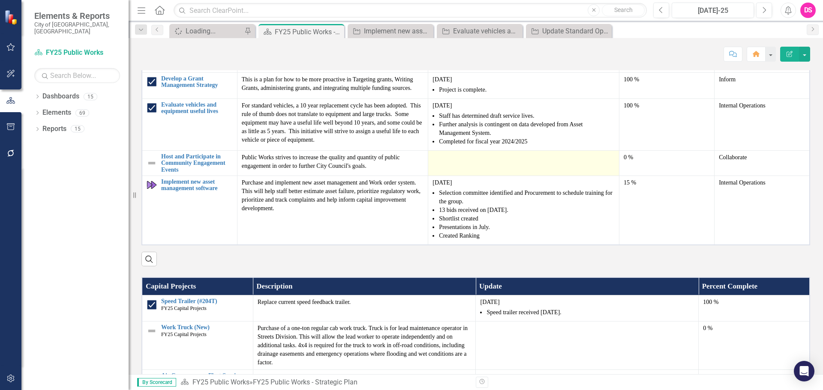
click at [470, 176] on td at bounding box center [523, 162] width 191 height 25
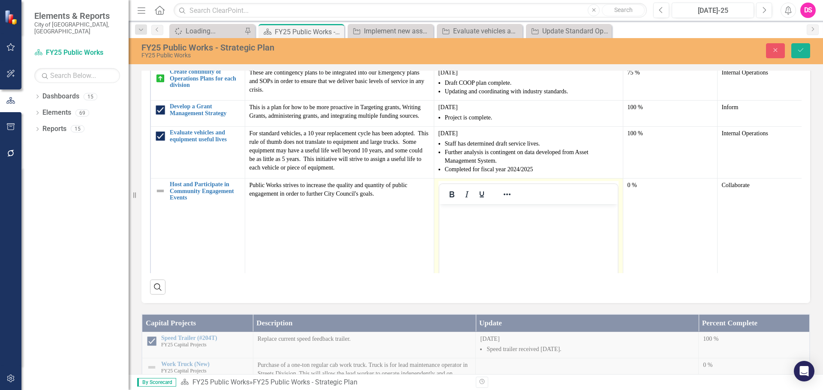
scroll to position [0, 0]
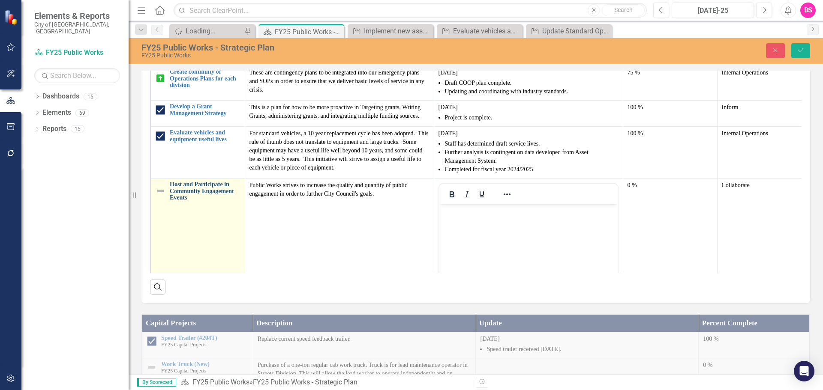
click at [192, 201] on link "Host and Participate in Community Engagement Events" at bounding box center [205, 191] width 71 height 20
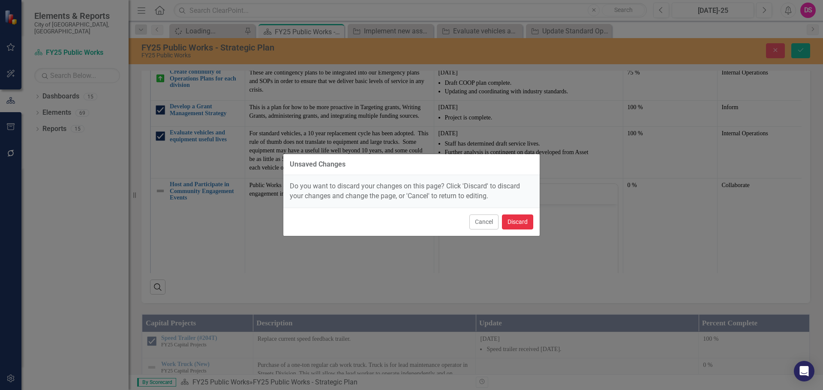
click at [519, 222] on button "Discard" at bounding box center [517, 222] width 31 height 15
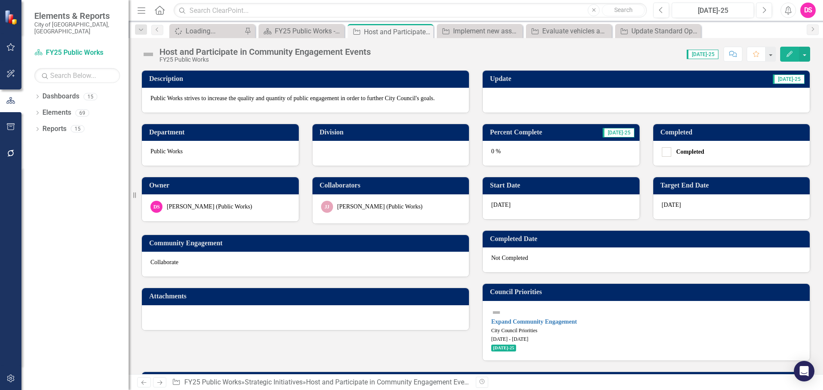
click at [572, 100] on div at bounding box center [646, 100] width 327 height 25
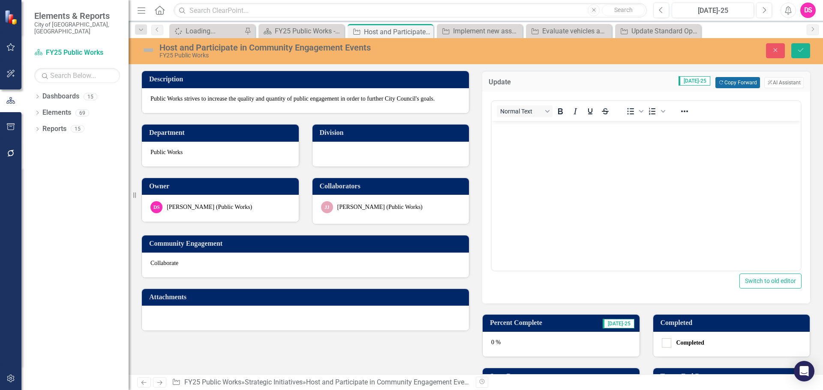
click at [720, 81] on button "Copy Forward Copy Forward" at bounding box center [737, 82] width 44 height 11
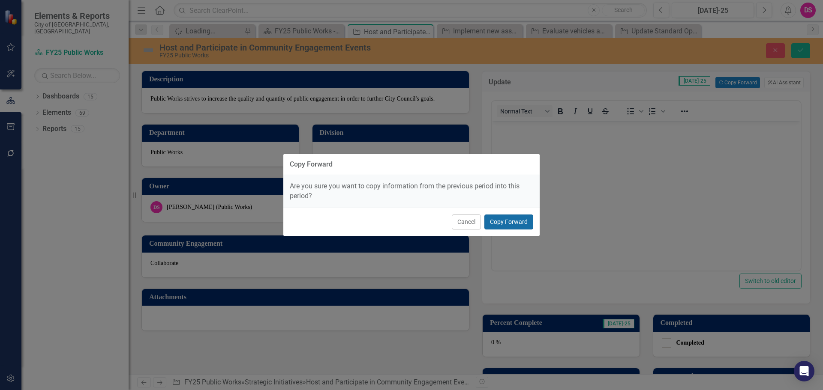
click at [516, 220] on button "Copy Forward" at bounding box center [508, 222] width 49 height 15
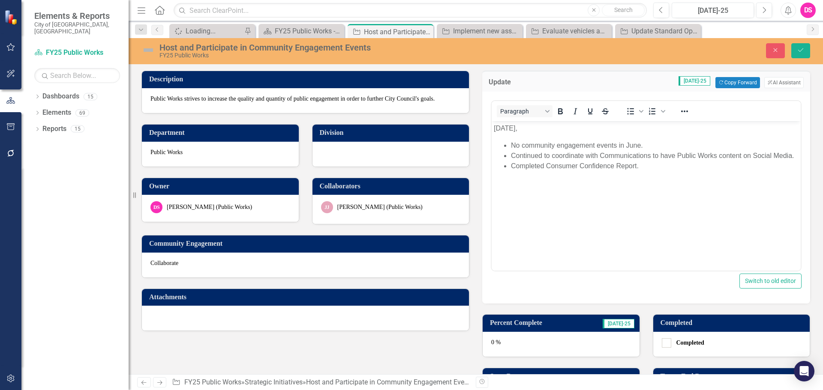
click at [502, 131] on p "June 2025," at bounding box center [646, 128] width 305 height 10
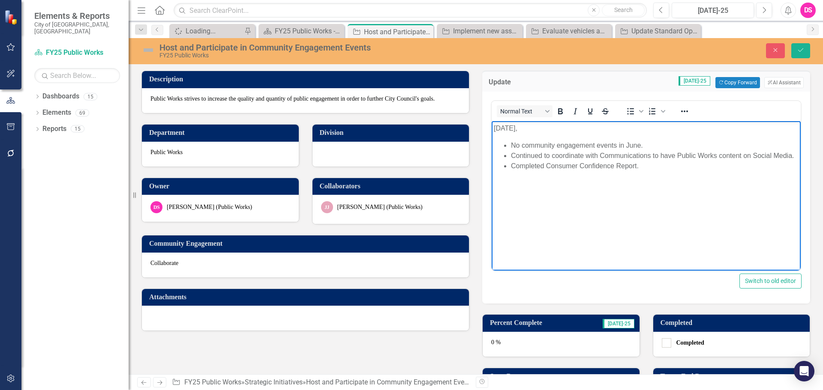
click at [531, 132] on p "July 2025," at bounding box center [646, 128] width 305 height 10
drag, startPoint x: 644, startPoint y: 146, endPoint x: 508, endPoint y: 147, distance: 136.7
click at [508, 147] on ul "No community engagement events in June. Continued to coordinate with Communicat…" at bounding box center [646, 156] width 305 height 31
click at [685, 155] on li "Completed Consumer Confidence Report." at bounding box center [655, 156] width 288 height 10
click at [522, 156] on li "Completed Consumer Confidence Report." at bounding box center [655, 156] width 288 height 10
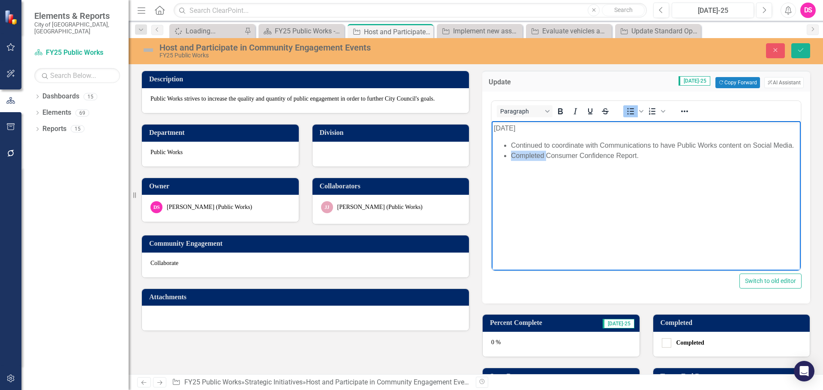
click at [522, 156] on li "Completed Consumer Confidence Report." at bounding box center [655, 156] width 288 height 10
click at [151, 54] on img at bounding box center [148, 50] width 14 height 14
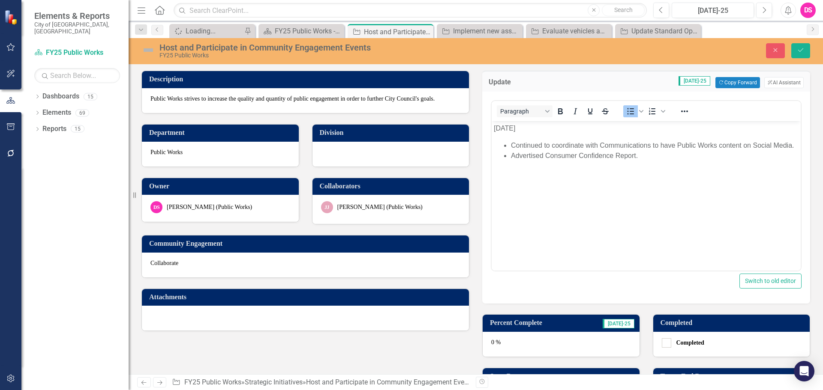
click at [151, 54] on img at bounding box center [148, 50] width 14 height 14
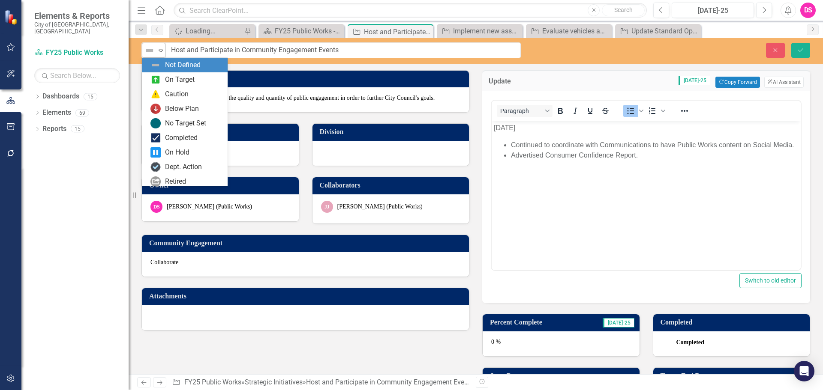
click at [156, 54] on div "Not Defined" at bounding box center [150, 51] width 13 height 12
click at [188, 81] on div "On Target" at bounding box center [180, 80] width 30 height 10
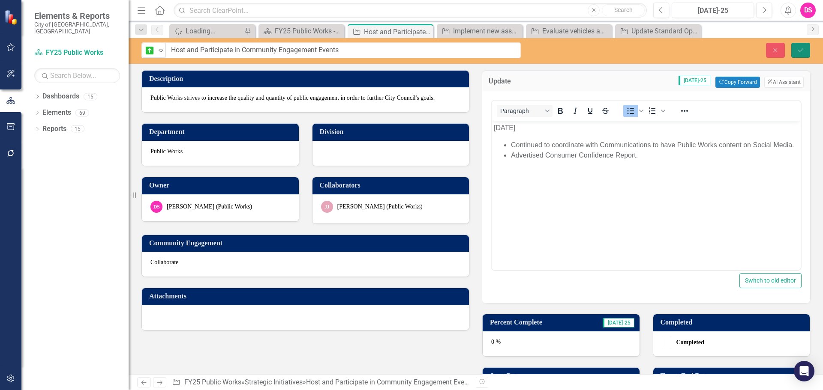
click at [800, 53] on icon "Save" at bounding box center [801, 50] width 8 height 6
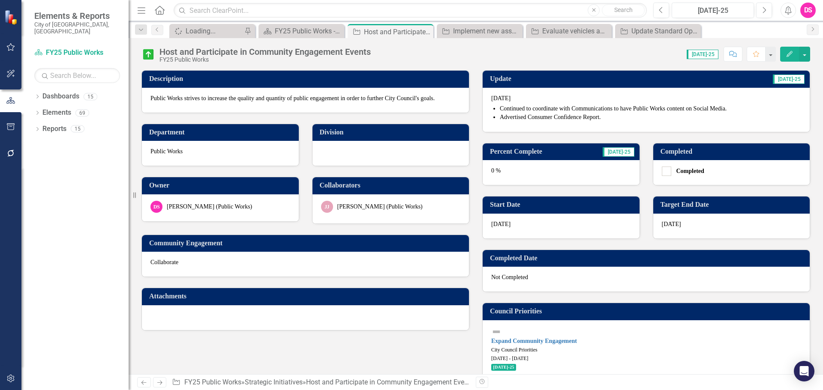
click at [572, 172] on div "0 %" at bounding box center [561, 172] width 157 height 25
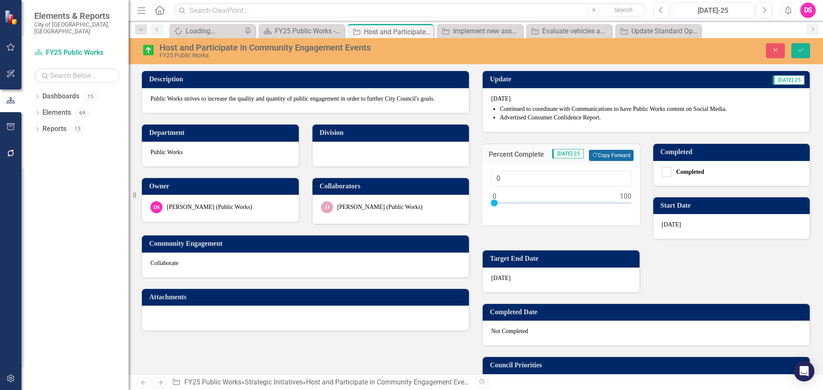
click at [627, 157] on button "Copy Forward Copy Forward" at bounding box center [611, 155] width 44 height 11
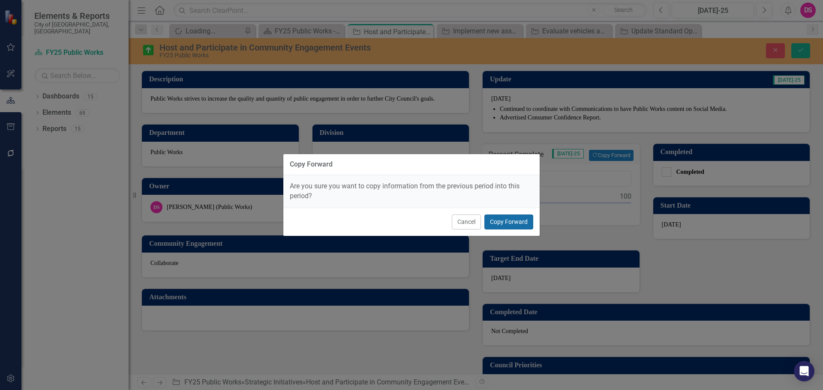
click at [508, 222] on button "Copy Forward" at bounding box center [508, 222] width 49 height 15
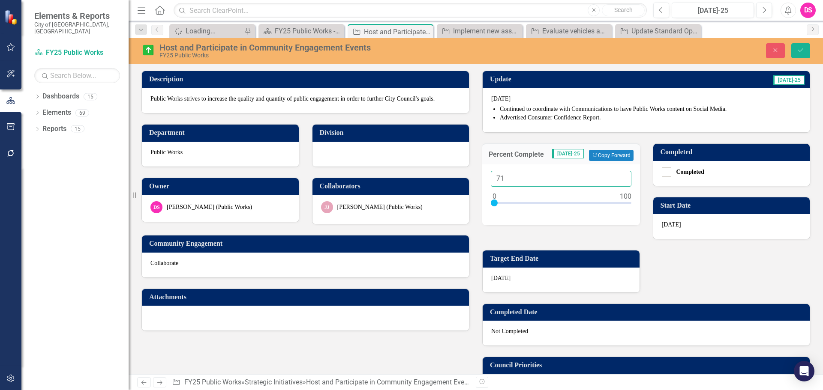
click at [617, 176] on input "71" at bounding box center [561, 179] width 141 height 16
click at [617, 176] on input "72" at bounding box center [561, 179] width 141 height 16
click at [617, 176] on input "73" at bounding box center [561, 179] width 141 height 16
click at [617, 176] on input "74" at bounding box center [561, 179] width 141 height 16
click at [617, 176] on input "75" at bounding box center [561, 179] width 141 height 16
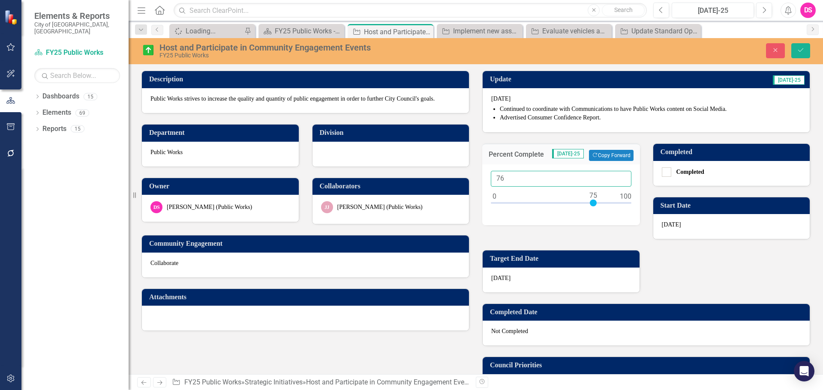
click at [617, 176] on input "76" at bounding box center [561, 179] width 141 height 16
click at [617, 176] on input "77" at bounding box center [561, 179] width 141 height 16
click at [617, 176] on input "78" at bounding box center [561, 179] width 141 height 16
click at [617, 176] on input "79" at bounding box center [561, 179] width 141 height 16
type input "80"
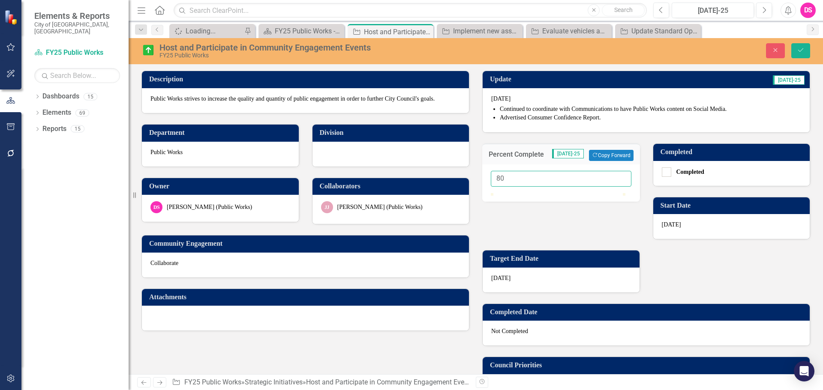
click at [617, 176] on input "80" at bounding box center [561, 179] width 141 height 16
click at [817, 57] on div "Close Save" at bounding box center [678, 50] width 289 height 15
click at [809, 54] on button "Save" at bounding box center [800, 50] width 19 height 15
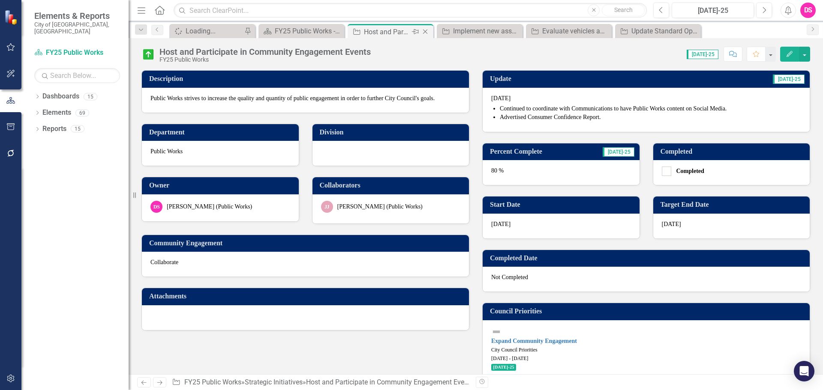
click at [424, 32] on icon "Close" at bounding box center [425, 31] width 9 height 7
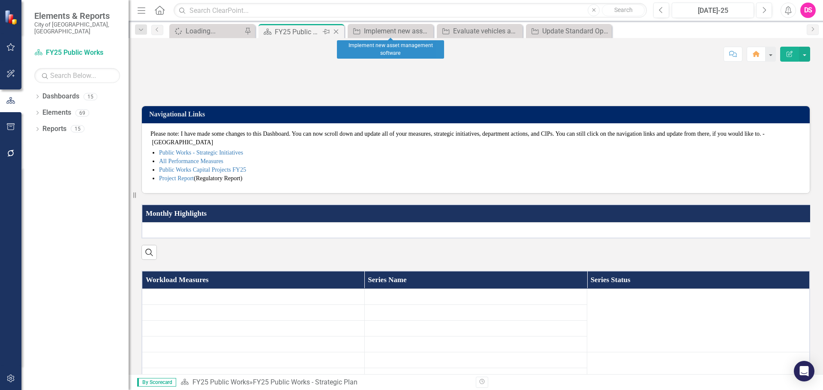
click at [321, 31] on div "Pin" at bounding box center [325, 32] width 11 height 11
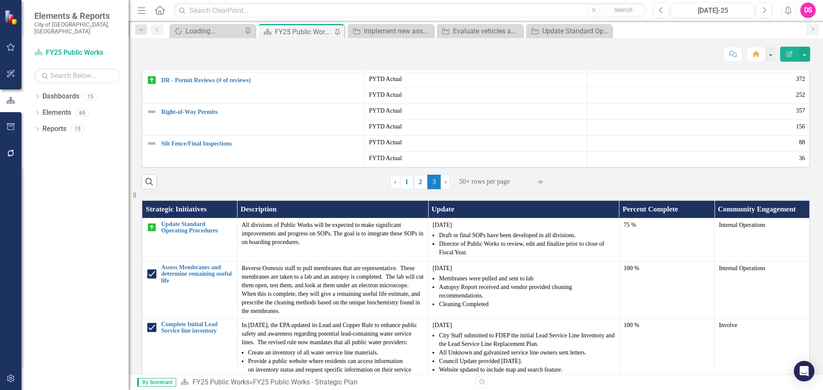
scroll to position [471, 0]
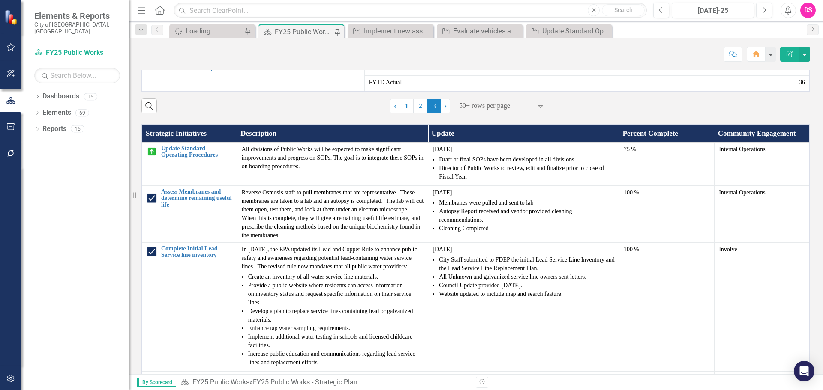
click at [154, 41] on img at bounding box center [152, 36] width 10 height 10
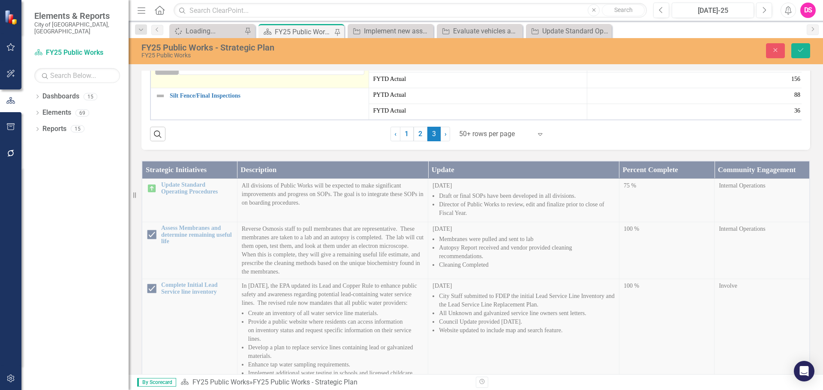
click at [163, 72] on img at bounding box center [163, 67] width 10 height 10
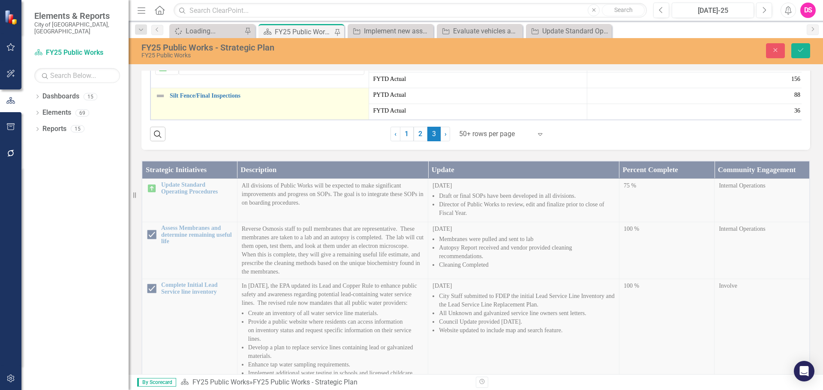
click at [160, 101] on img at bounding box center [160, 96] width 10 height 10
click at [162, 104] on img at bounding box center [163, 99] width 10 height 10
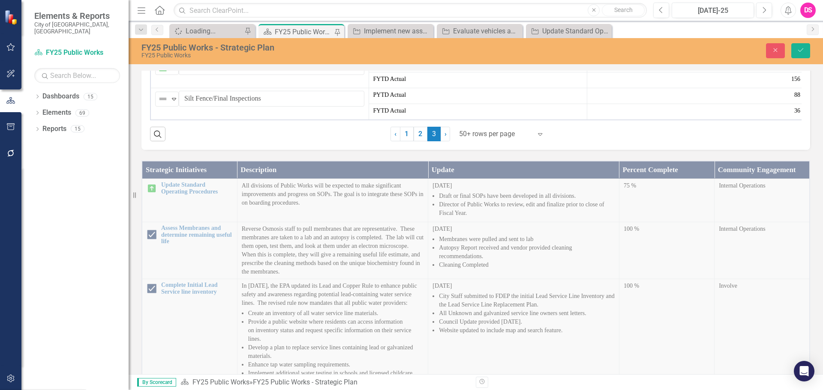
click at [796, 50] on button "Save" at bounding box center [800, 50] width 19 height 15
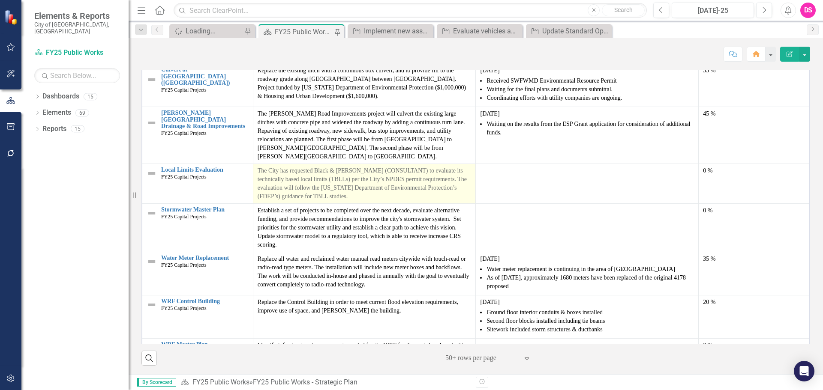
scroll to position [1061, 0]
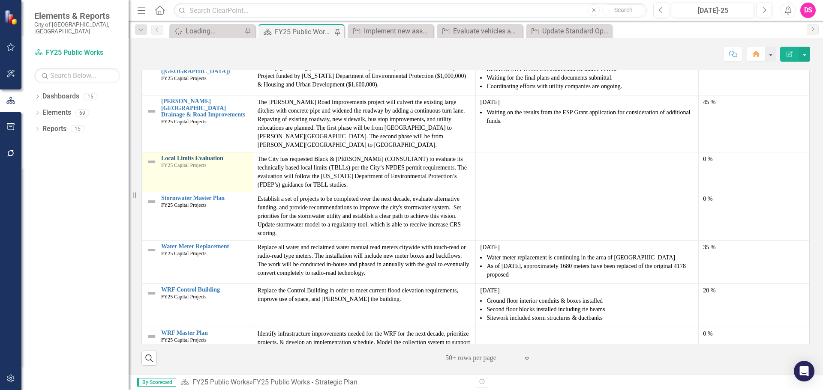
click at [183, 155] on link "Local Limits Evaluation" at bounding box center [204, 158] width 87 height 6
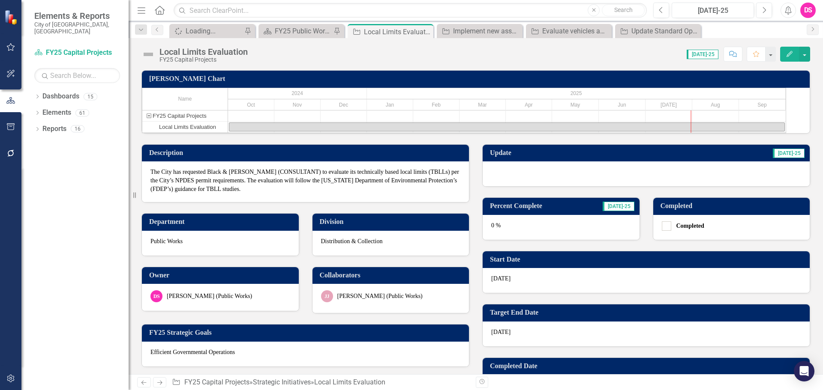
click at [551, 186] on div at bounding box center [646, 174] width 327 height 25
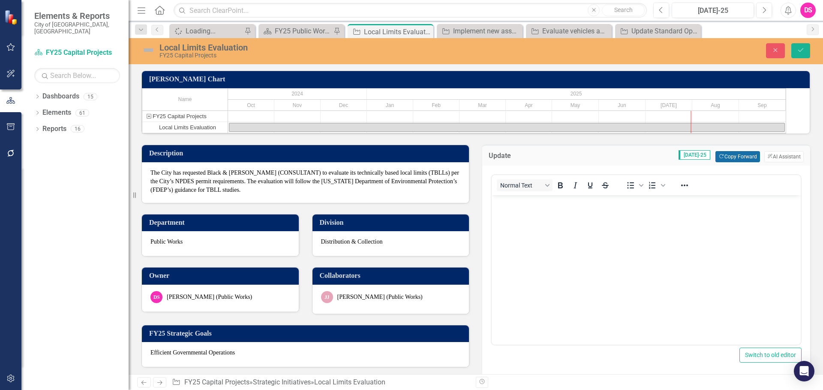
click at [739, 162] on button "Copy Forward Copy Forward" at bounding box center [737, 156] width 44 height 11
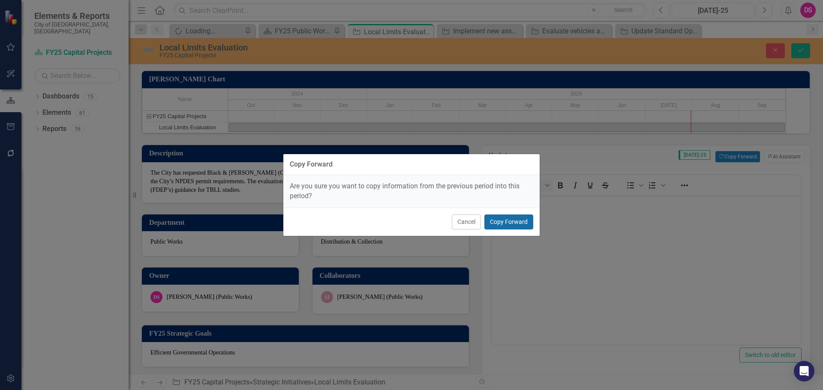
click at [513, 220] on button "Copy Forward" at bounding box center [508, 222] width 49 height 15
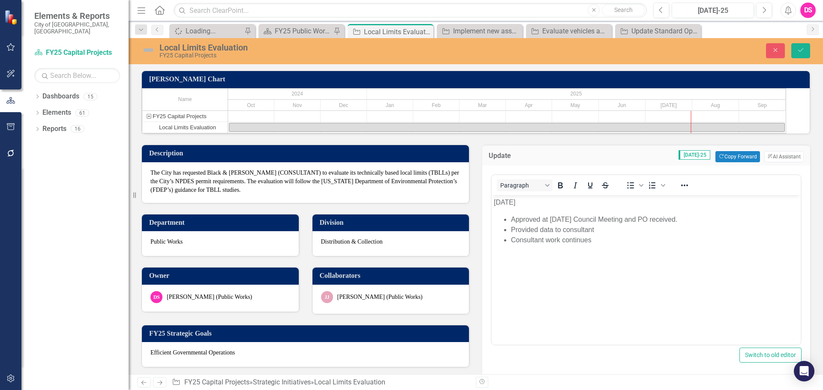
click at [505, 201] on p "[DATE]" at bounding box center [646, 203] width 305 height 10
click at [142, 52] on img at bounding box center [148, 50] width 14 height 14
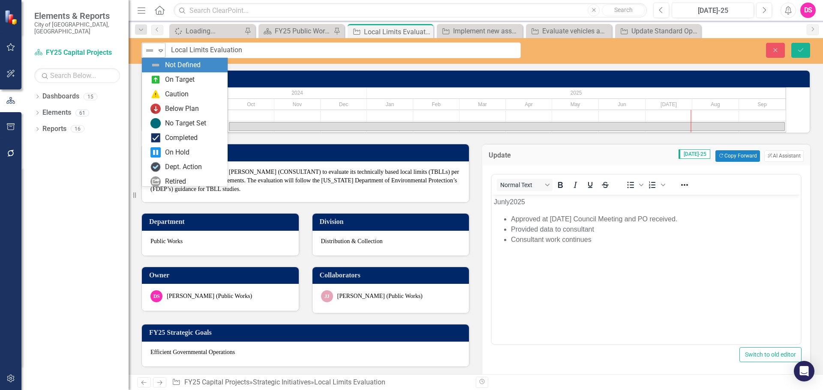
click at [148, 51] on img at bounding box center [149, 50] width 10 height 10
click at [167, 78] on div "On Target" at bounding box center [180, 80] width 30 height 10
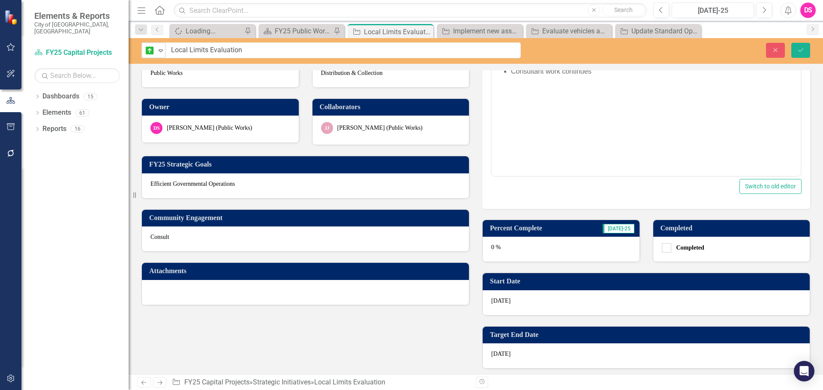
scroll to position [171, 0]
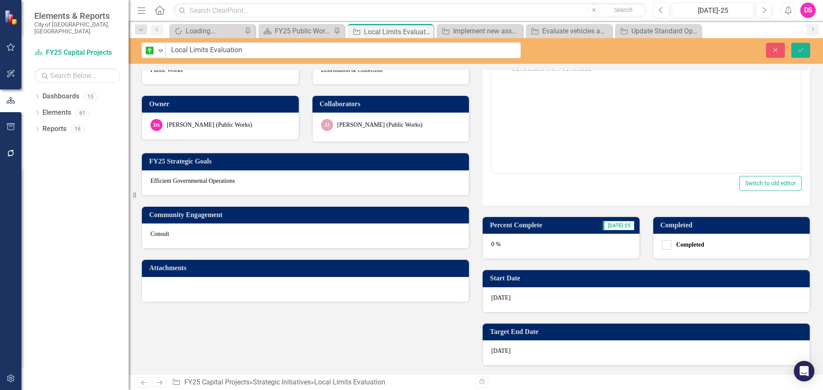
click at [504, 259] on div "0 %" at bounding box center [561, 246] width 157 height 25
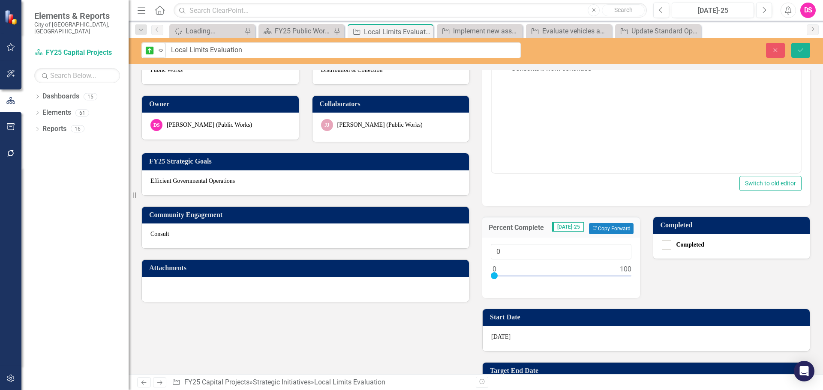
click at [595, 238] on div "Percent Complete Jul-25 Copy Forward Copy Forward" at bounding box center [561, 227] width 158 height 21
click at [598, 234] on button "Copy Forward Copy Forward" at bounding box center [611, 228] width 44 height 11
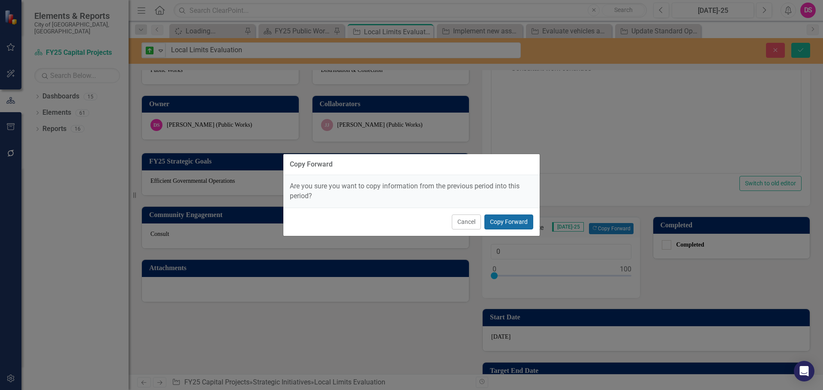
click at [526, 225] on button "Copy Forward" at bounding box center [508, 222] width 49 height 15
type input "25"
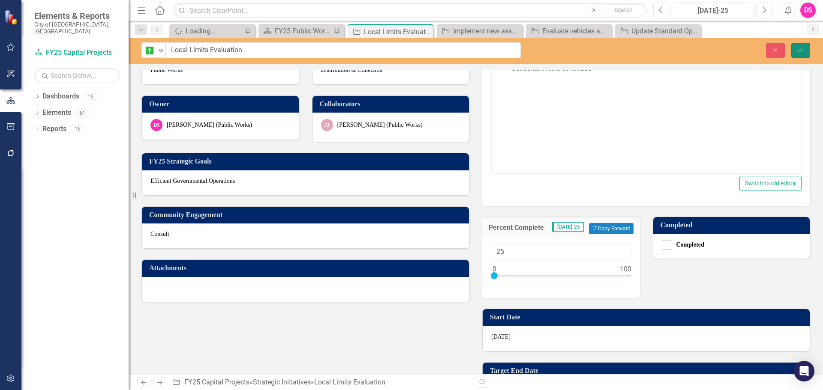
click at [798, 45] on button "Save" at bounding box center [800, 50] width 19 height 15
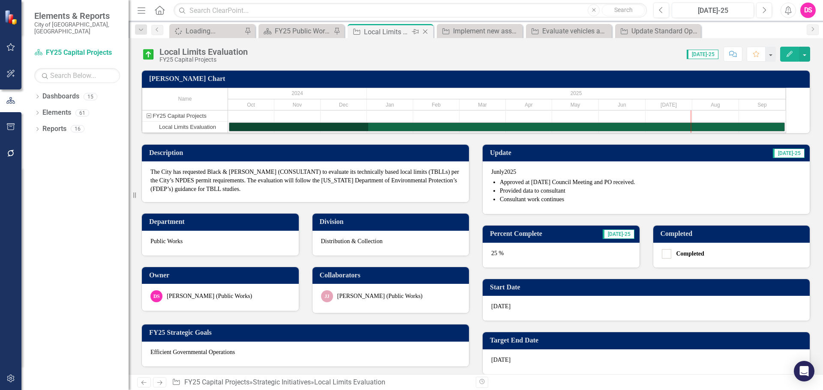
click at [425, 31] on icon "Close" at bounding box center [425, 31] width 9 height 7
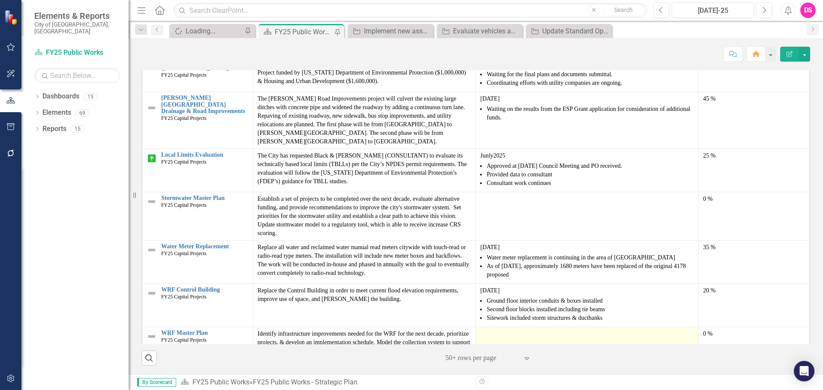
scroll to position [939, 0]
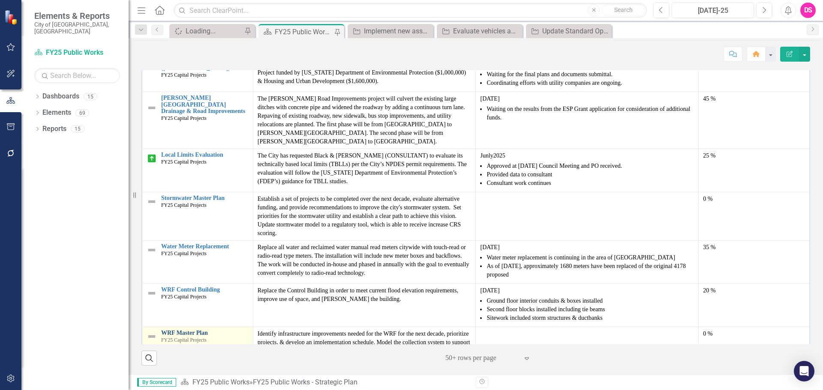
click at [182, 330] on link "WRF Master Plan" at bounding box center [204, 333] width 87 height 6
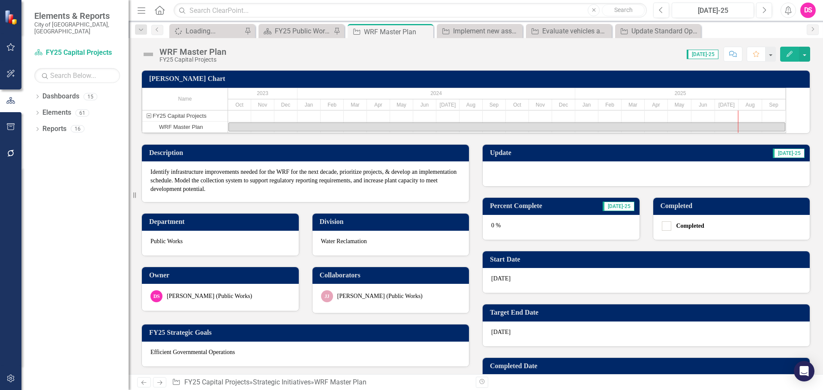
click at [529, 186] on div at bounding box center [646, 174] width 327 height 25
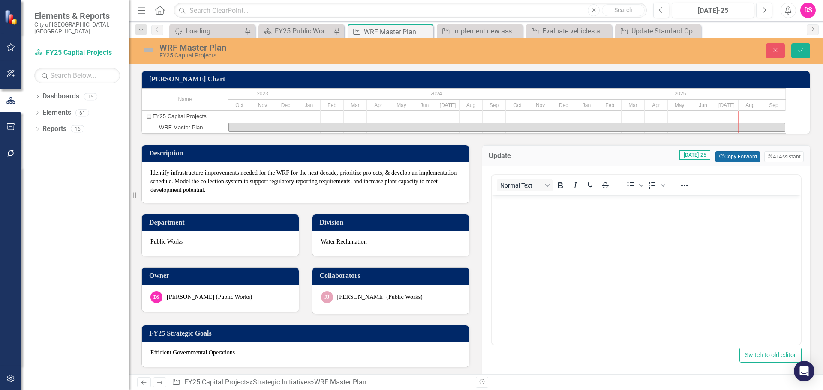
click at [742, 162] on button "Copy Forward Copy Forward" at bounding box center [737, 156] width 44 height 11
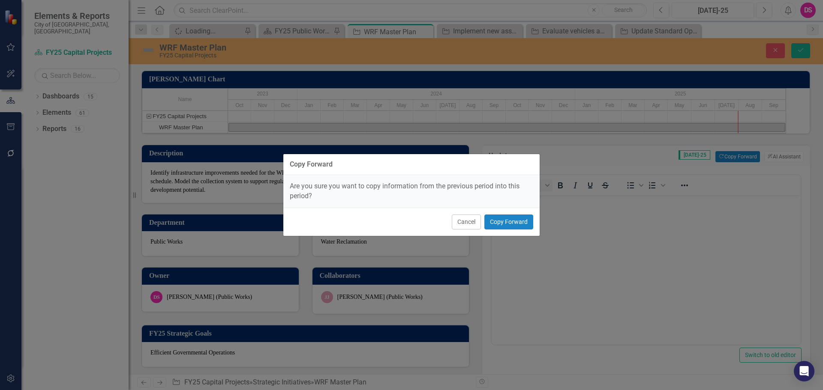
click at [534, 227] on div "Cancel Copy Forward" at bounding box center [411, 222] width 256 height 28
click at [527, 227] on button "Copy Forward" at bounding box center [508, 222] width 49 height 15
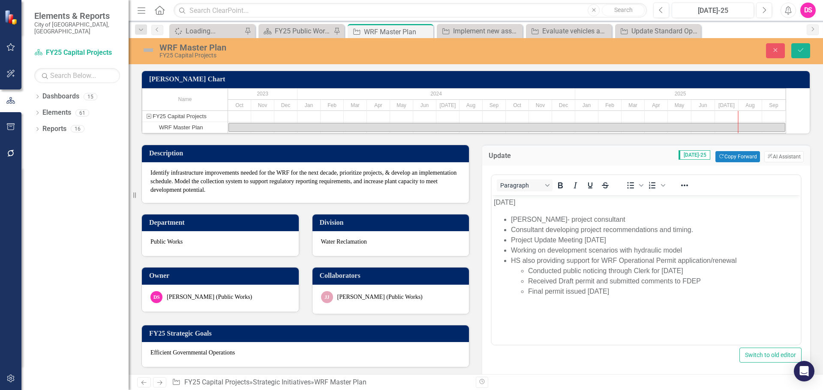
click at [627, 293] on li "Final permit issued June 3, 2025" at bounding box center [663, 292] width 270 height 10
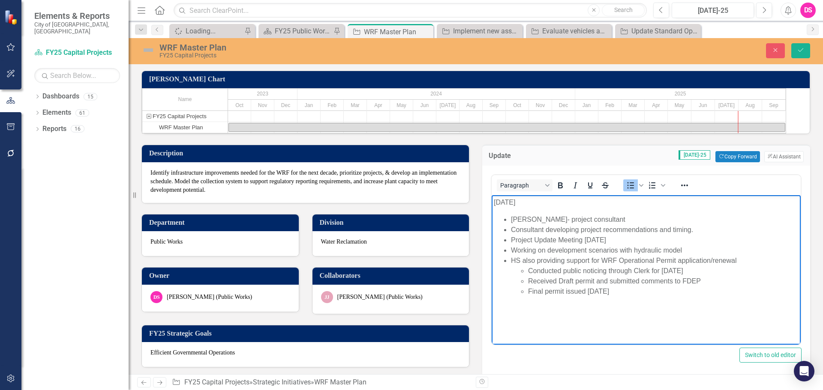
click at [680, 252] on li "Working on development scenarios with hydraulic model" at bounding box center [655, 251] width 288 height 10
click at [584, 274] on li "Conducted public noticing through Clerk for April 30, 2025" at bounding box center [663, 271] width 270 height 10
drag, startPoint x: 632, startPoint y: 240, endPoint x: 508, endPoint y: 243, distance: 123.4
click at [508, 243] on ul "Hazen Sawyer- project consultant Consultant developing project recommendations …" at bounding box center [646, 256] width 305 height 82
click at [504, 199] on p "[DATE]" at bounding box center [646, 203] width 305 height 10
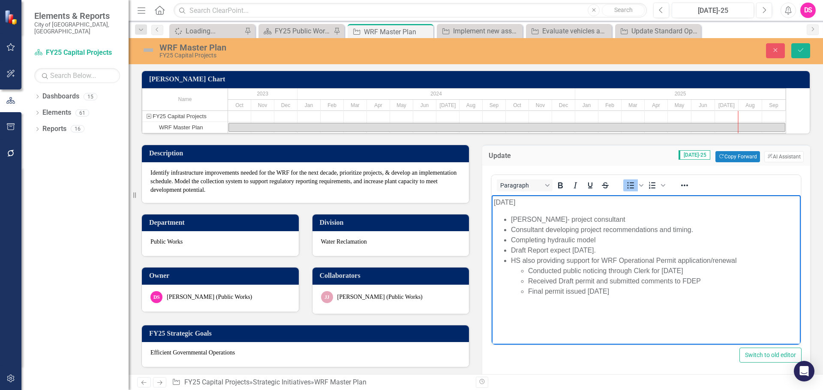
click at [152, 53] on img at bounding box center [148, 50] width 14 height 14
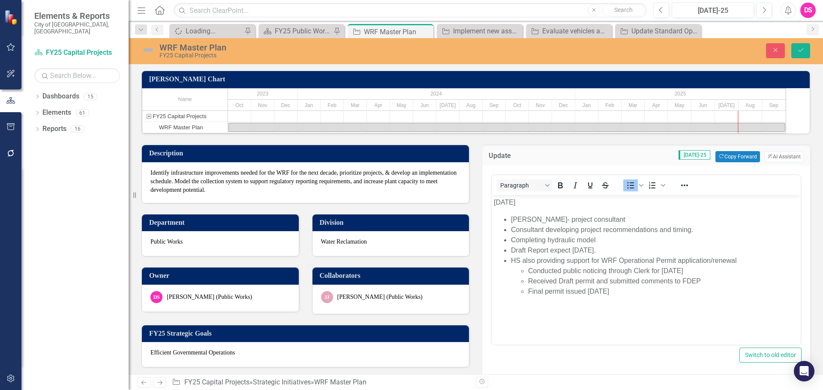
click at [152, 53] on img at bounding box center [148, 50] width 14 height 14
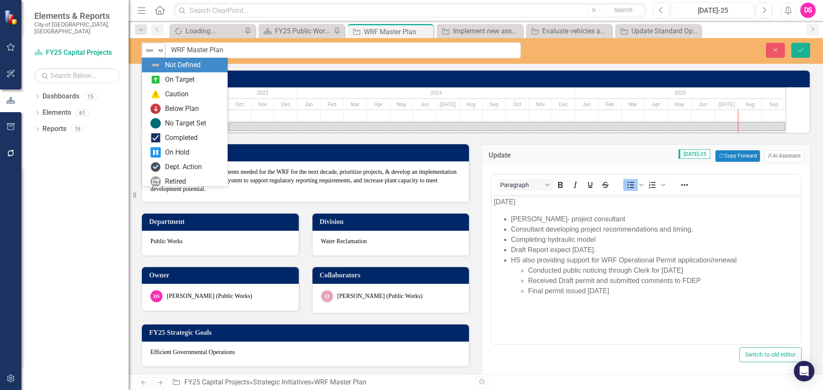
click at [154, 55] on img at bounding box center [149, 50] width 10 height 10
click at [170, 75] on div "On Target" at bounding box center [180, 80] width 30 height 10
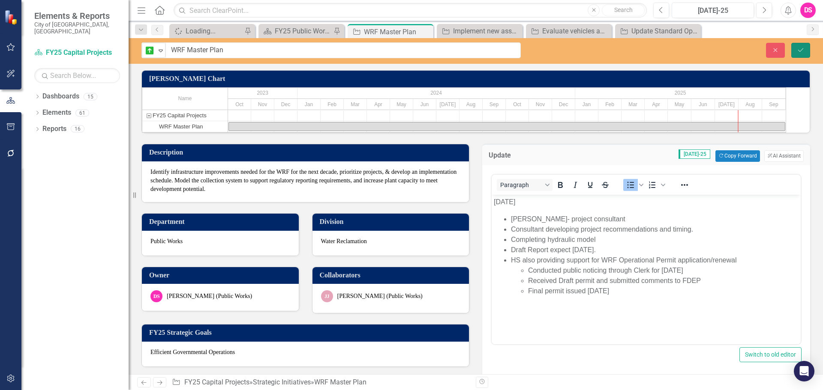
click at [800, 50] on icon "Save" at bounding box center [801, 50] width 8 height 6
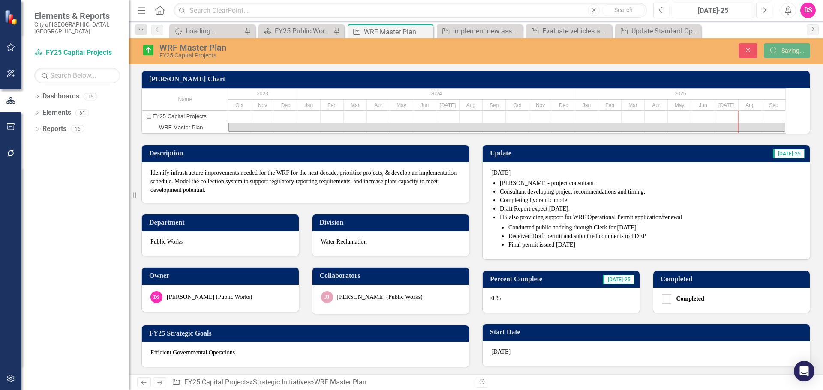
click at [542, 313] on div "0 %" at bounding box center [561, 300] width 157 height 25
click at [593, 283] on h3 "Percent Complete" at bounding box center [562, 280] width 145 height 8
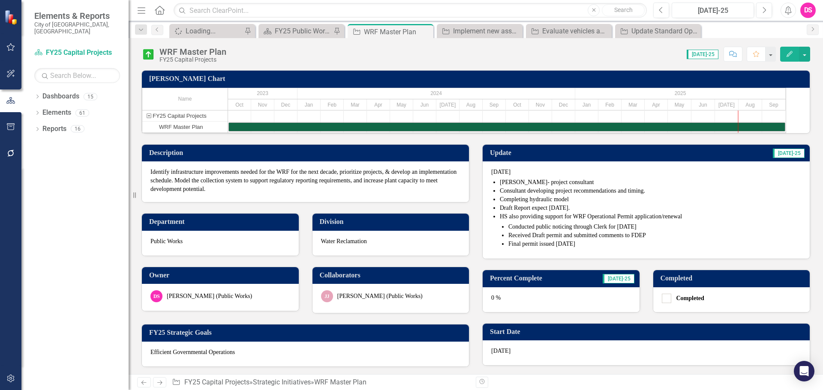
click at [575, 312] on div "0 %" at bounding box center [561, 300] width 157 height 25
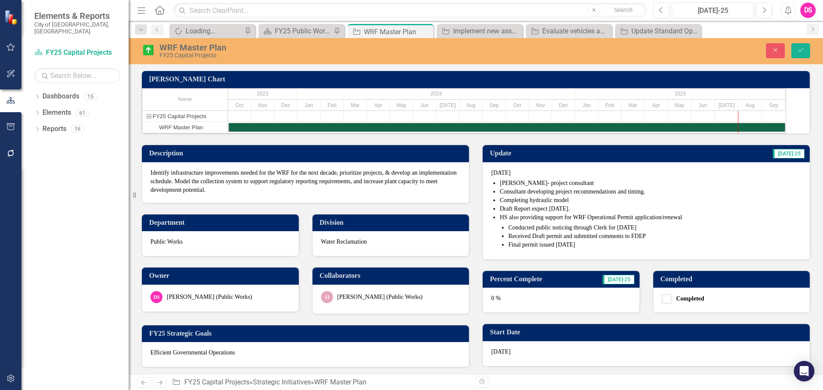
click at [588, 313] on div "0 %" at bounding box center [561, 300] width 157 height 25
click at [507, 313] on div "0 %" at bounding box center [561, 300] width 157 height 25
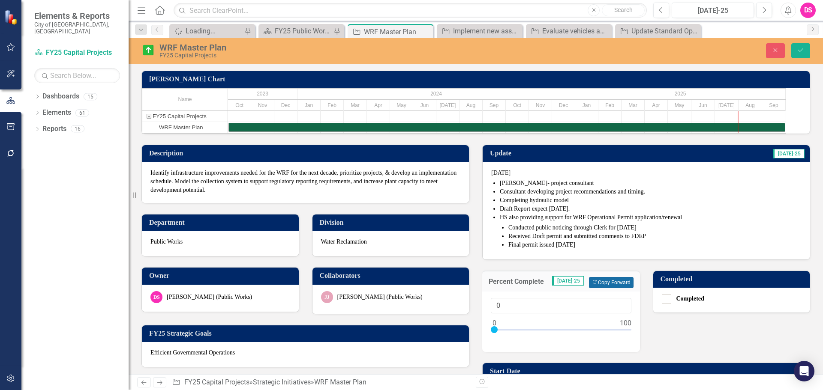
click at [602, 288] on button "Copy Forward Copy Forward" at bounding box center [611, 282] width 44 height 11
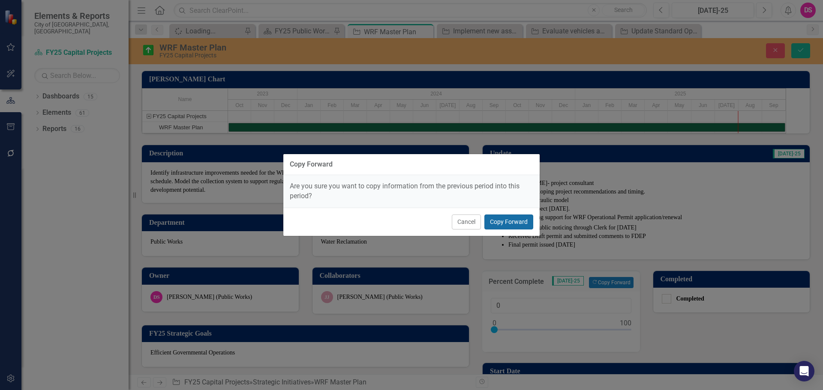
click at [525, 220] on button "Copy Forward" at bounding box center [508, 222] width 49 height 15
type input "80"
click at [521, 213] on li "Draft Report expect August 29." at bounding box center [650, 209] width 301 height 9
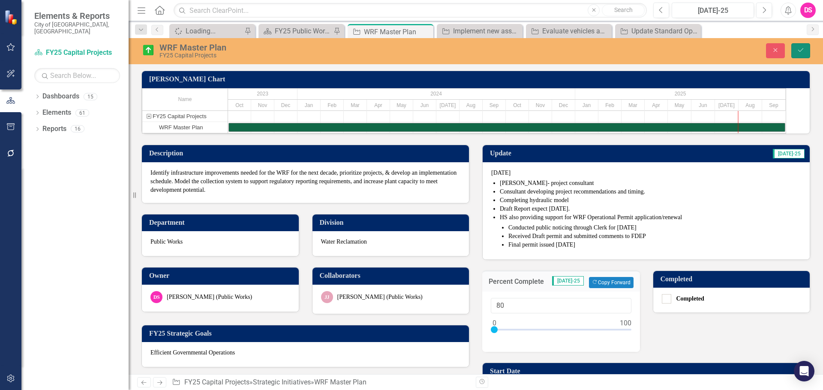
click at [794, 54] on button "Save" at bounding box center [800, 50] width 19 height 15
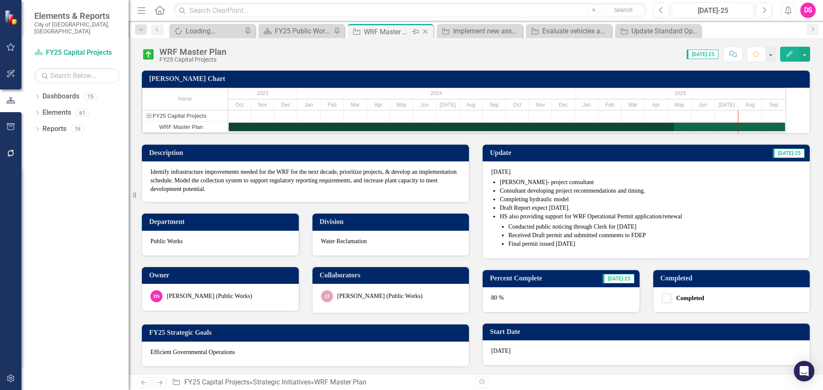
click at [422, 34] on icon "Close" at bounding box center [425, 31] width 9 height 7
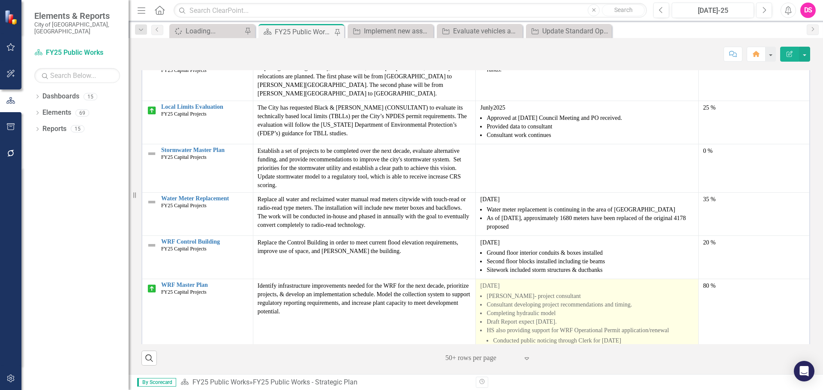
scroll to position [939, 0]
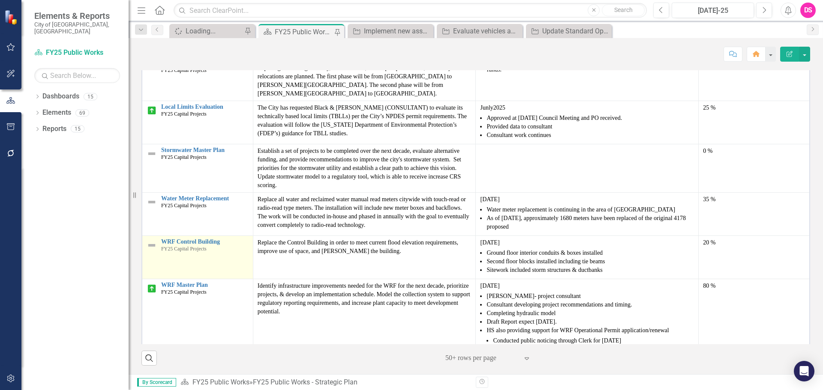
click at [152, 240] on img at bounding box center [152, 245] width 10 height 10
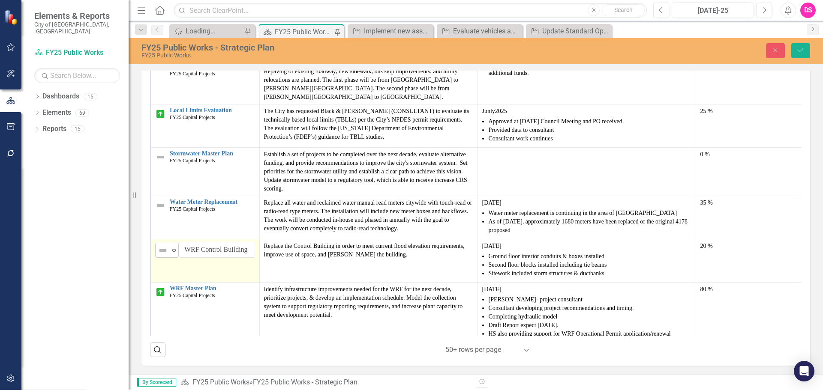
click at [172, 253] on icon "Expand" at bounding box center [174, 250] width 9 height 7
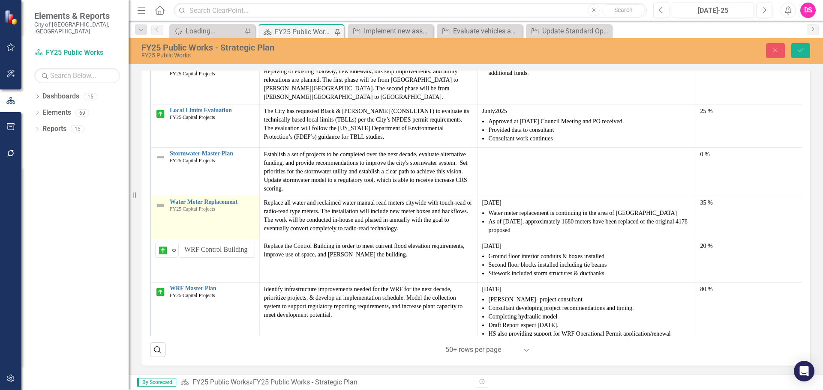
click at [162, 208] on img at bounding box center [160, 206] width 10 height 10
click at [161, 209] on img at bounding box center [160, 206] width 10 height 10
click at [167, 211] on img at bounding box center [163, 207] width 10 height 10
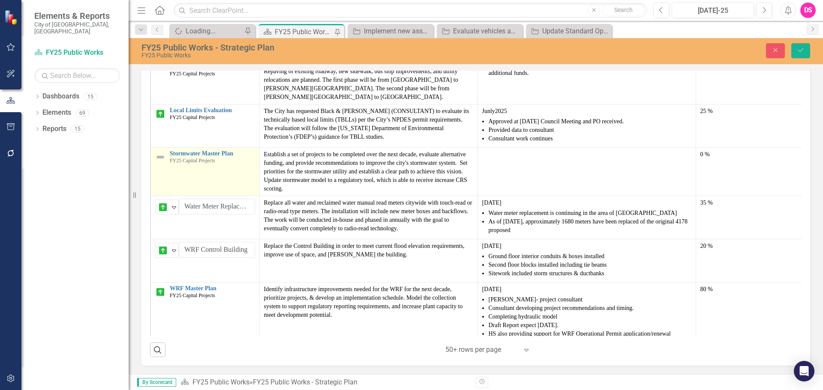
click at [159, 160] on img at bounding box center [160, 157] width 10 height 10
click at [169, 165] on div "Not Defined" at bounding box center [163, 159] width 13 height 12
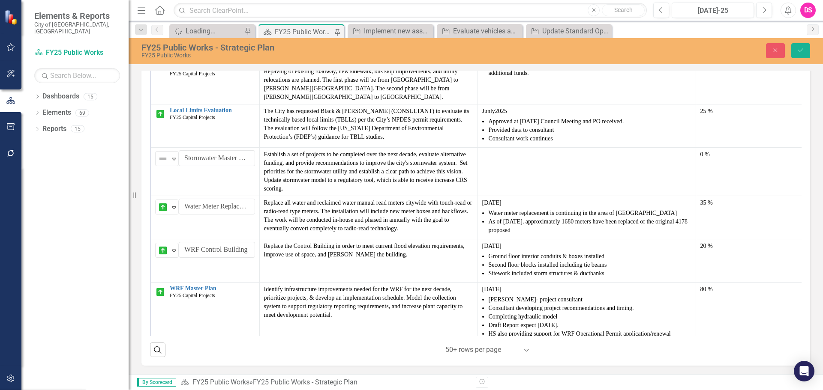
click at [805, 57] on button "Save" at bounding box center [800, 50] width 19 height 15
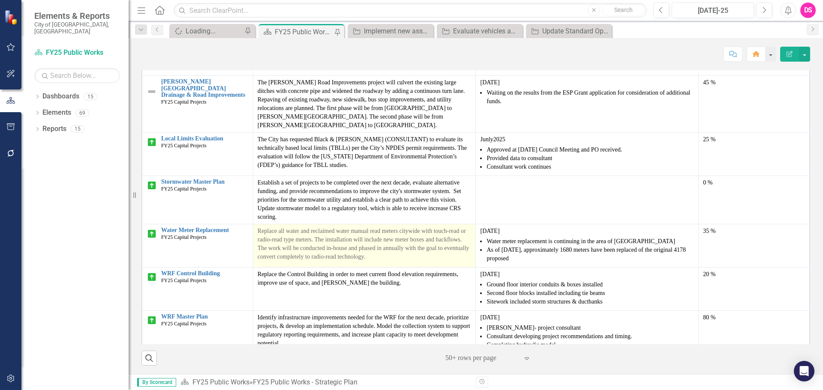
scroll to position [1027, 0]
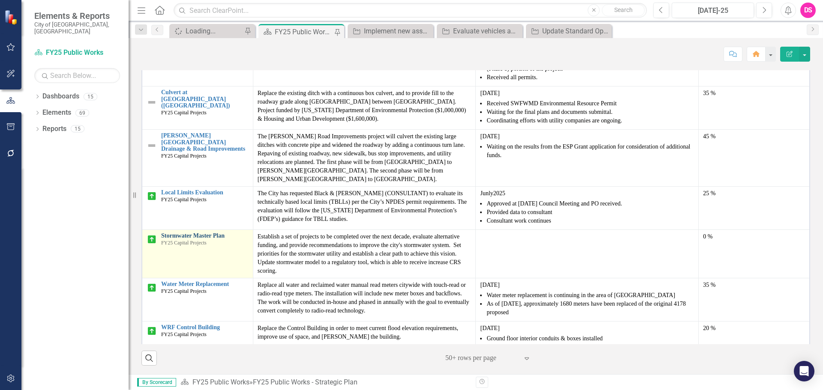
click at [196, 233] on link "Stormwater Master Plan" at bounding box center [204, 236] width 87 height 6
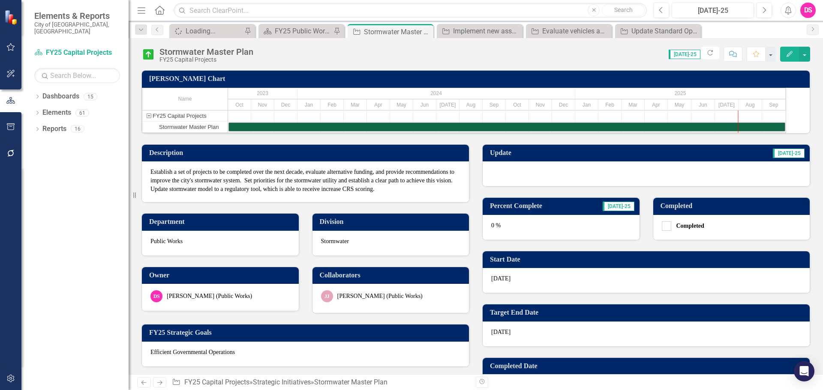
click at [520, 186] on div at bounding box center [646, 174] width 327 height 25
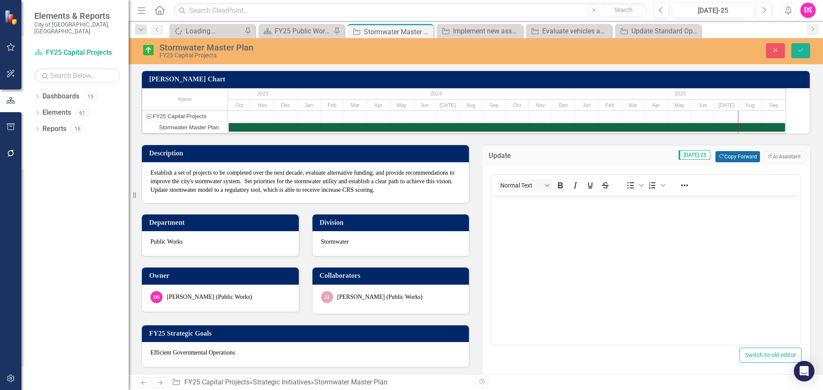
click at [741, 162] on button "Copy Forward Copy Forward" at bounding box center [737, 156] width 44 height 11
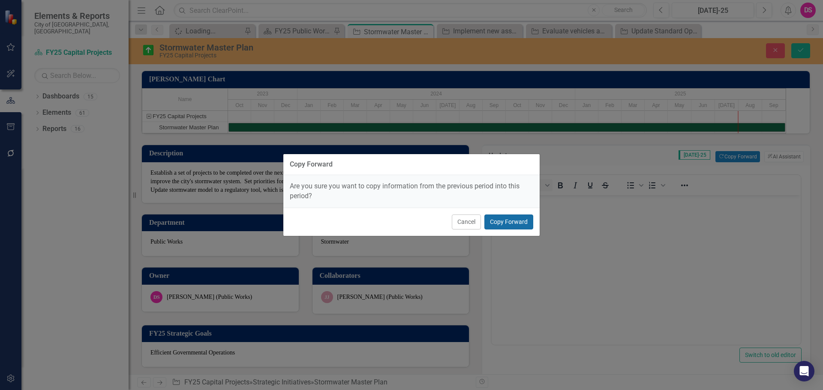
click at [529, 224] on button "Copy Forward" at bounding box center [508, 222] width 49 height 15
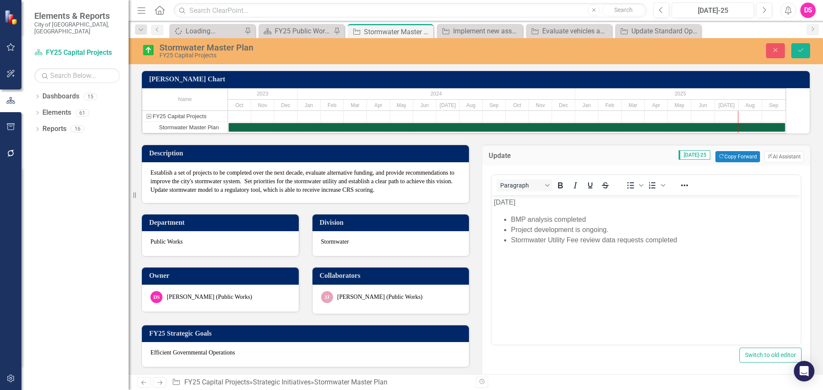
click at [500, 202] on p "[DATE]" at bounding box center [646, 203] width 305 height 10
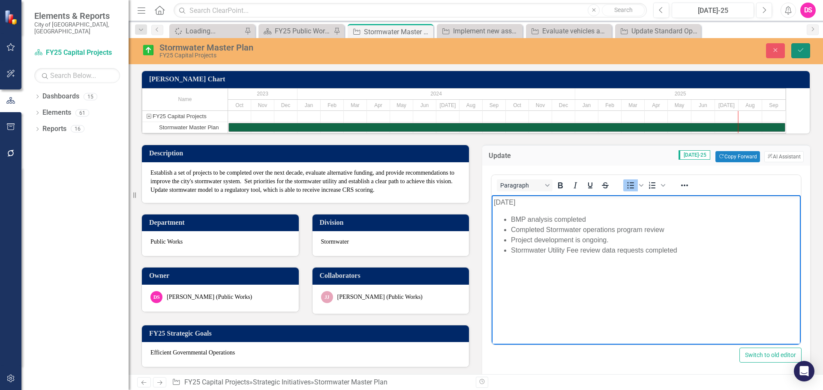
click at [803, 50] on icon "Save" at bounding box center [801, 50] width 8 height 6
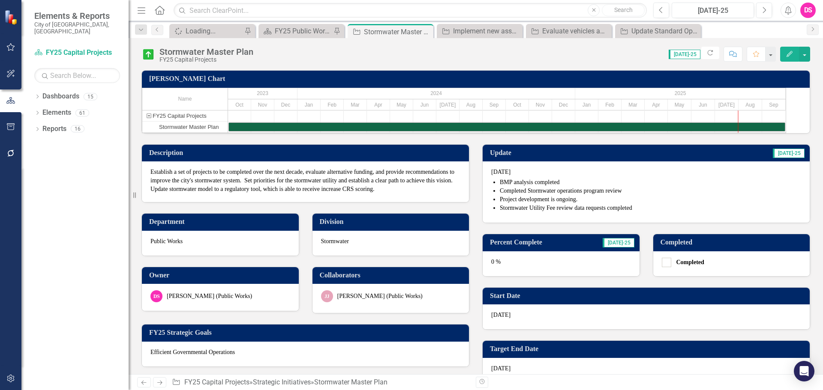
click at [506, 276] on div "0 %" at bounding box center [561, 264] width 157 height 25
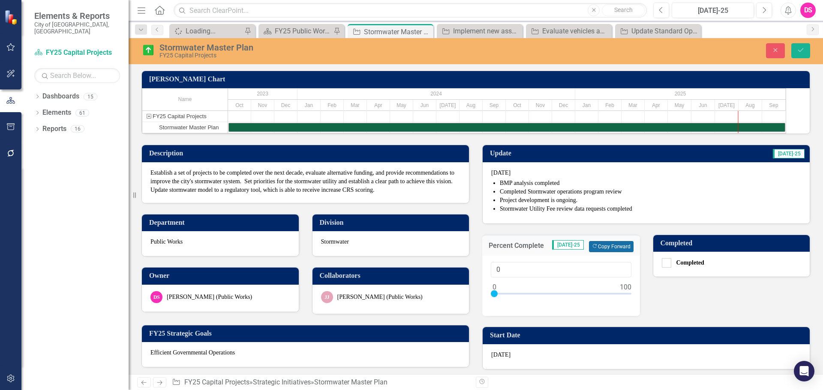
click at [597, 252] on button "Copy Forward Copy Forward" at bounding box center [611, 246] width 44 height 11
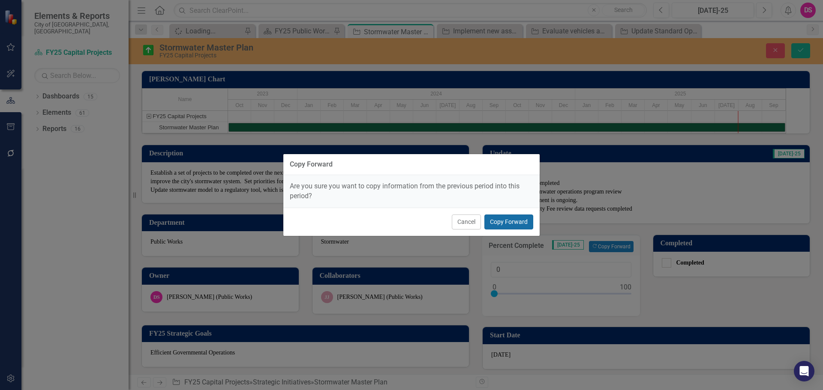
click at [506, 219] on button "Copy Forward" at bounding box center [508, 222] width 49 height 15
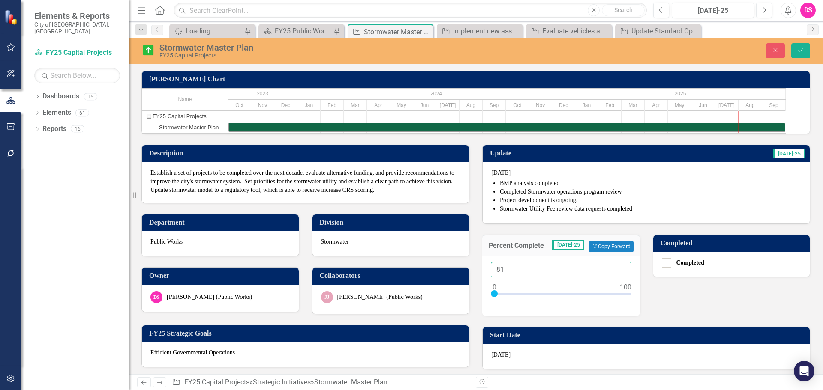
click at [619, 278] on input "81" at bounding box center [561, 270] width 141 height 16
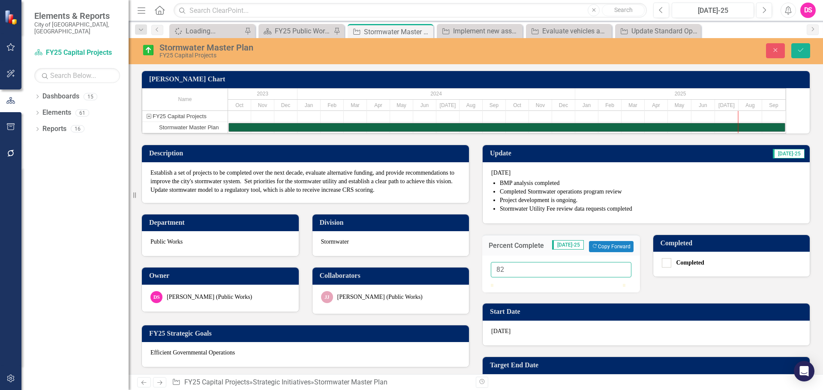
click at [619, 278] on input "82" at bounding box center [561, 270] width 141 height 16
click at [619, 278] on input "83" at bounding box center [561, 270] width 141 height 16
click at [618, 278] on input "84" at bounding box center [561, 270] width 141 height 16
type input "85"
click at [618, 278] on input "85" at bounding box center [561, 270] width 141 height 16
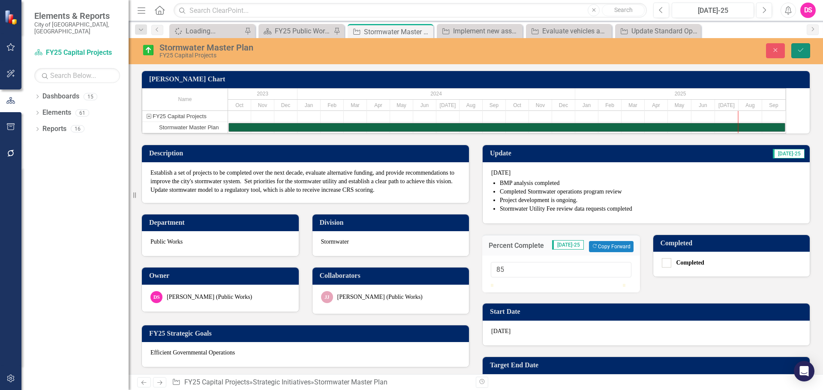
click at [798, 54] on button "Save" at bounding box center [800, 50] width 19 height 15
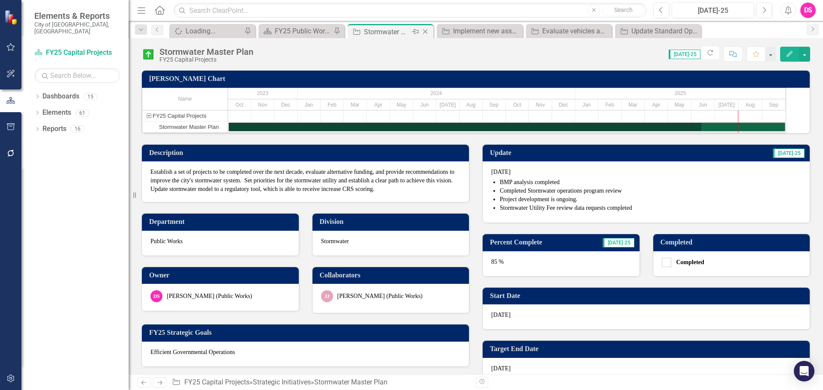
click at [426, 28] on div "Close" at bounding box center [425, 32] width 11 height 11
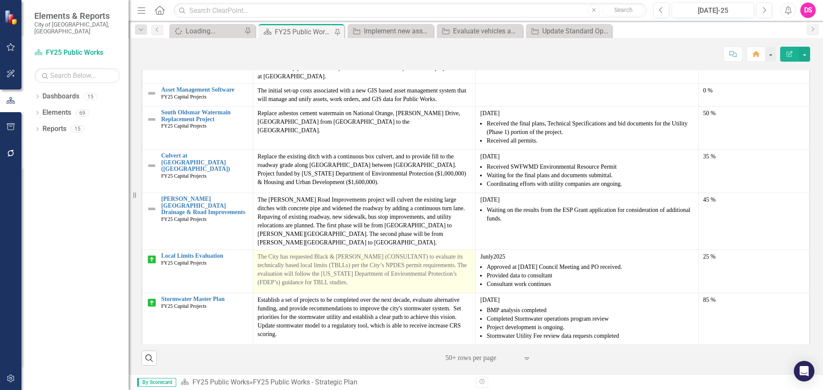
scroll to position [944, 0]
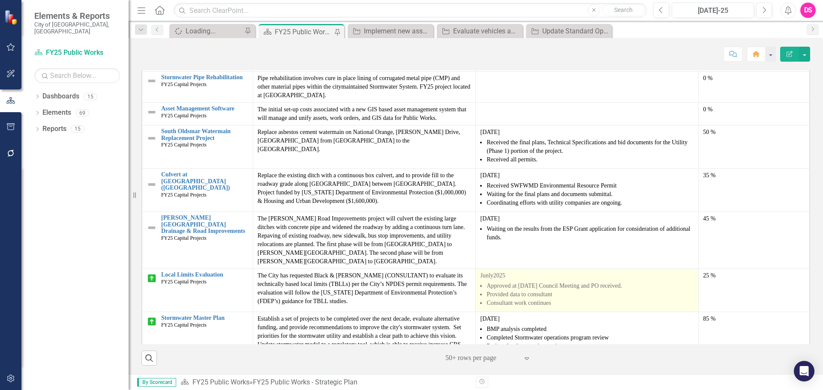
click at [481, 272] on p "Junly2025" at bounding box center [587, 276] width 214 height 9
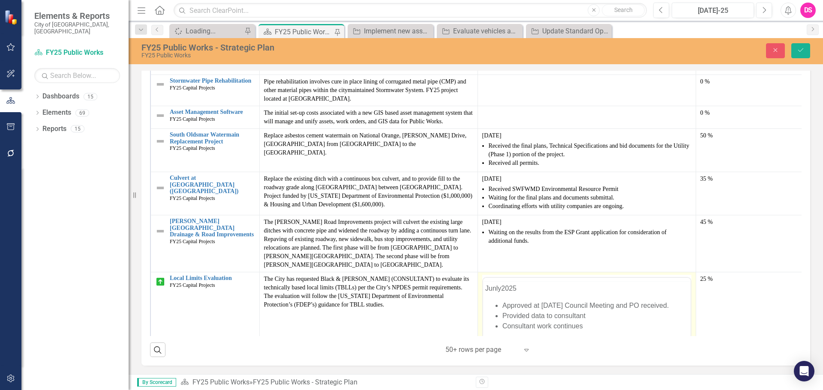
scroll to position [0, 0]
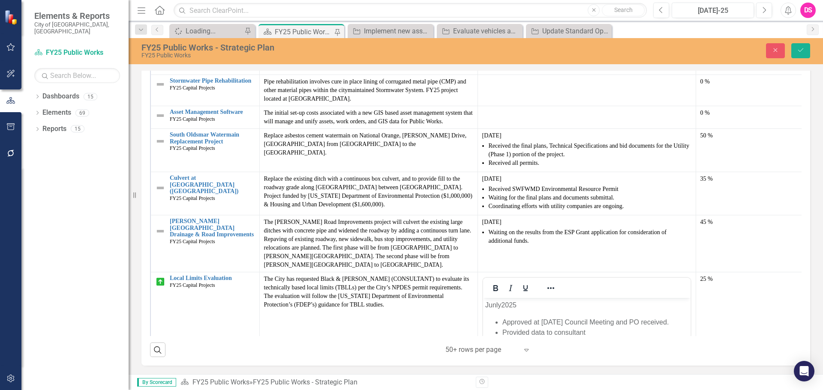
click at [494, 305] on p "Junly2025" at bounding box center [586, 305] width 203 height 10
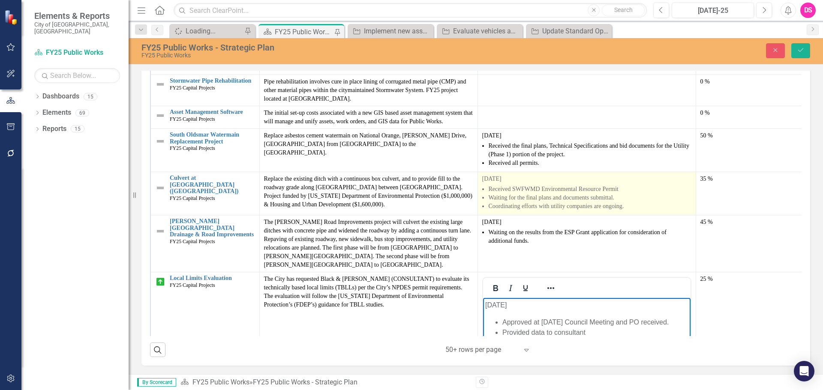
click at [492, 183] on p "[DATE]" at bounding box center [586, 179] width 209 height 9
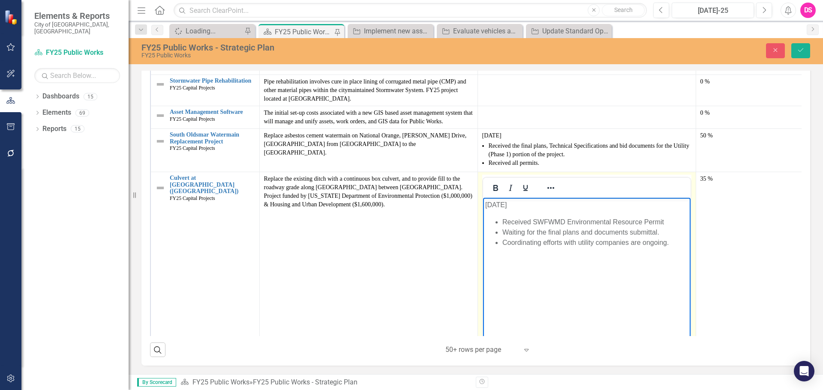
drag, startPoint x: 494, startPoint y: 208, endPoint x: 499, endPoint y: 207, distance: 5.2
click at [495, 207] on p "[DATE]" at bounding box center [586, 205] width 203 height 10
click at [499, 207] on p "[DATE]" at bounding box center [586, 205] width 203 height 10
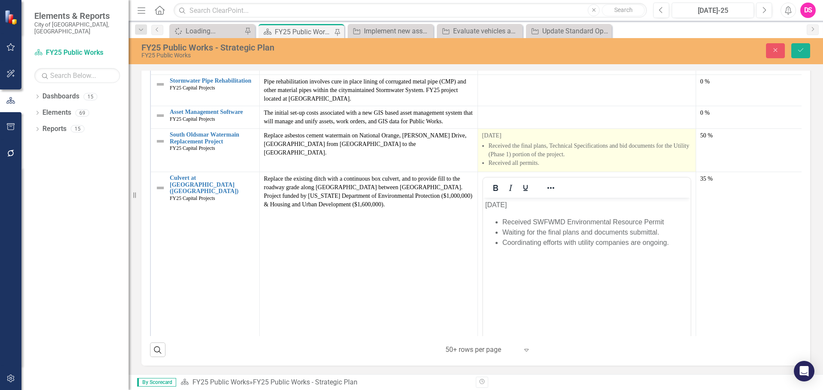
click at [490, 140] on p "[DATE]" at bounding box center [586, 136] width 209 height 9
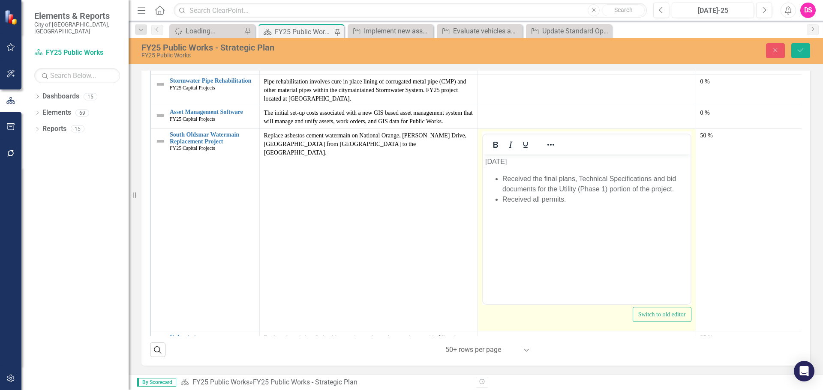
click at [498, 163] on p "[DATE]" at bounding box center [586, 162] width 203 height 10
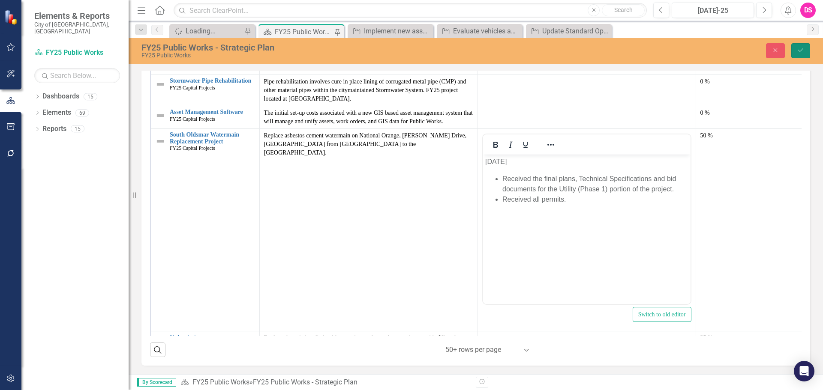
click at [798, 53] on icon "Save" at bounding box center [801, 50] width 8 height 6
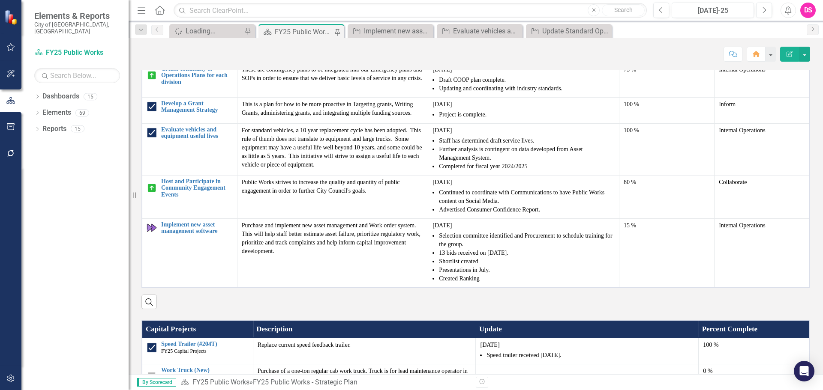
scroll to position [939, 0]
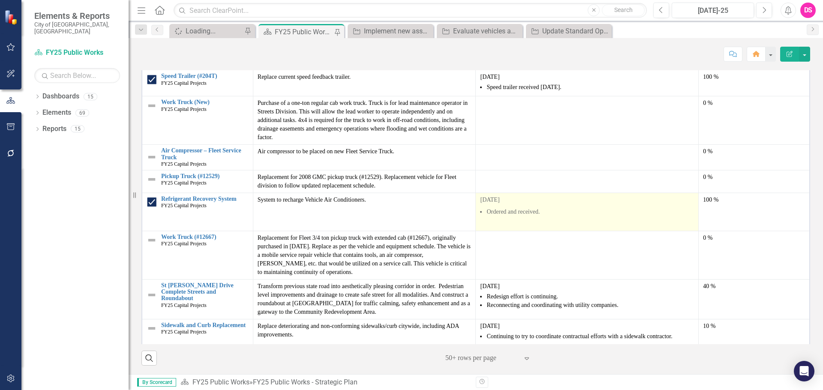
click at [480, 199] on p "[DATE]" at bounding box center [587, 201] width 214 height 10
click at [480, 200] on p "[DATE]" at bounding box center [587, 201] width 214 height 10
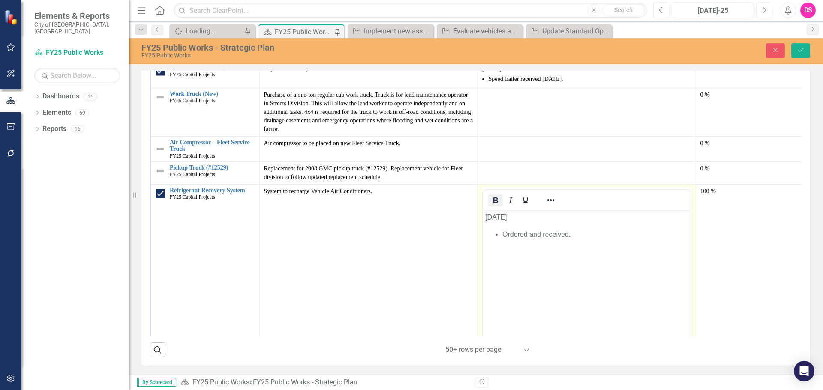
scroll to position [0, 0]
click at [492, 216] on p "[DATE]" at bounding box center [586, 218] width 203 height 10
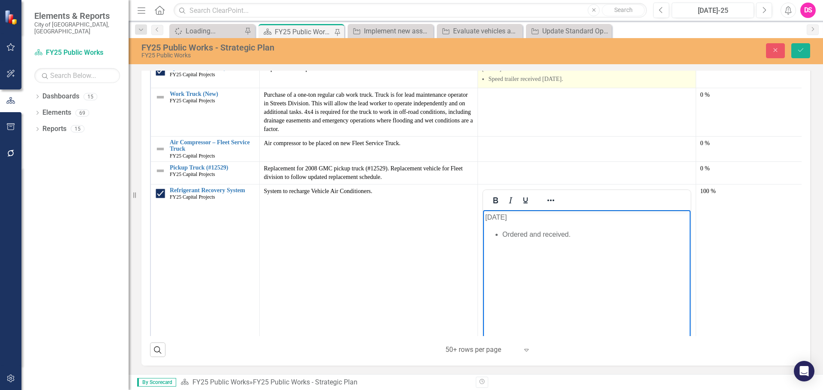
click at [486, 73] on p "[DATE]" at bounding box center [586, 69] width 209 height 9
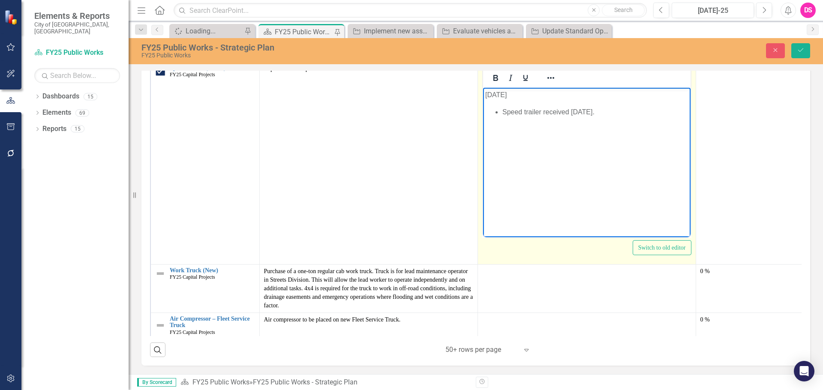
click at [498, 97] on p "[DATE]" at bounding box center [586, 95] width 203 height 10
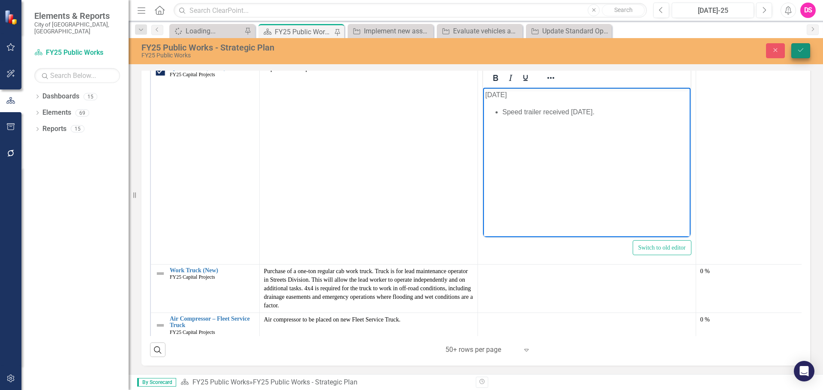
click at [803, 54] on button "Save" at bounding box center [800, 50] width 19 height 15
